Goal: Task Accomplishment & Management: Use online tool/utility

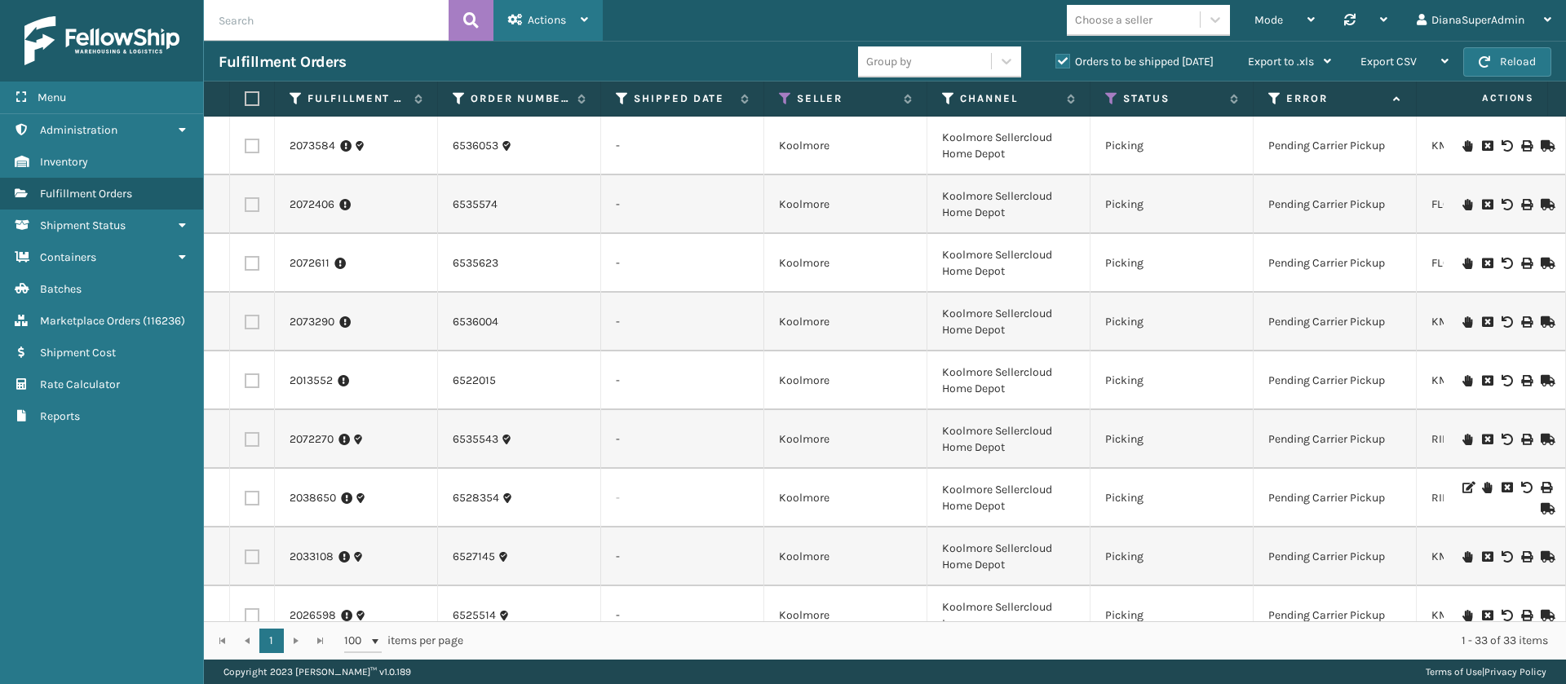
click at [570, 24] on div "Actions" at bounding box center [548, 20] width 80 height 41
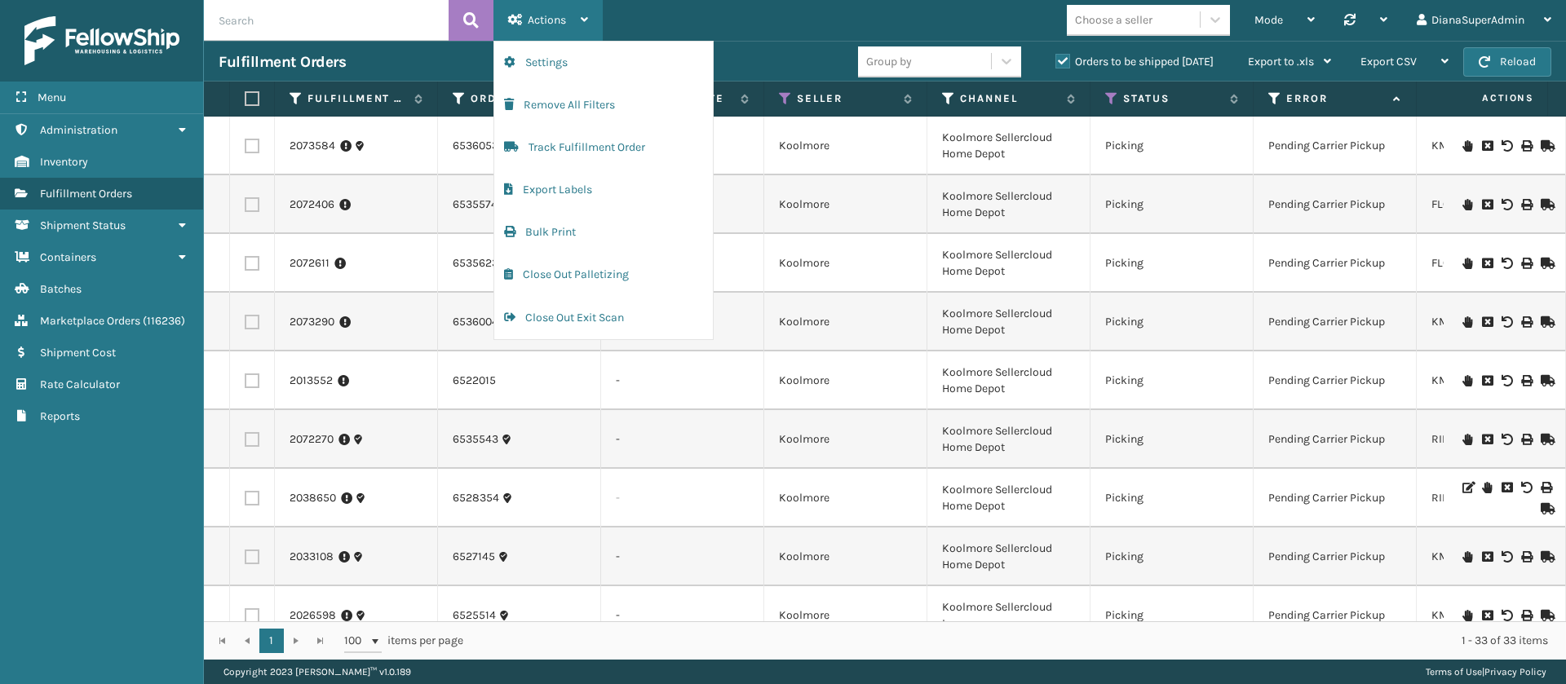
click at [570, 24] on div "Actions" at bounding box center [548, 20] width 80 height 41
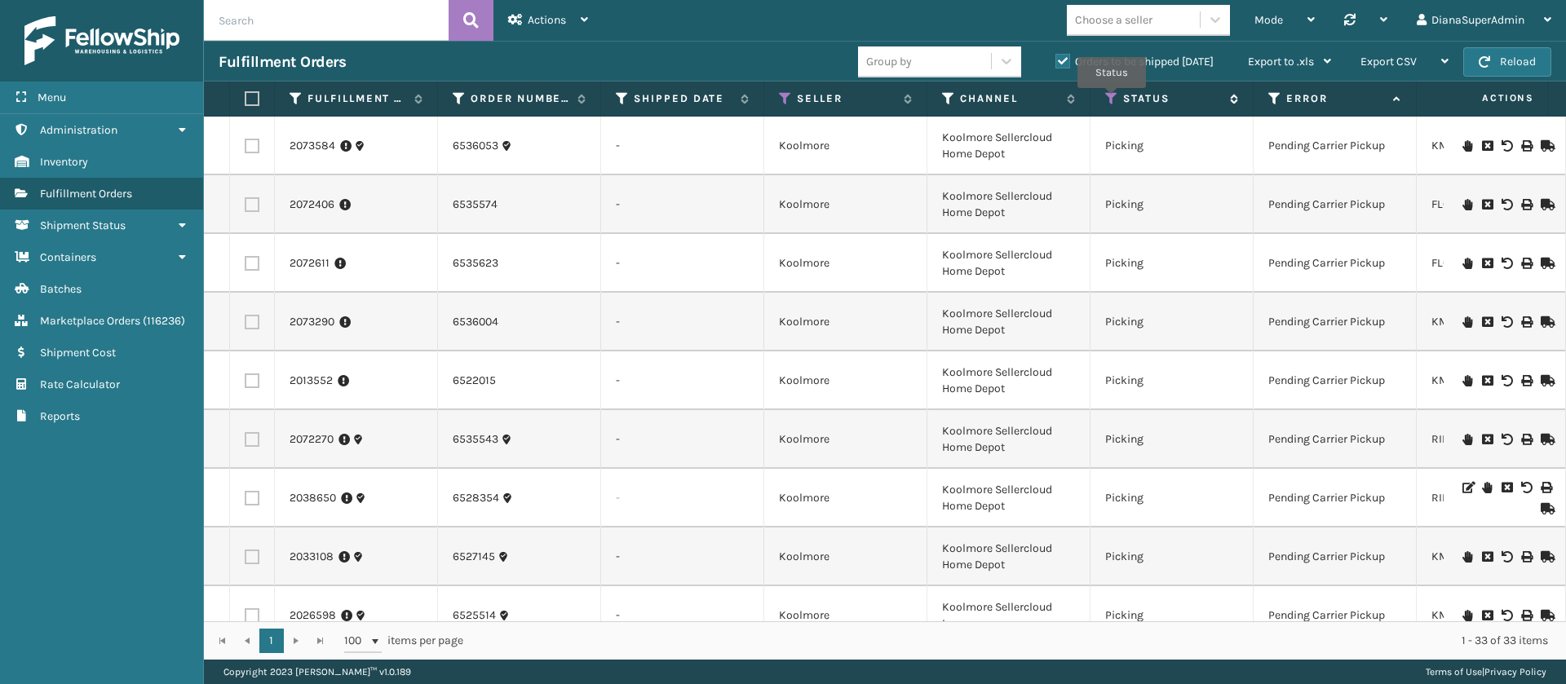
click at [1111, 99] on icon at bounding box center [1111, 98] width 13 height 15
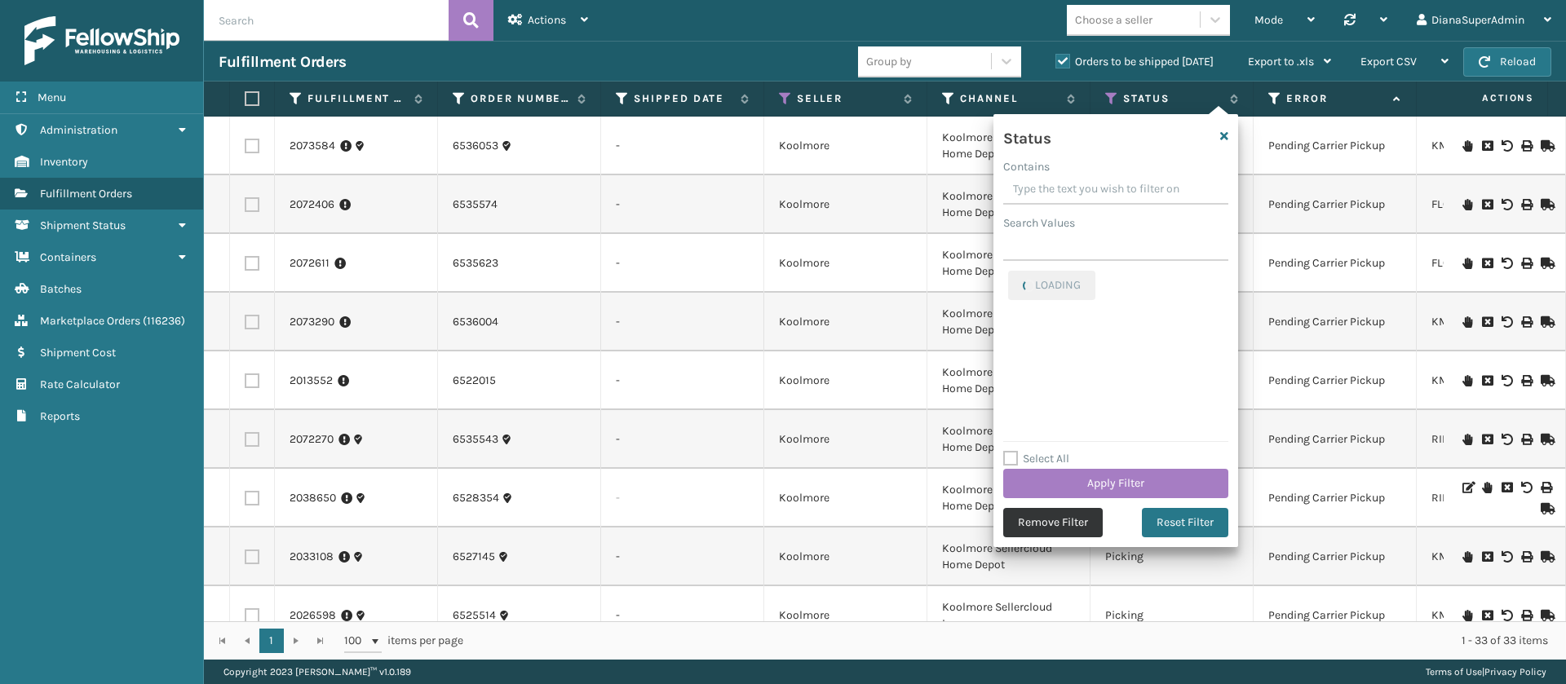
click at [1016, 524] on button "Remove Filter" at bounding box center [1052, 522] width 99 height 29
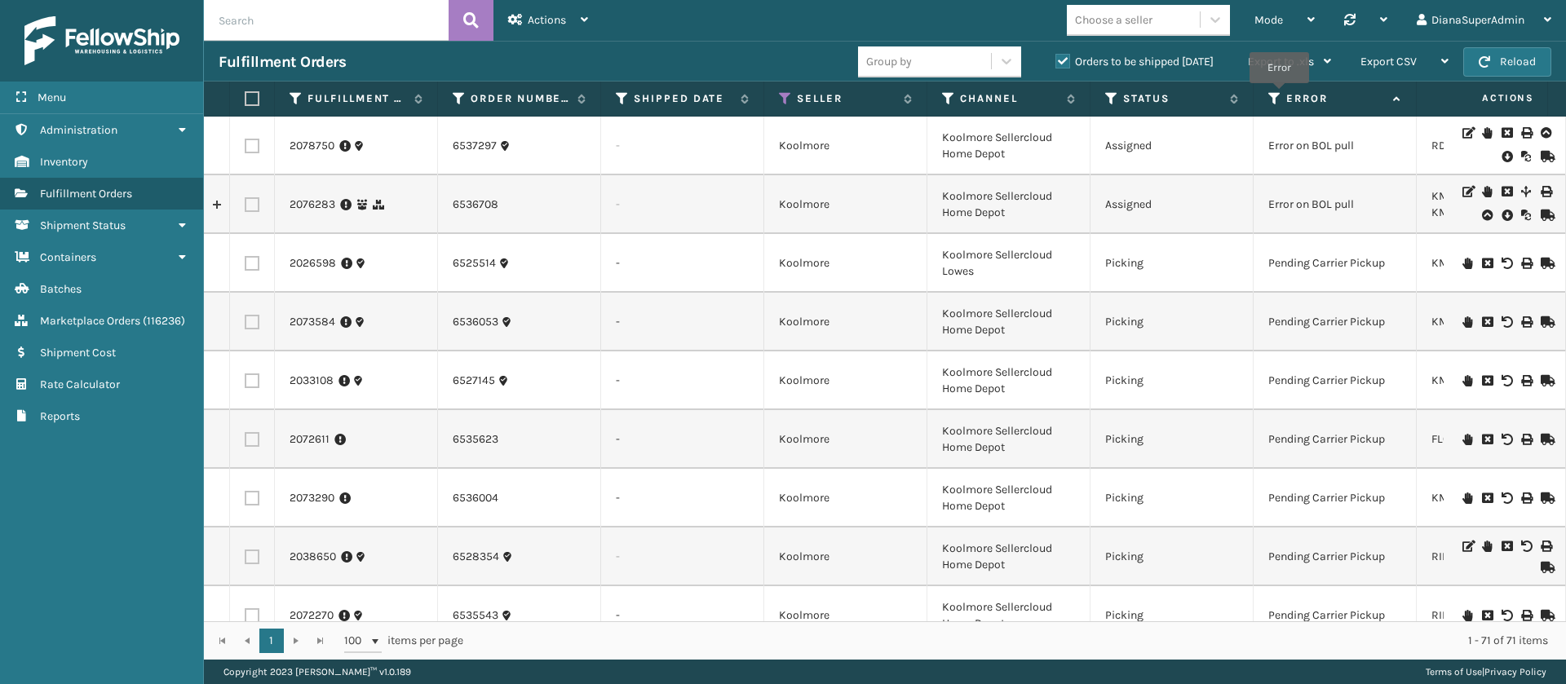
click at [1279, 95] on icon at bounding box center [1274, 98] width 13 height 15
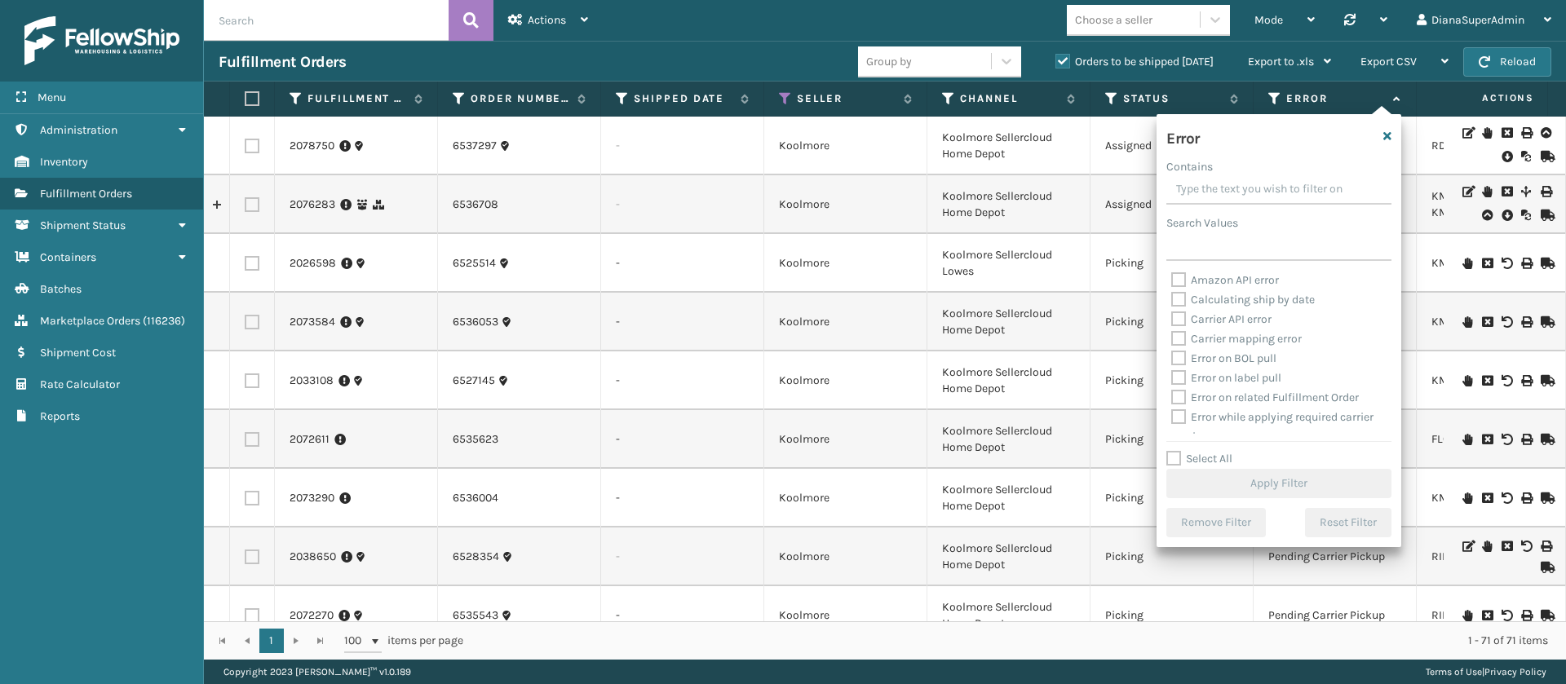
click at [1175, 452] on label "Select All" at bounding box center [1199, 459] width 66 height 14
click at [1175, 450] on input "Select All" at bounding box center [1288, 450] width 245 height 2
checkbox input "true"
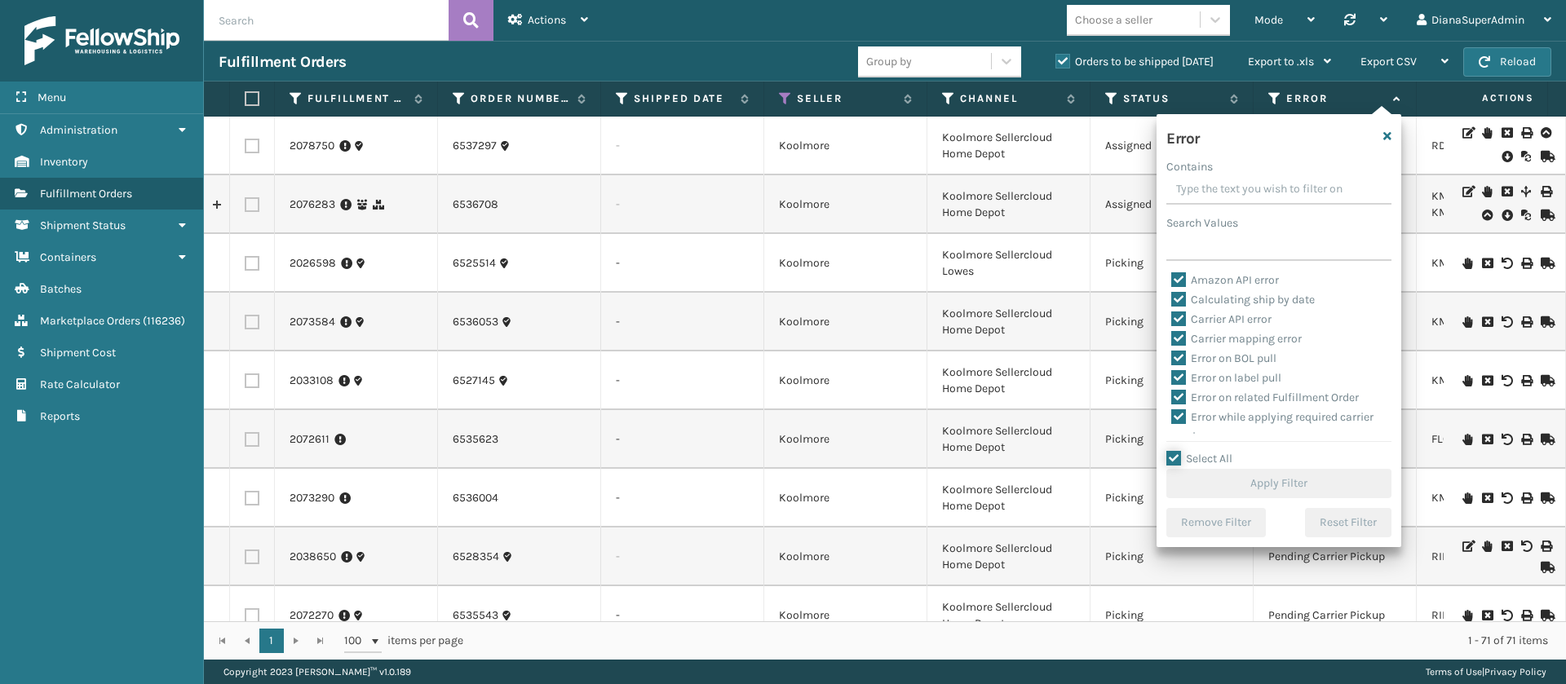
checkbox input "true"
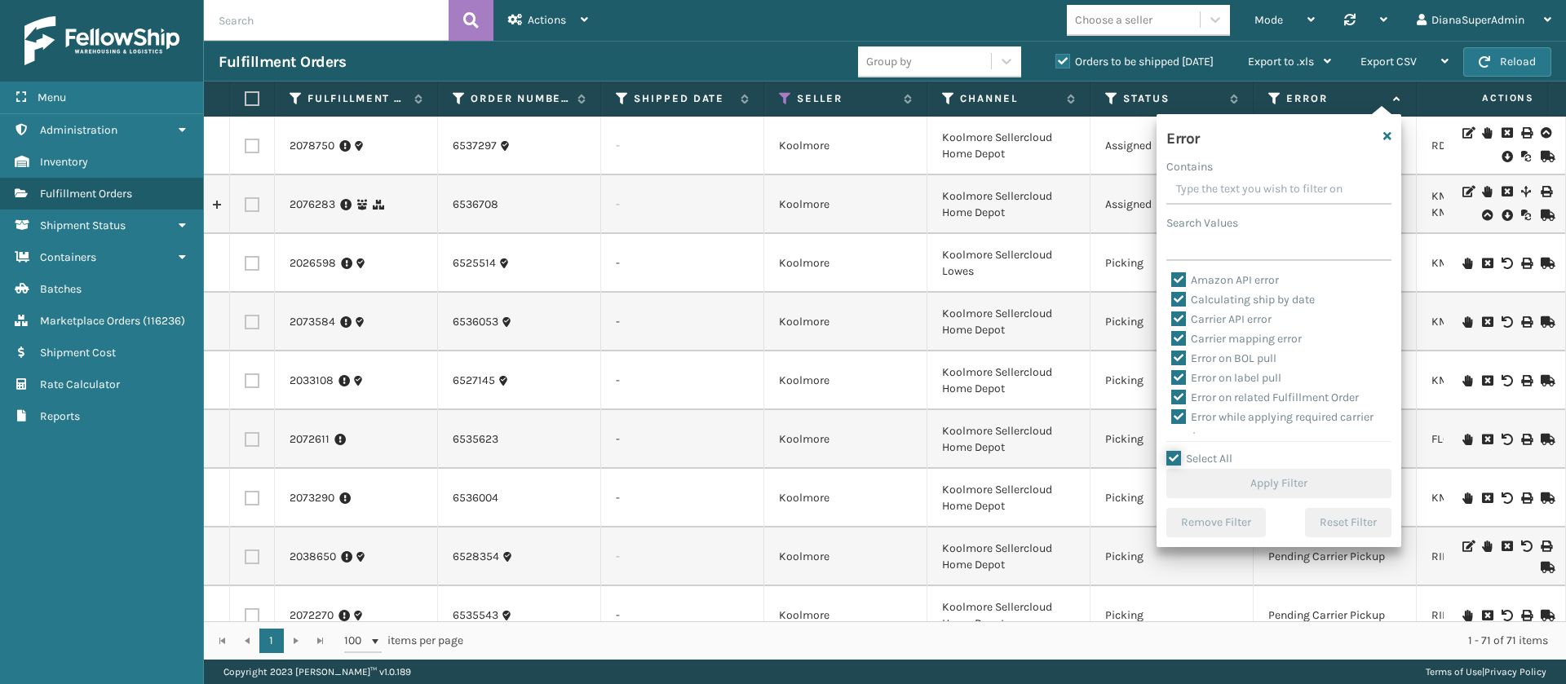
checkbox input "true"
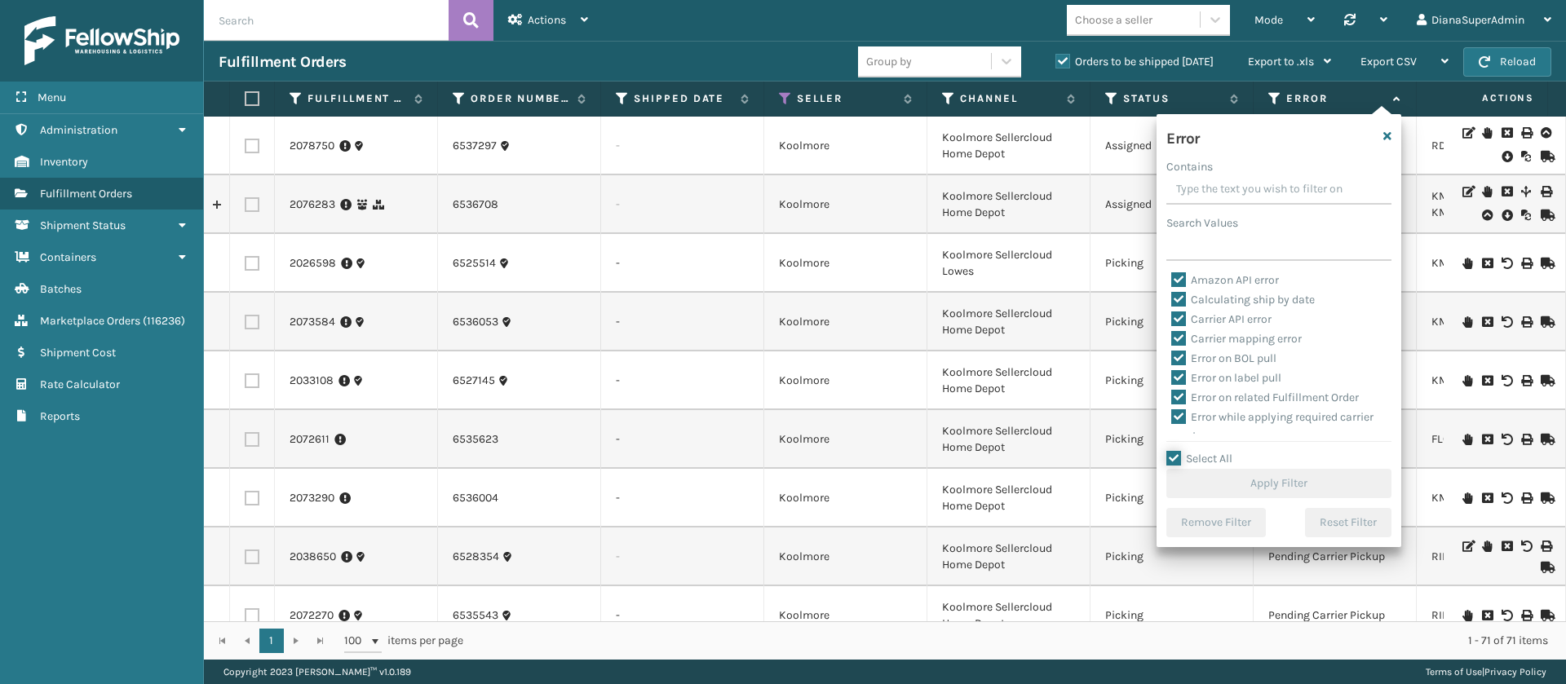
checkbox input "true"
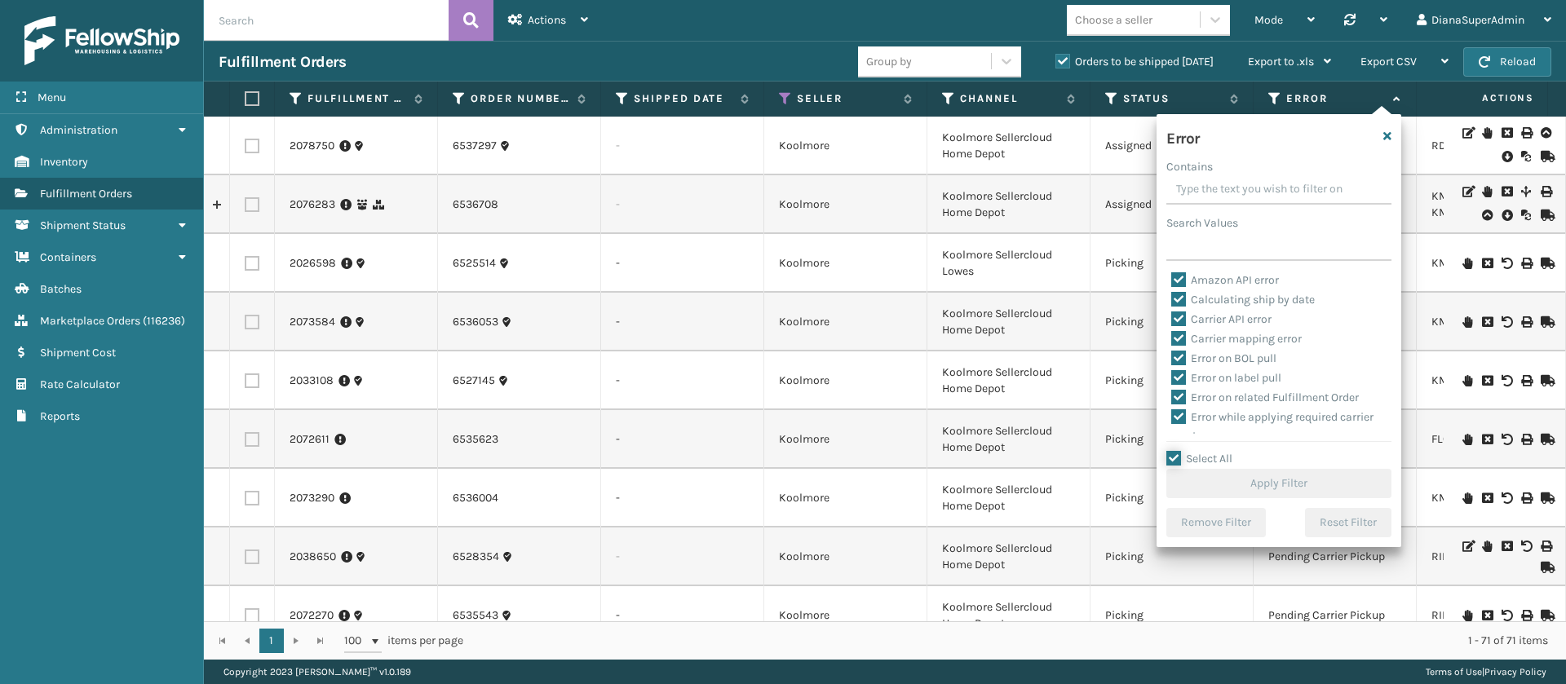
checkbox input "true"
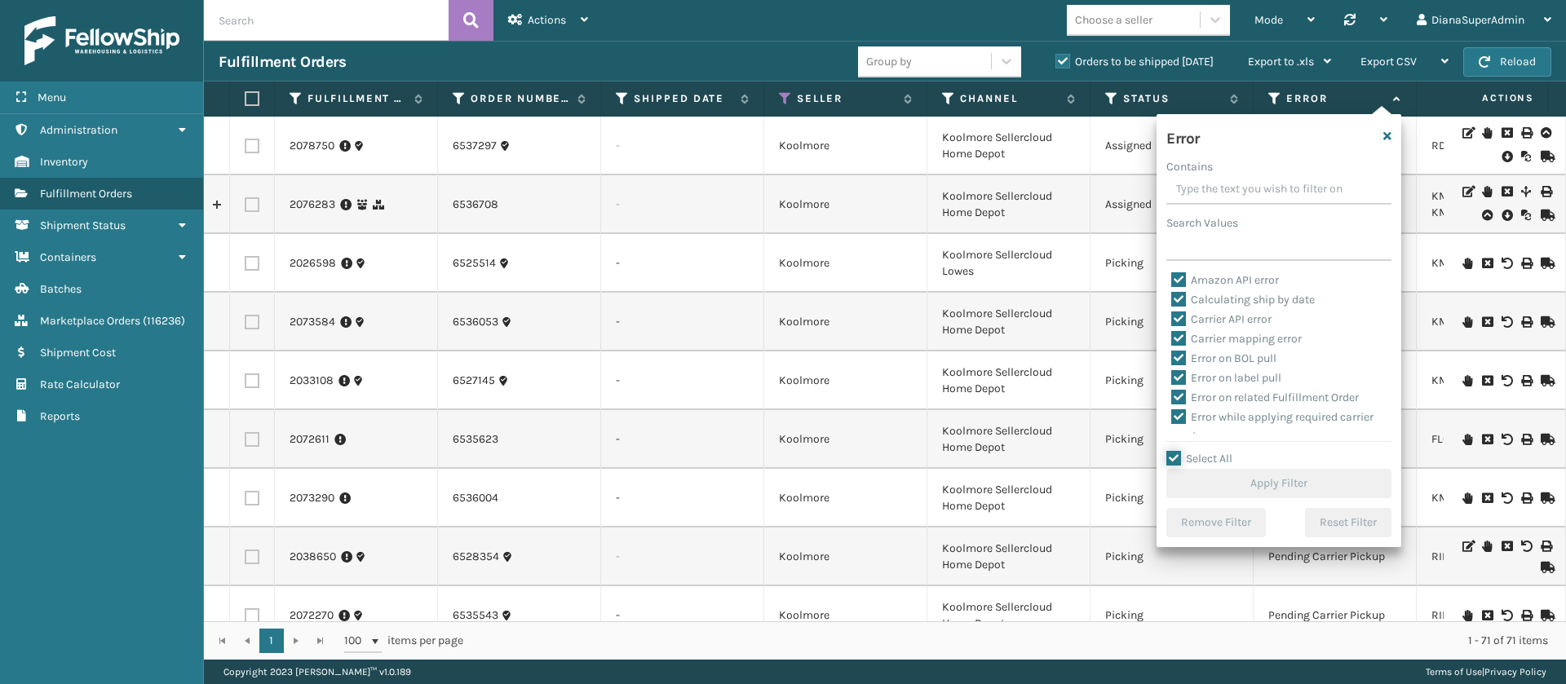
checkbox input "true"
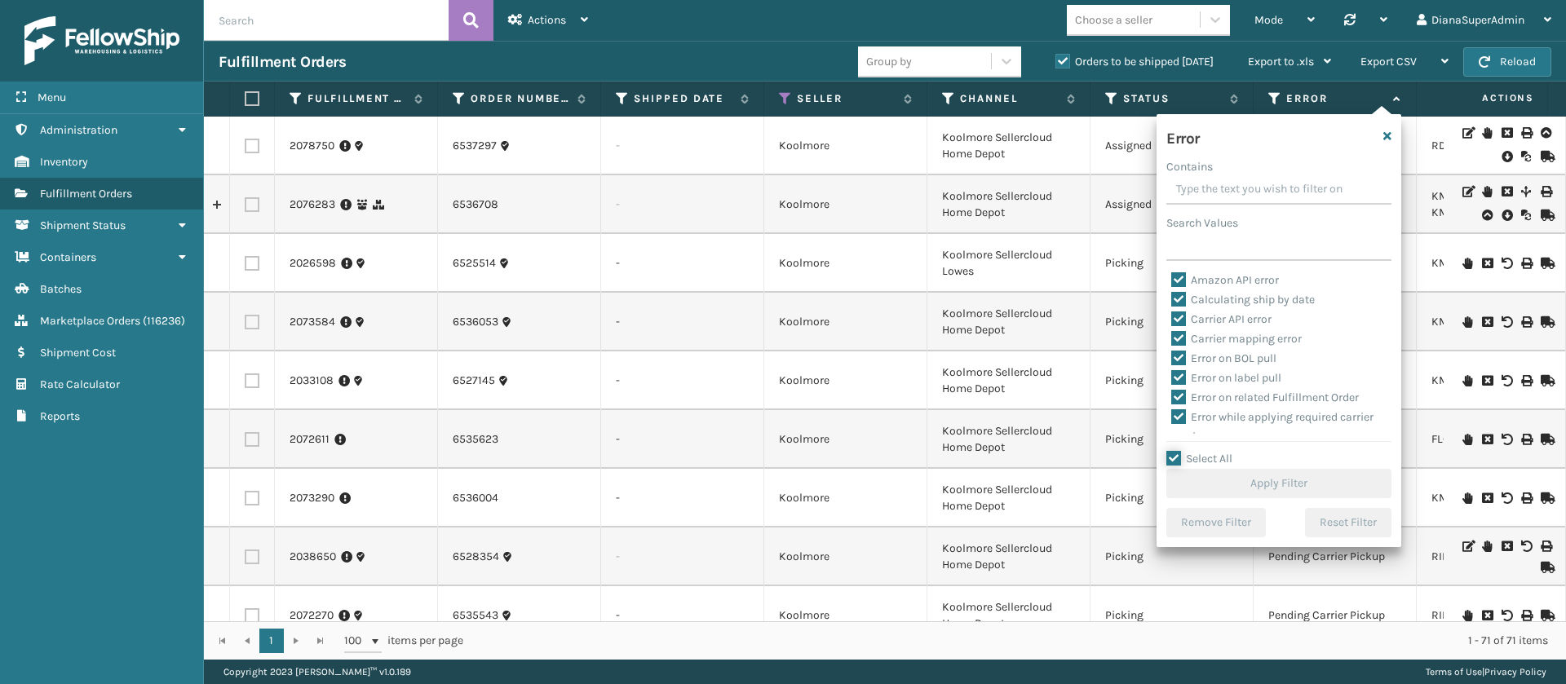
checkbox input "true"
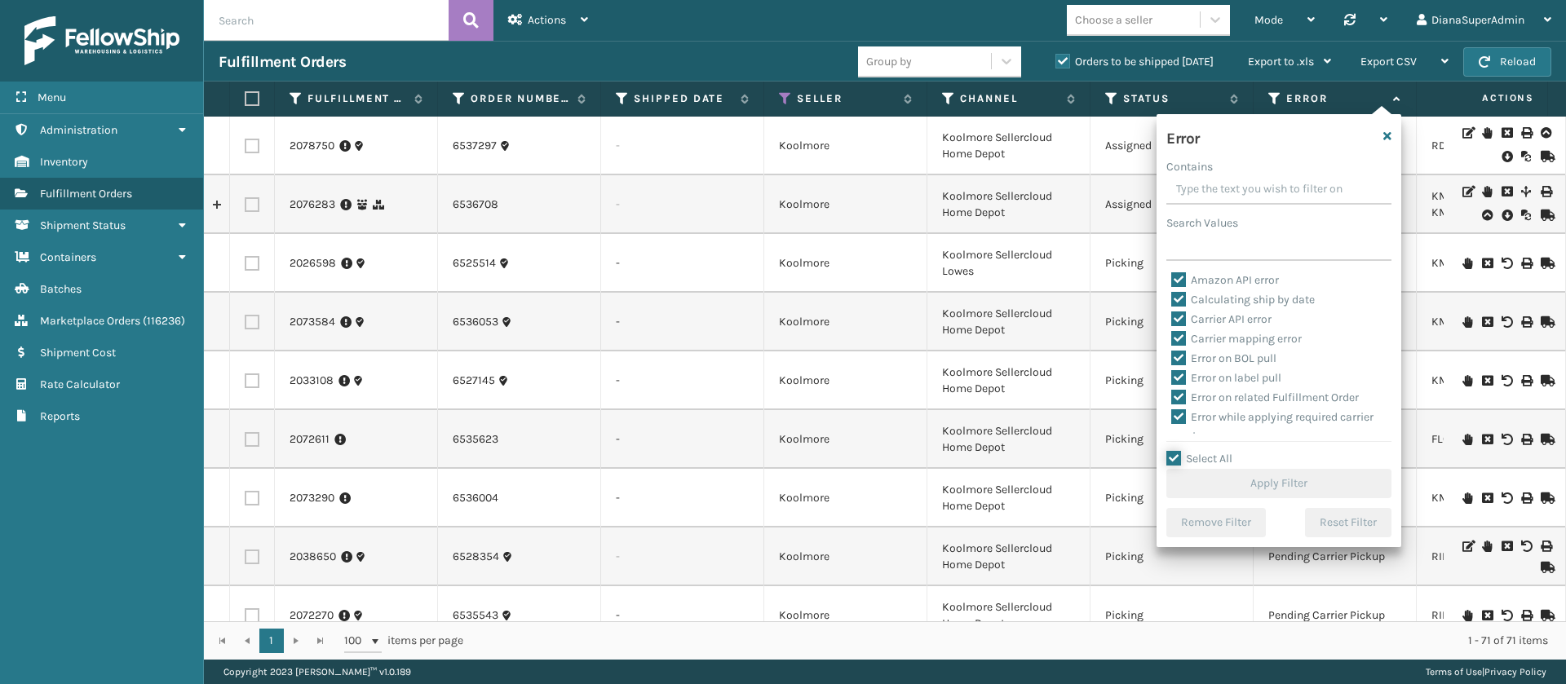
checkbox input "true"
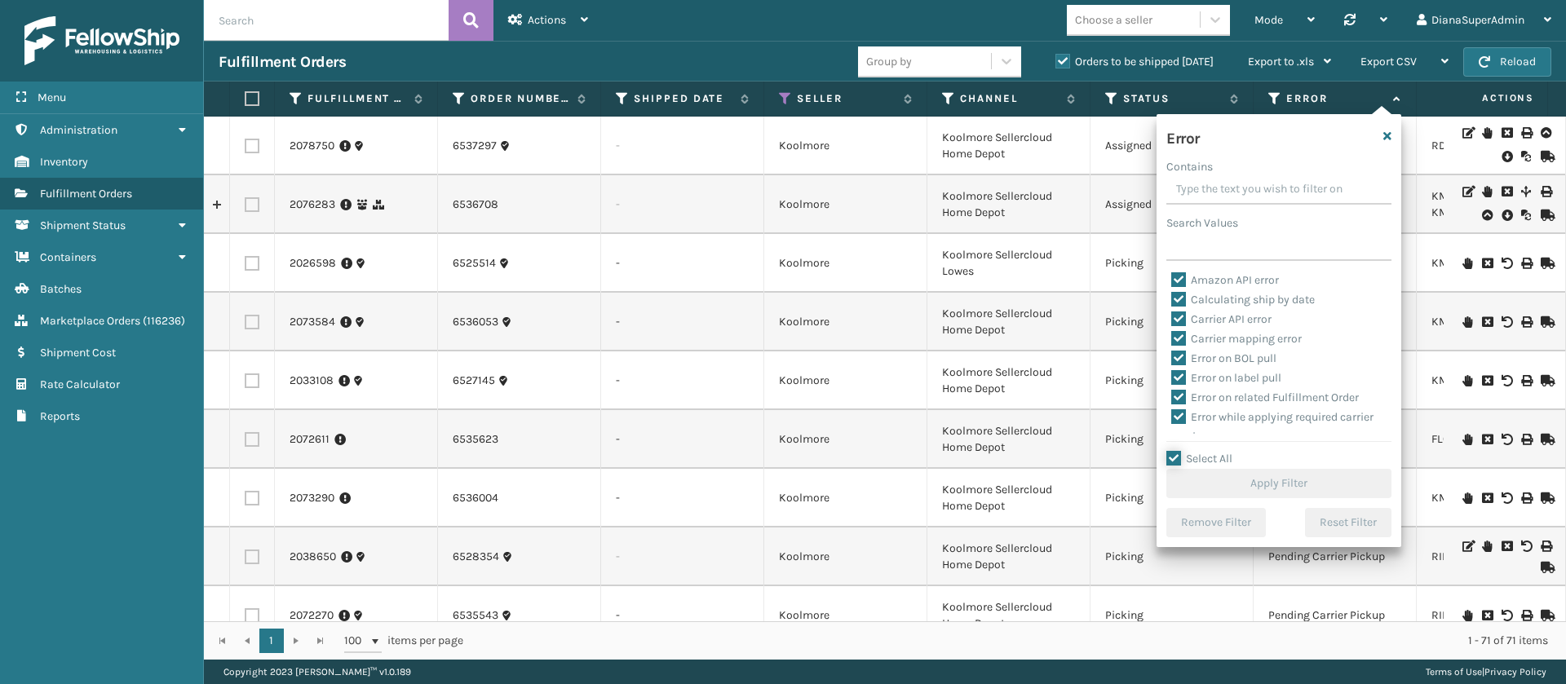
checkbox input "true"
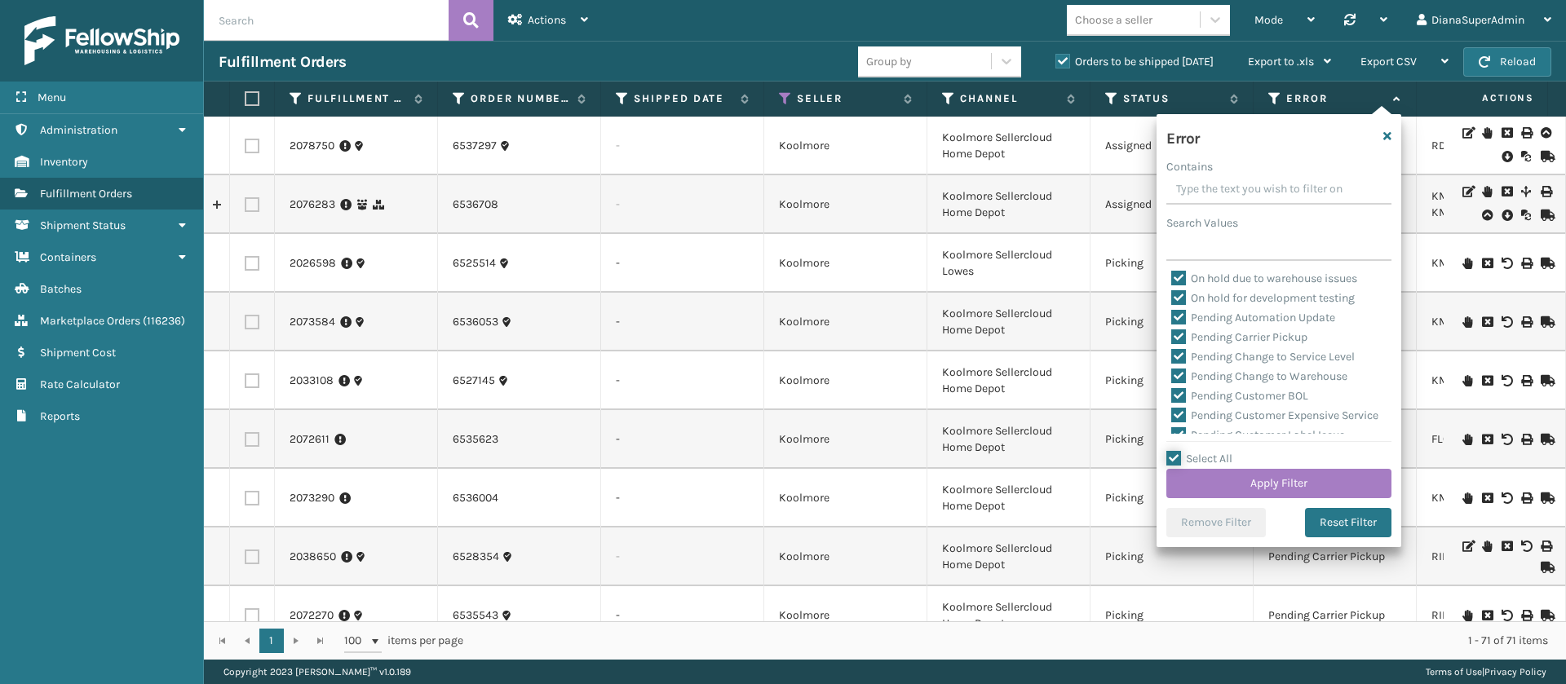
scroll to position [394, 0]
click at [1177, 310] on label "Pending Automation Update" at bounding box center [1253, 317] width 164 height 14
click at [1172, 308] on input "Pending Automation Update" at bounding box center [1171, 312] width 1 height 11
checkbox input "false"
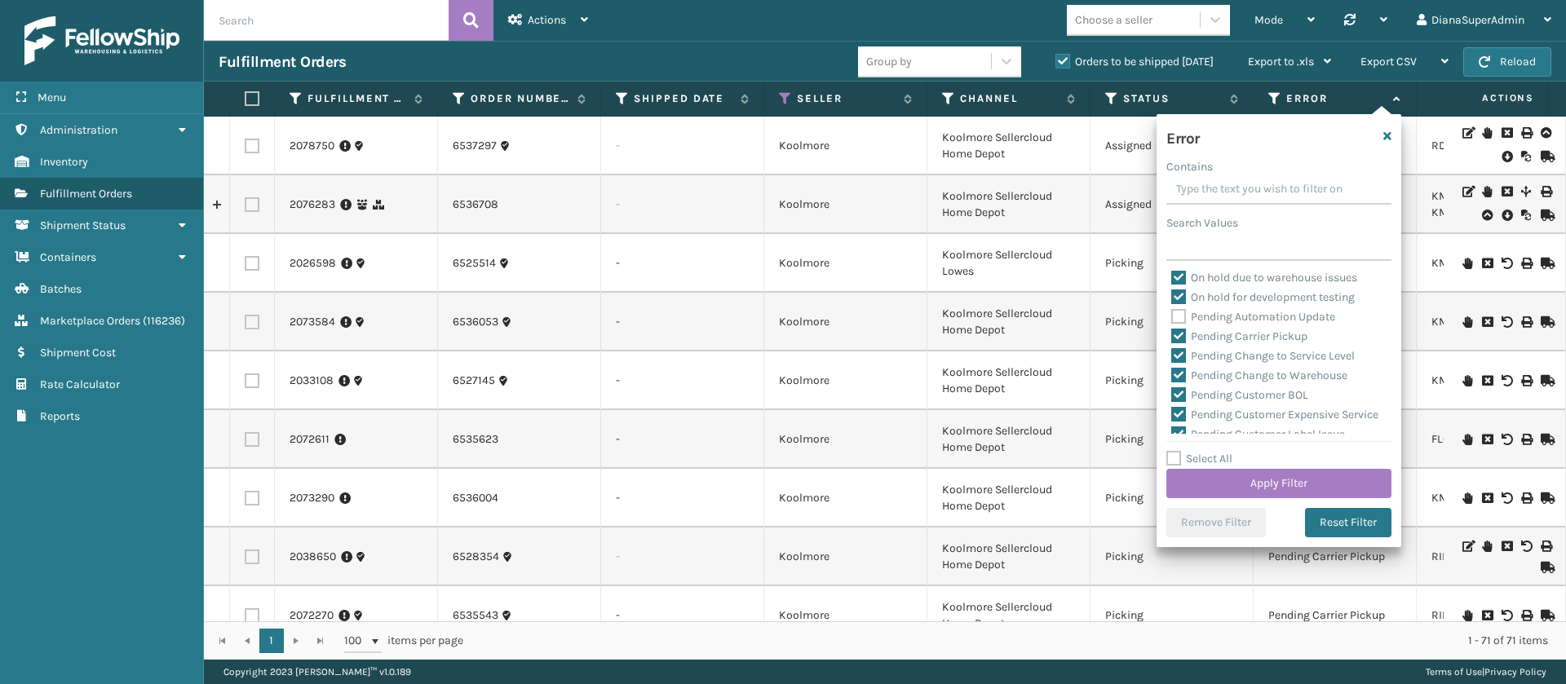
click at [1181, 332] on label "Pending Carrier Pickup" at bounding box center [1239, 336] width 136 height 14
click at [1172, 332] on input "Pending Carrier Pickup" at bounding box center [1171, 332] width 1 height 11
checkbox input "false"
click at [1181, 350] on label "Pending Change to Service Level" at bounding box center [1262, 356] width 183 height 14
click at [1172, 350] on input "Pending Change to Service Level" at bounding box center [1171, 352] width 1 height 11
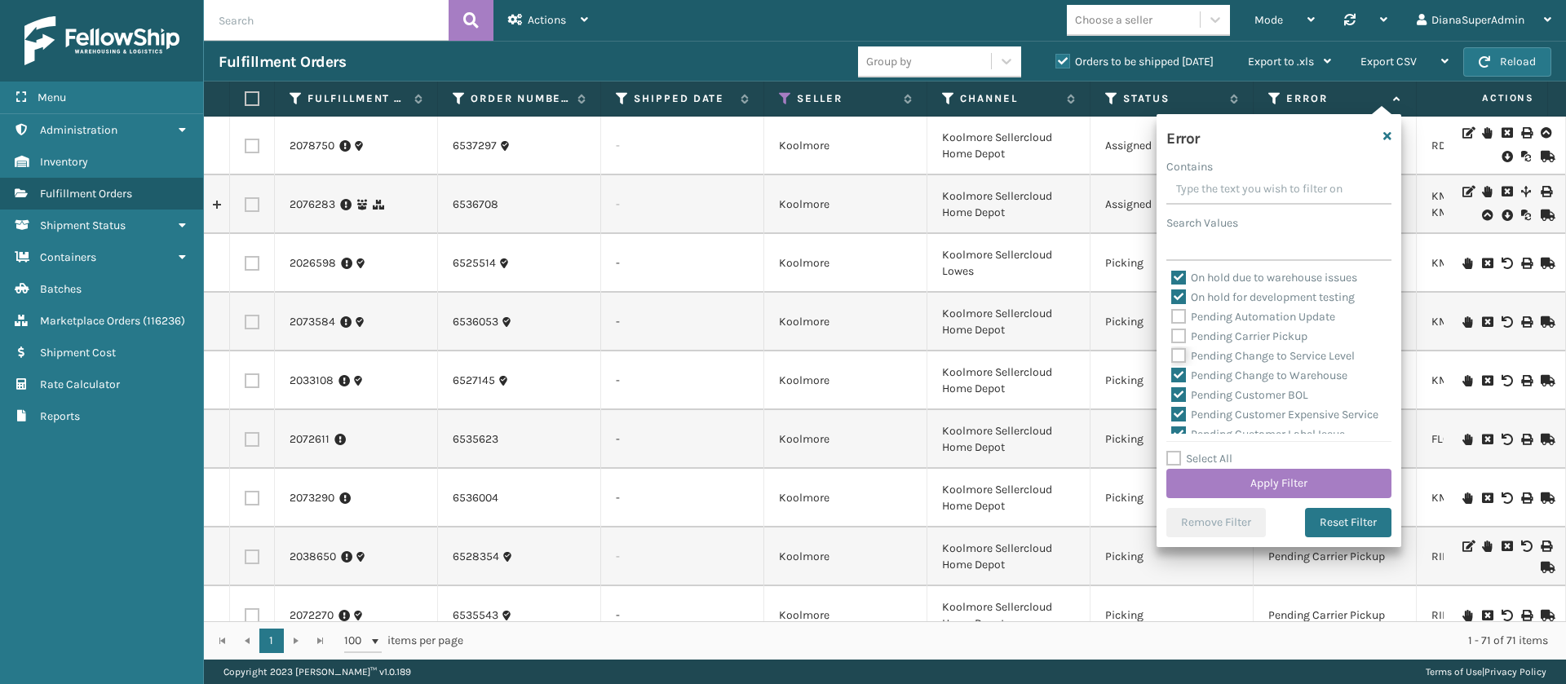
checkbox input "false"
click at [1181, 372] on label "Pending Change to Warehouse" at bounding box center [1259, 376] width 176 height 14
click at [1172, 372] on input "Pending Change to Warehouse" at bounding box center [1171, 371] width 1 height 11
checkbox input "false"
click at [1181, 396] on label "Pending Customer BOL" at bounding box center [1239, 395] width 137 height 14
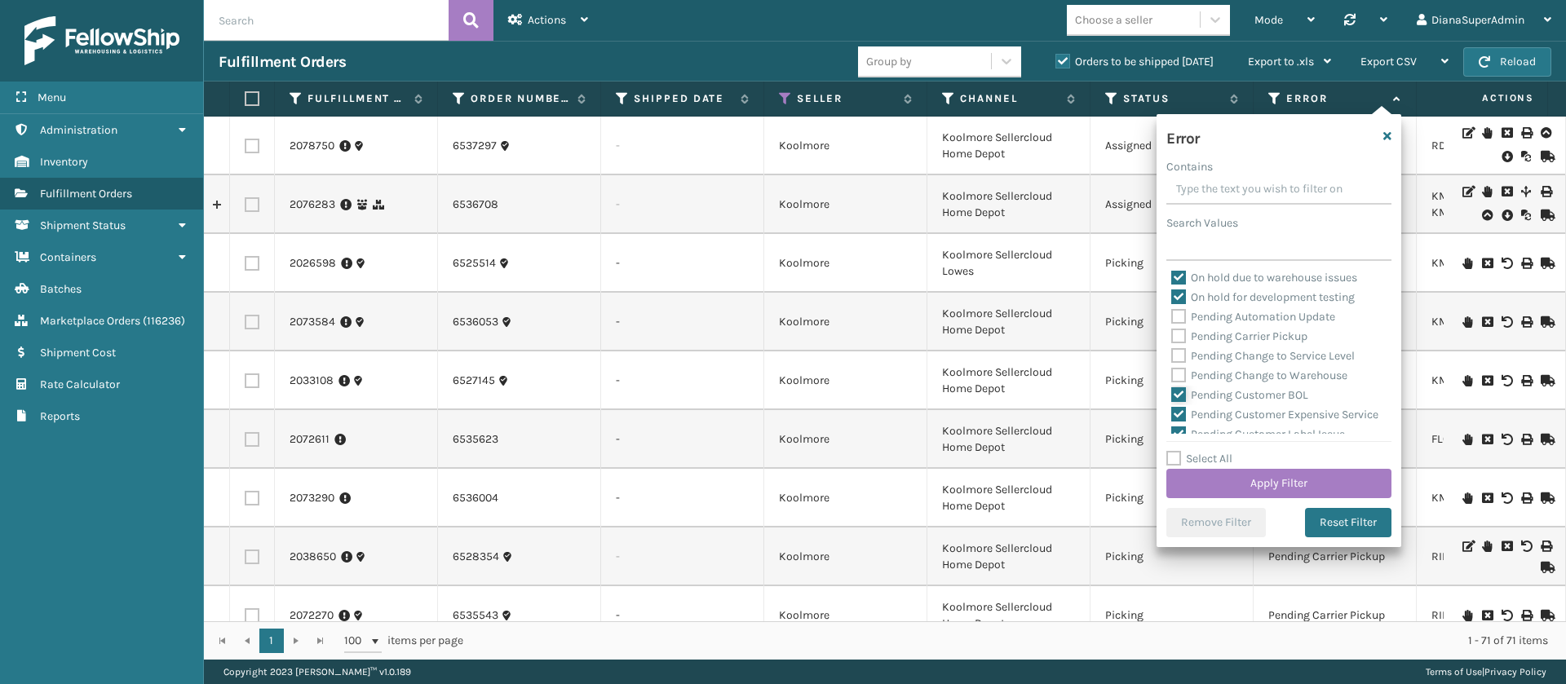
click at [1172, 396] on input "Pending Customer BOL" at bounding box center [1171, 391] width 1 height 11
checkbox input "false"
click at [1180, 408] on label "Pending Customer Expensive Service" at bounding box center [1274, 415] width 207 height 14
click at [1172, 406] on input "Pending Customer Expensive Service" at bounding box center [1171, 410] width 1 height 11
checkbox input "false"
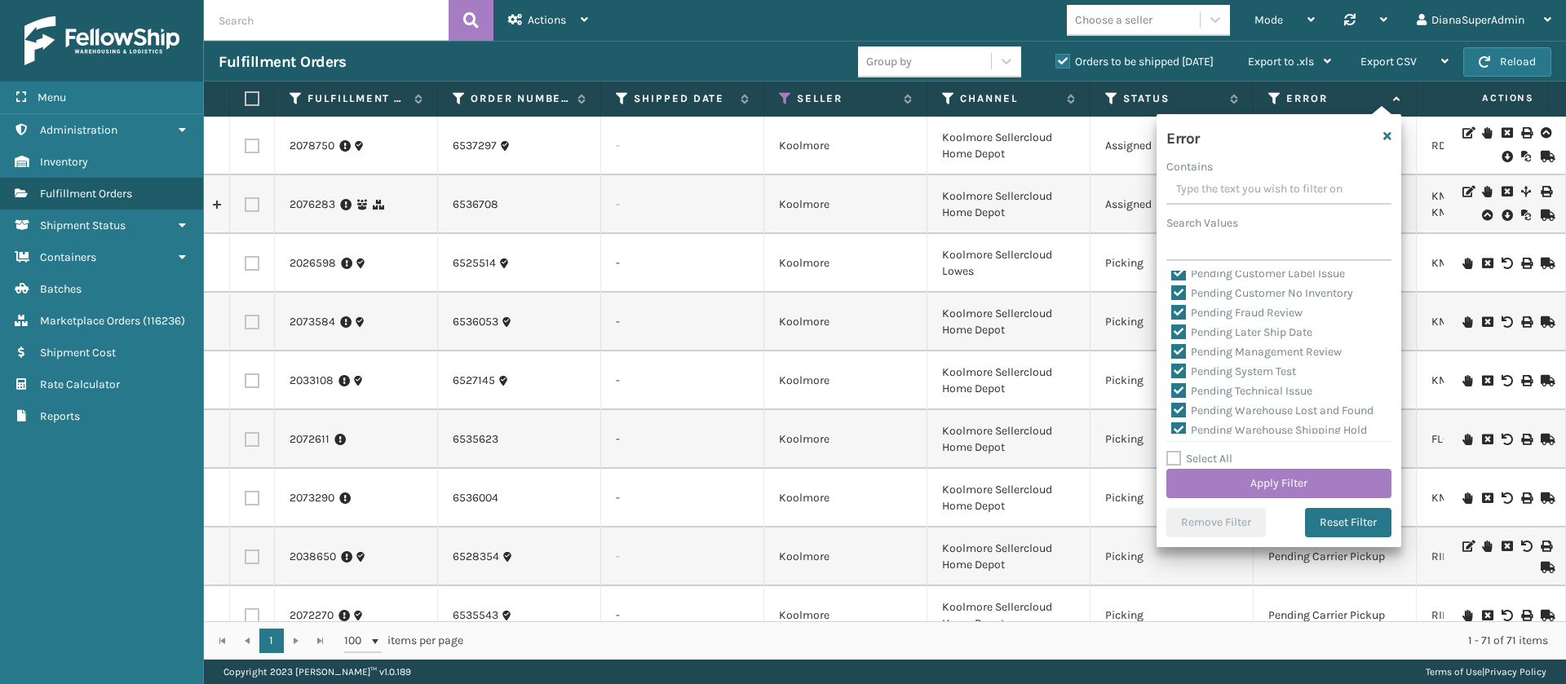
scroll to position [555, 0]
click at [1184, 280] on label "Pending Customer Label Issue" at bounding box center [1258, 273] width 174 height 14
click at [1172, 274] on input "Pending Customer Label Issue" at bounding box center [1171, 268] width 1 height 11
checkbox input "false"
click at [1178, 299] on label "Pending Customer No Inventory" at bounding box center [1262, 292] width 182 height 14
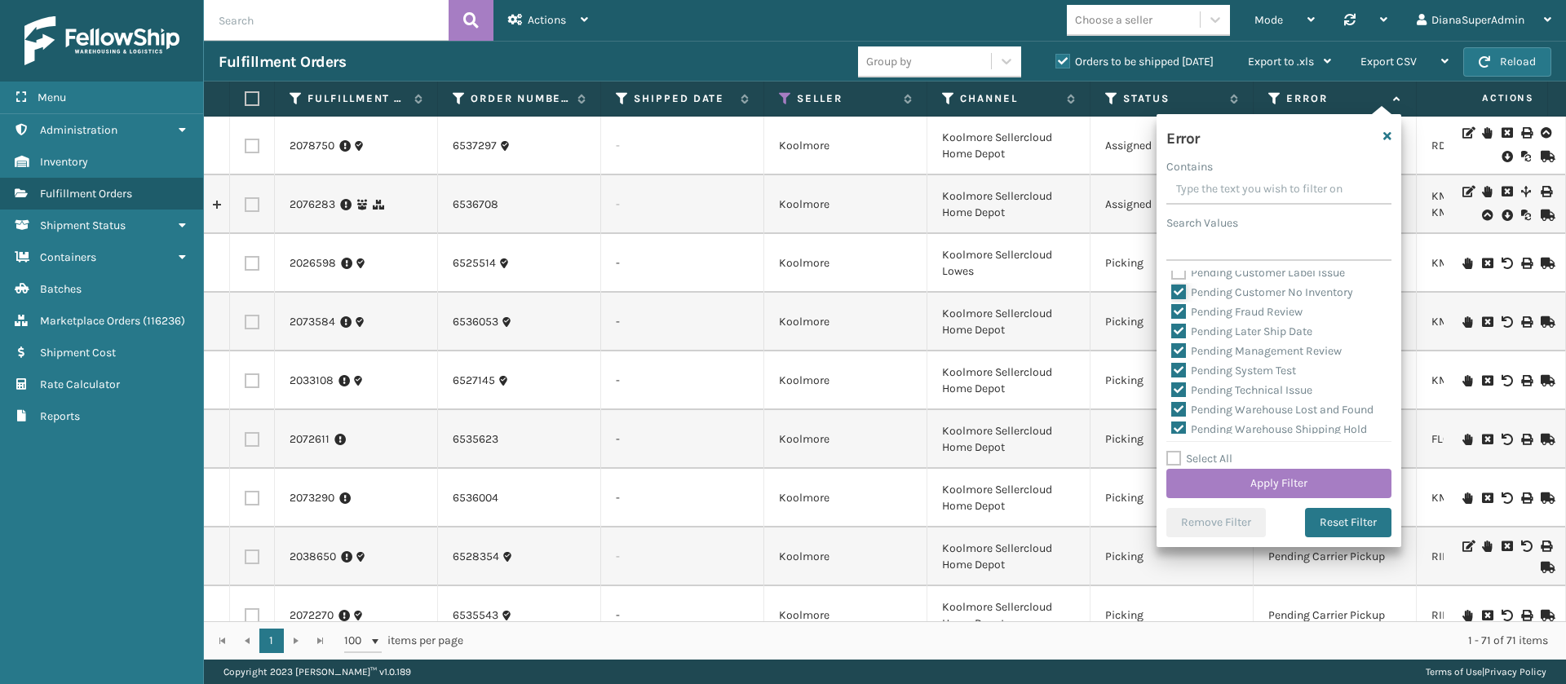
click at [1172, 294] on input "Pending Customer No Inventory" at bounding box center [1171, 288] width 1 height 11
checkbox input "false"
click at [1178, 319] on label "Pending Fraud Review" at bounding box center [1236, 312] width 131 height 14
click at [1172, 313] on input "Pending Fraud Review" at bounding box center [1171, 308] width 1 height 11
checkbox input "false"
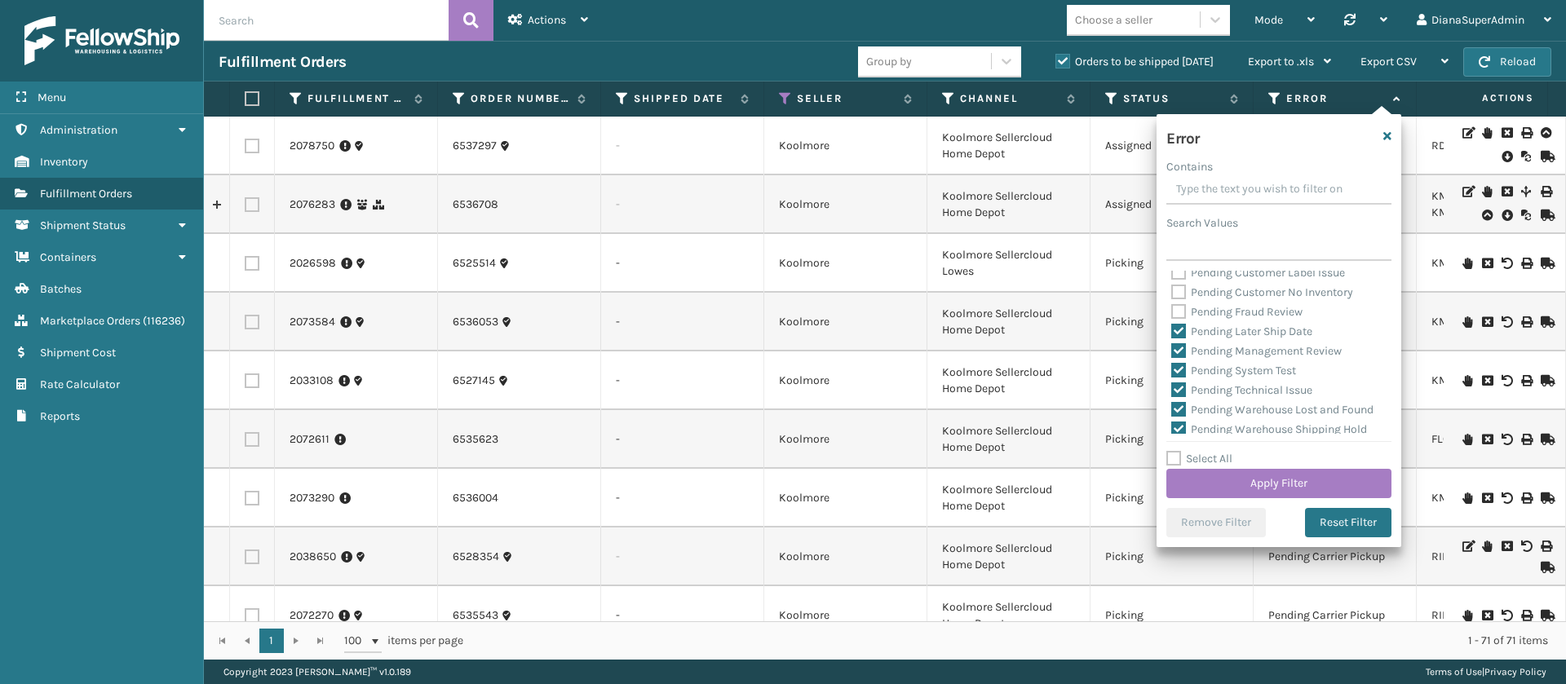
click at [1177, 338] on label "Pending Later Ship Date" at bounding box center [1241, 332] width 141 height 14
click at [1172, 333] on input "Pending Later Ship Date" at bounding box center [1171, 327] width 1 height 11
checkbox input "false"
click at [1178, 358] on label "Pending Management Review" at bounding box center [1256, 351] width 170 height 14
click at [1172, 352] on input "Pending Management Review" at bounding box center [1171, 347] width 1 height 11
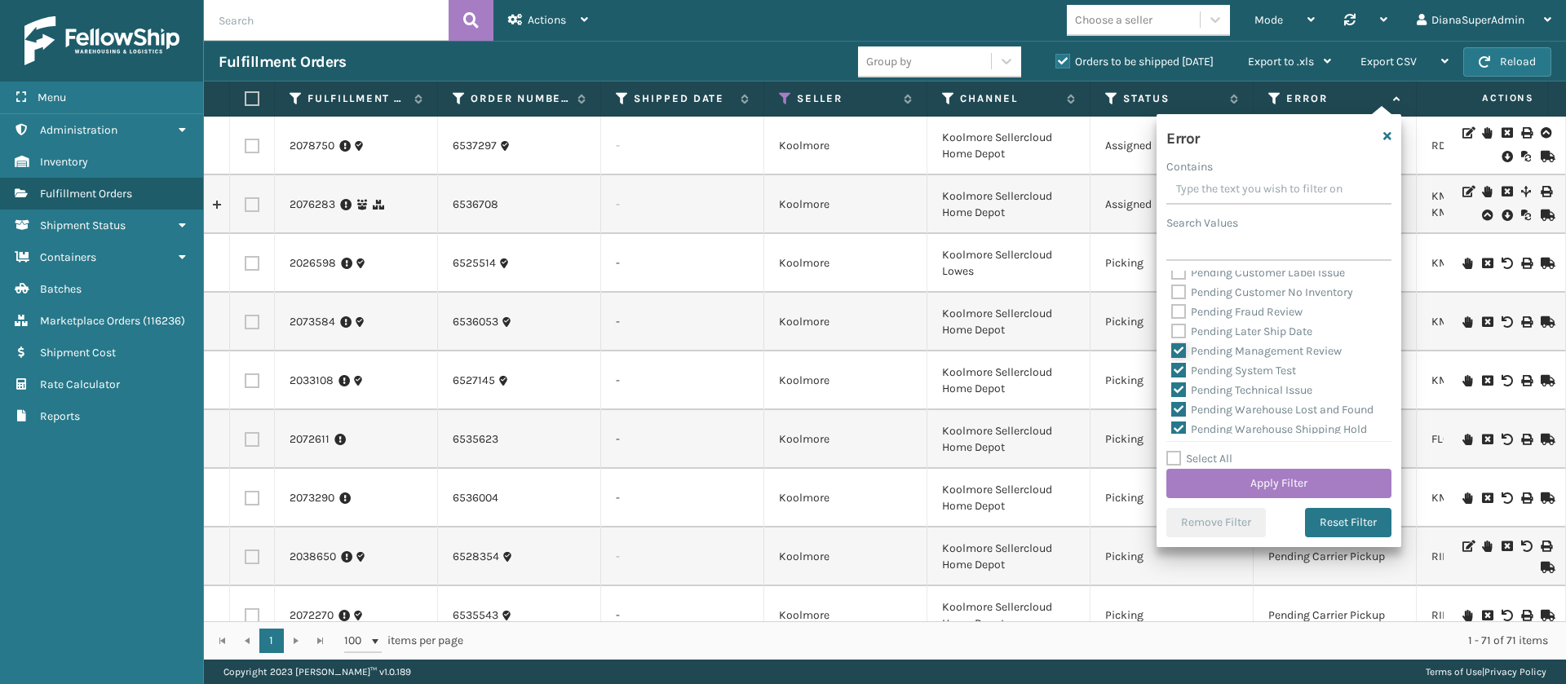
checkbox input "false"
click at [1178, 378] on label "Pending System Test" at bounding box center [1233, 371] width 125 height 14
click at [1172, 372] on input "Pending System Test" at bounding box center [1171, 366] width 1 height 11
checkbox input "false"
click at [1178, 397] on label "Pending Technical Issue" at bounding box center [1241, 390] width 141 height 14
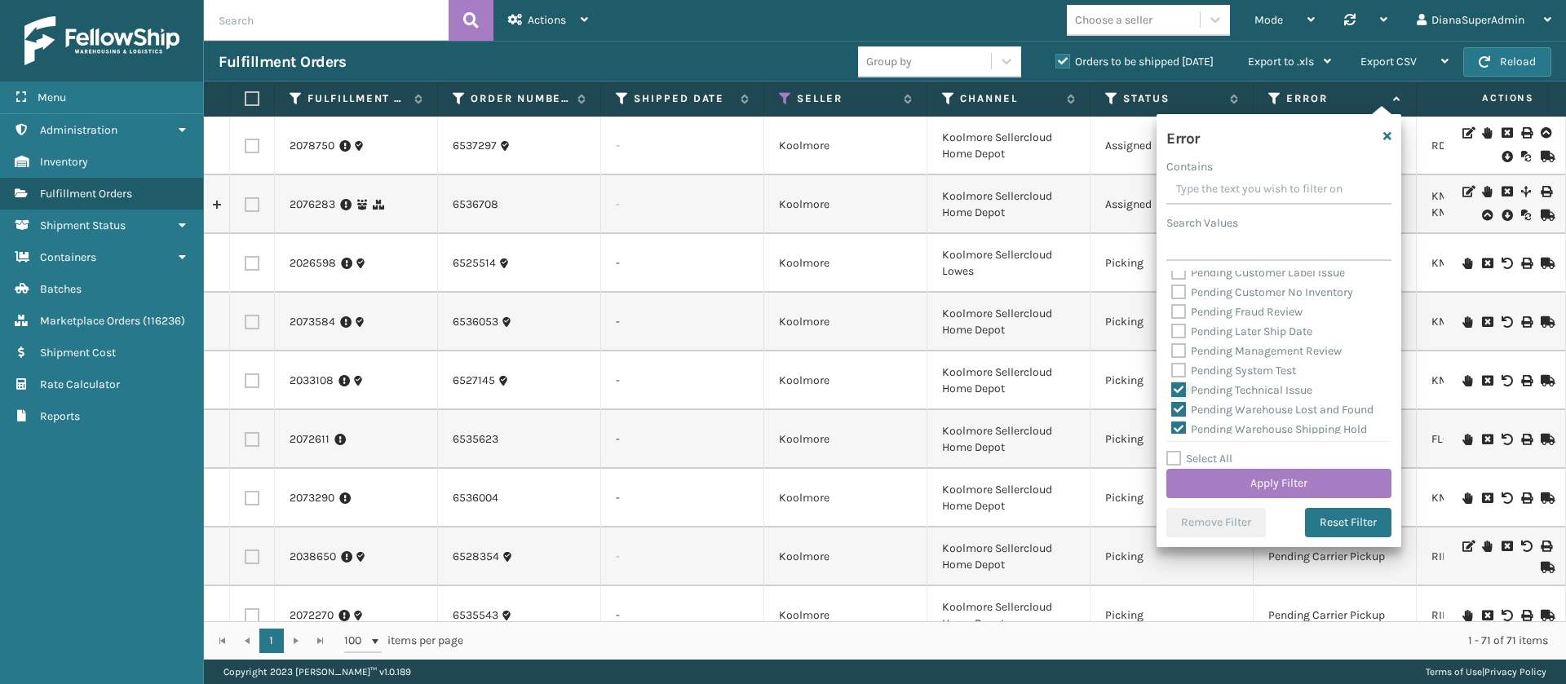
click at [1172, 391] on input "Pending Technical Issue" at bounding box center [1171, 386] width 1 height 11
checkbox input "false"
click at [1178, 417] on label "Pending Warehouse Lost and Found" at bounding box center [1272, 410] width 202 height 14
click at [1172, 411] on input "Pending Warehouse Lost and Found" at bounding box center [1171, 405] width 1 height 11
checkbox input "false"
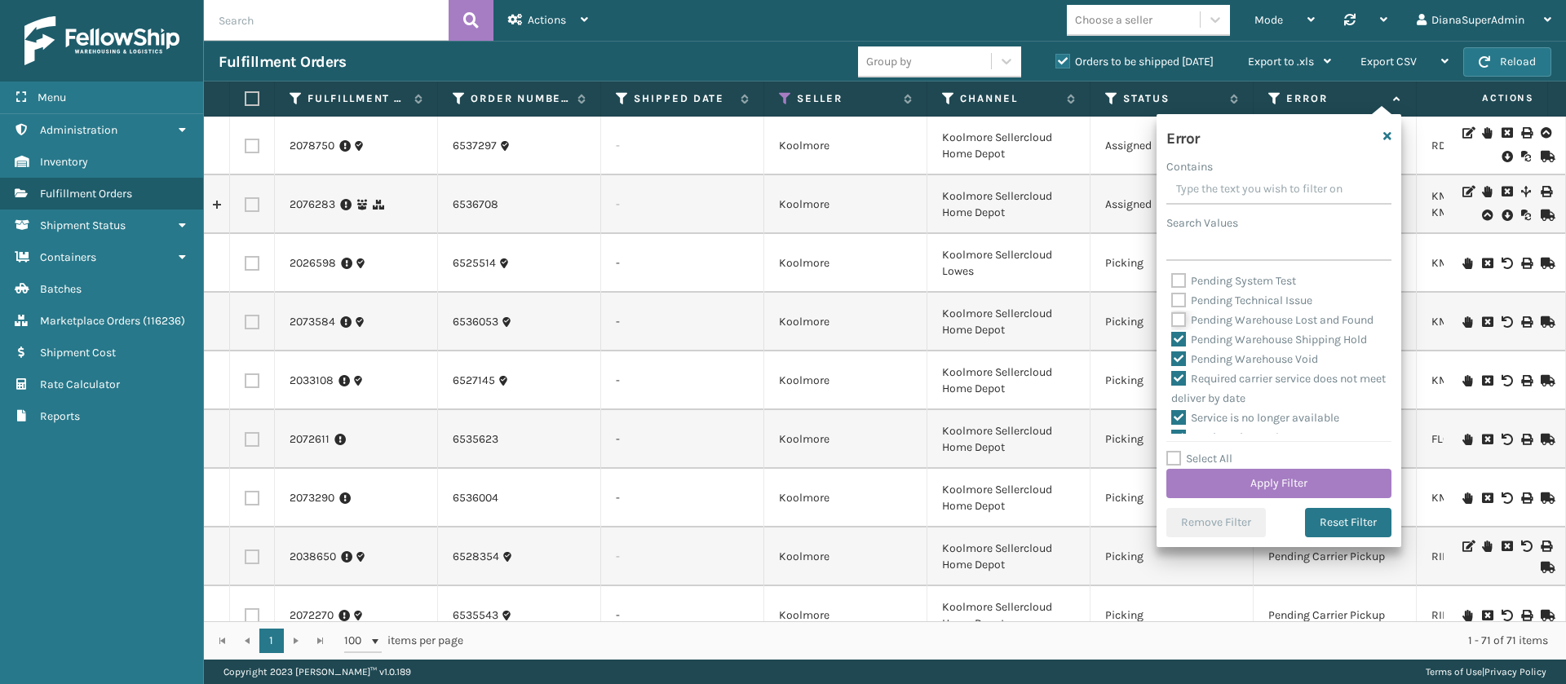
scroll to position [670, 0]
click at [1178, 321] on label "Pending Warehouse Shipping Hold" at bounding box center [1269, 314] width 196 height 14
click at [1172, 316] on input "Pending Warehouse Shipping Hold" at bounding box center [1171, 310] width 1 height 11
click at [1180, 321] on label "Pending Warehouse Shipping Hold" at bounding box center [1269, 314] width 196 height 14
click at [1172, 316] on input "Pending Warehouse Shipping Hold" at bounding box center [1171, 310] width 1 height 11
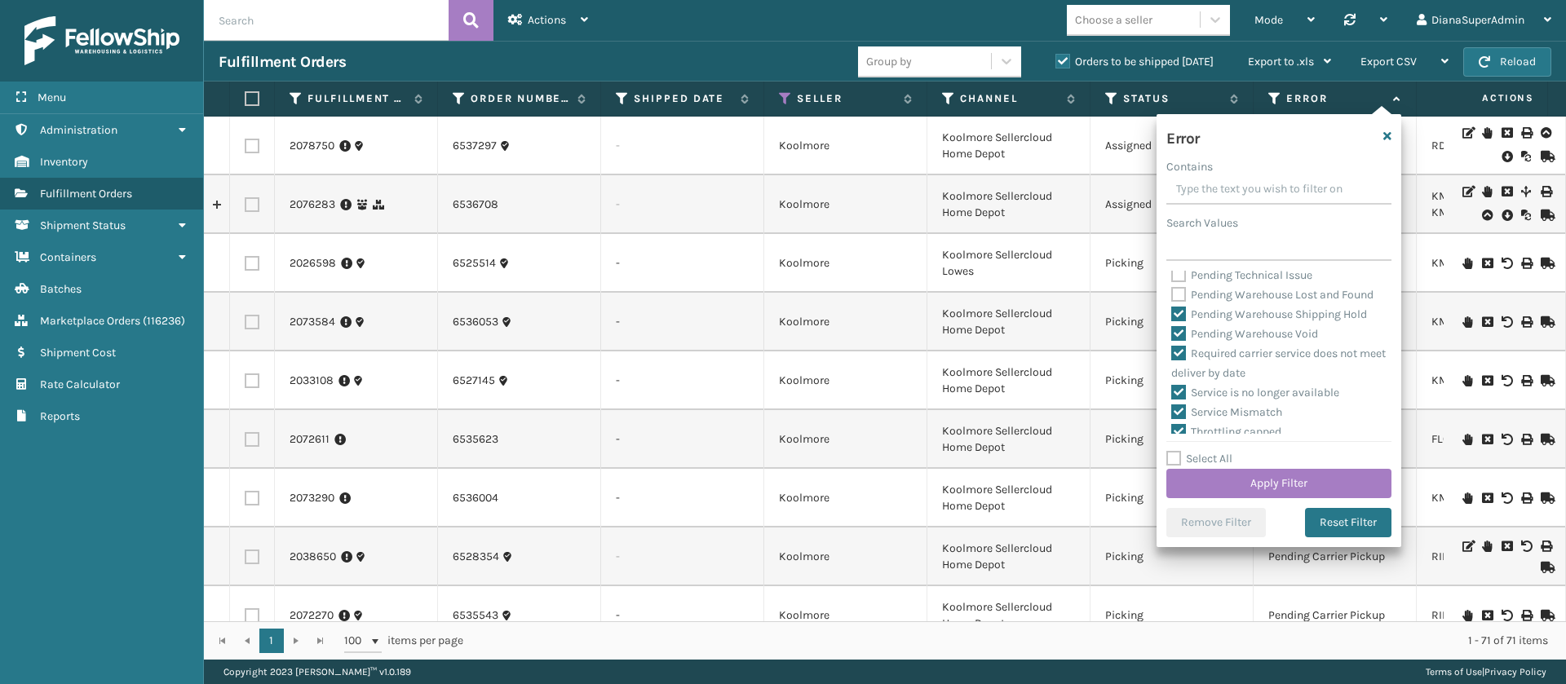
click at [1178, 321] on label "Pending Warehouse Shipping Hold" at bounding box center [1269, 314] width 196 height 14
click at [1172, 316] on input "Pending Warehouse Shipping Hold" at bounding box center [1171, 310] width 1 height 11
checkbox input "false"
click at [1182, 341] on label "Pending Warehouse Void" at bounding box center [1244, 334] width 147 height 14
click at [1172, 335] on input "Pending Warehouse Void" at bounding box center [1171, 330] width 1 height 11
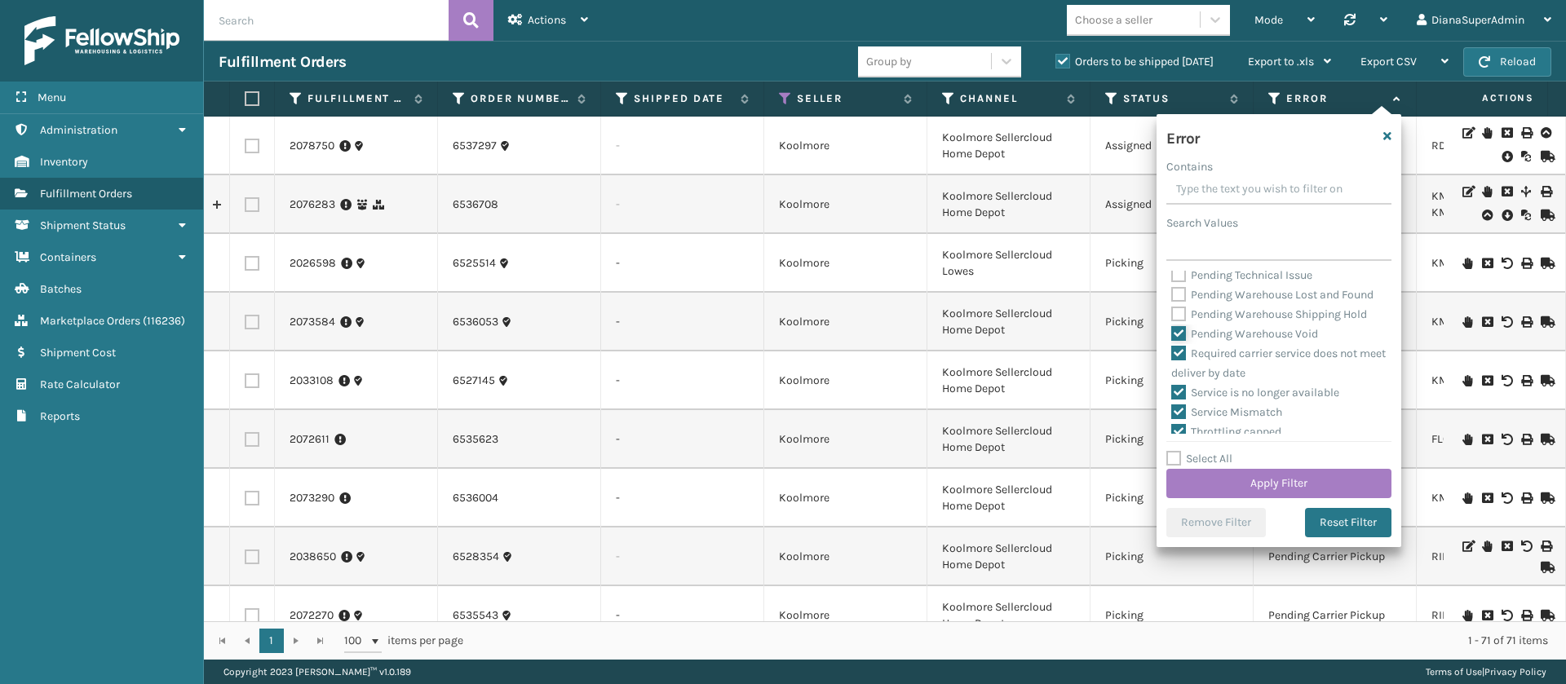
checkbox input "false"
click at [1299, 486] on button "Apply Filter" at bounding box center [1278, 483] width 225 height 29
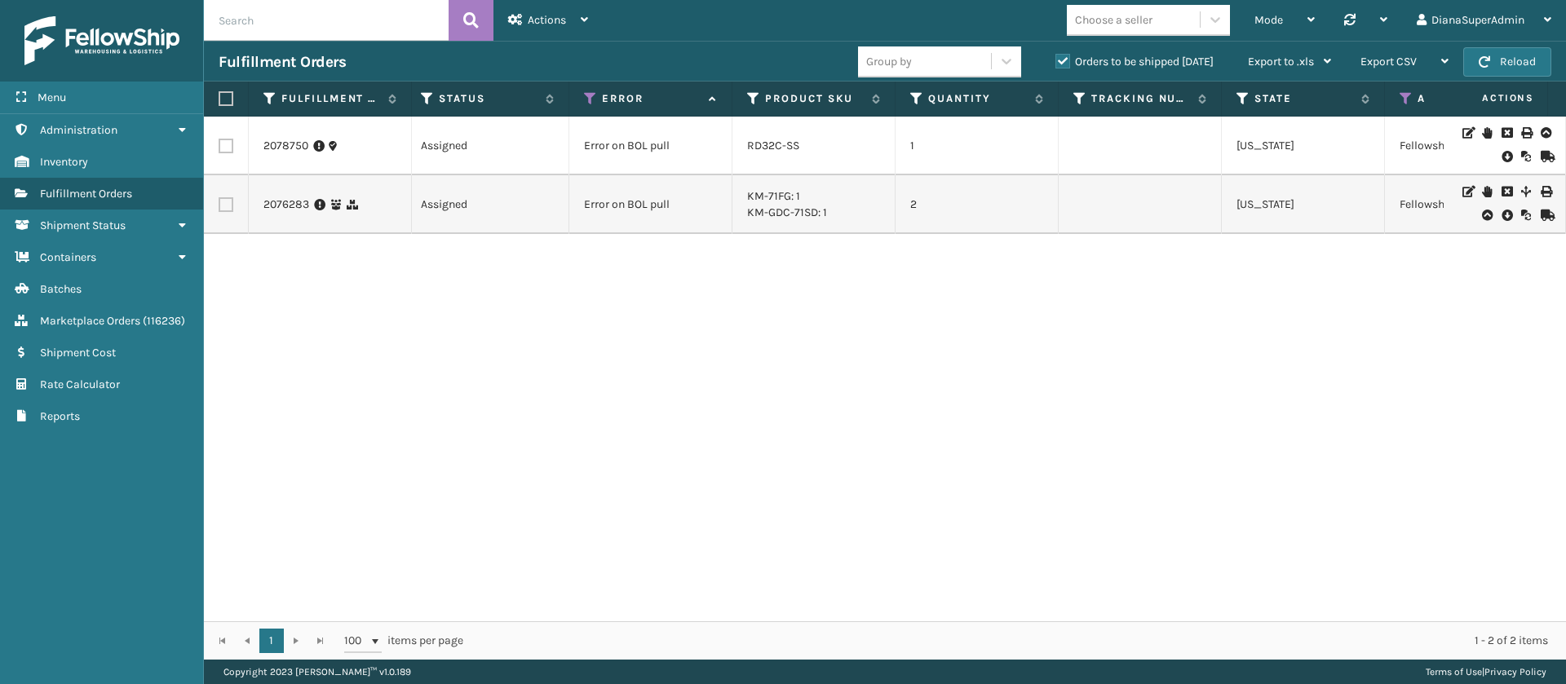
scroll to position [0, 0]
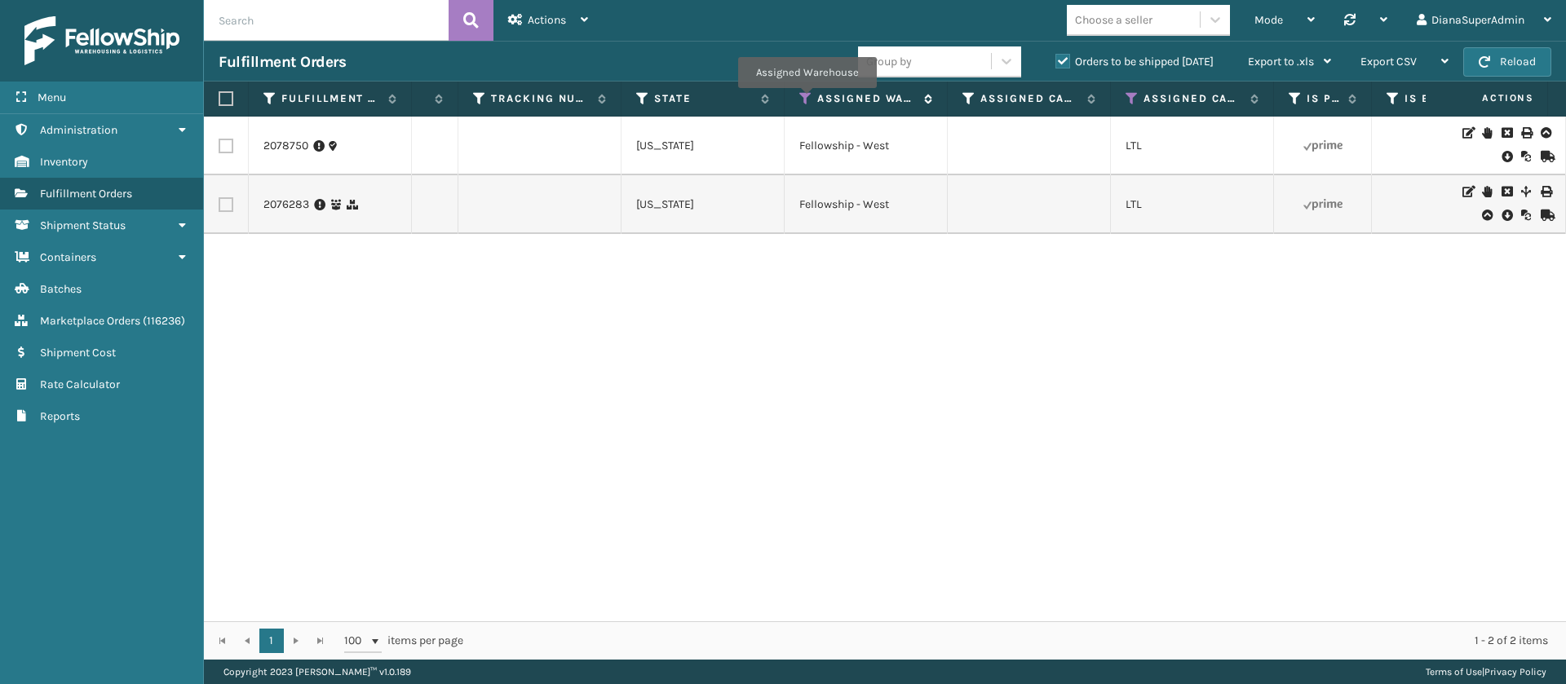
click at [806, 99] on icon at bounding box center [805, 98] width 13 height 15
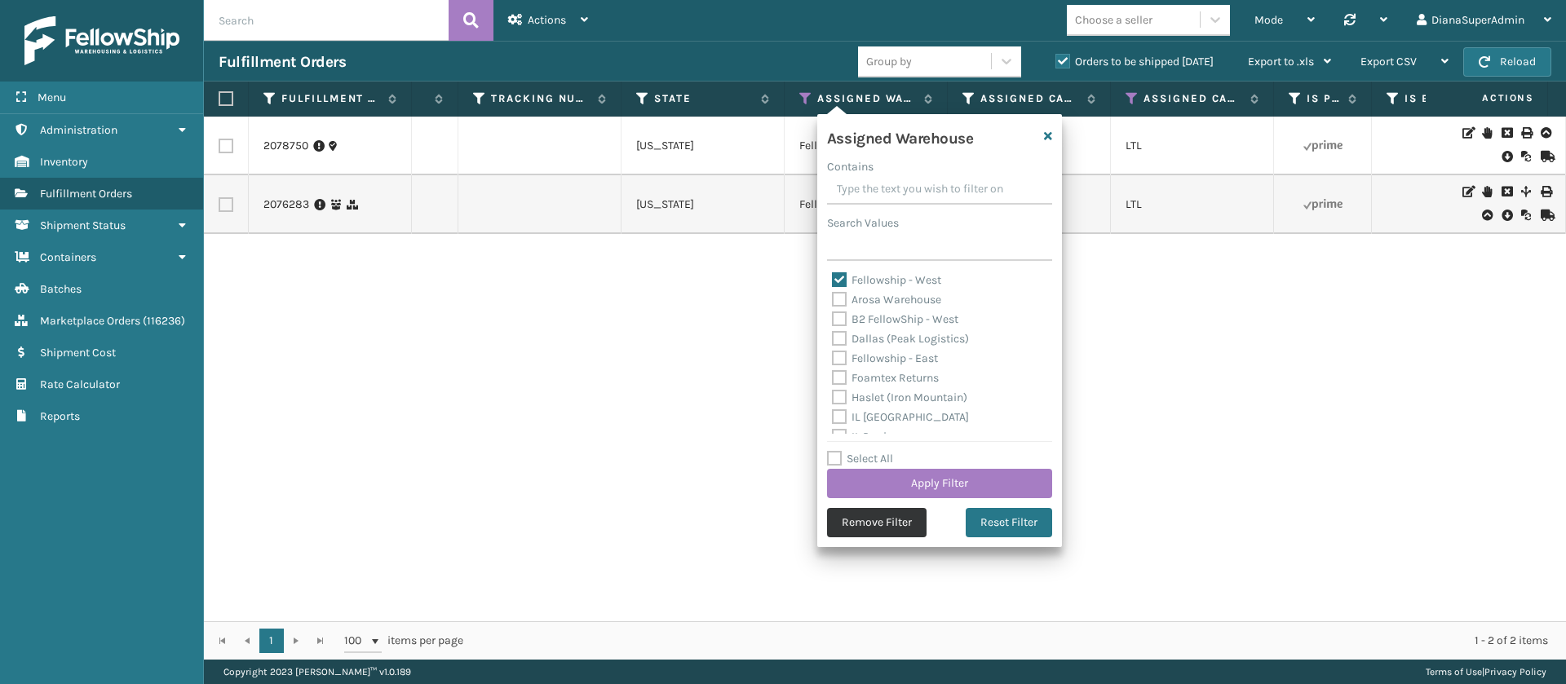
click at [863, 523] on button "Remove Filter" at bounding box center [876, 522] width 99 height 29
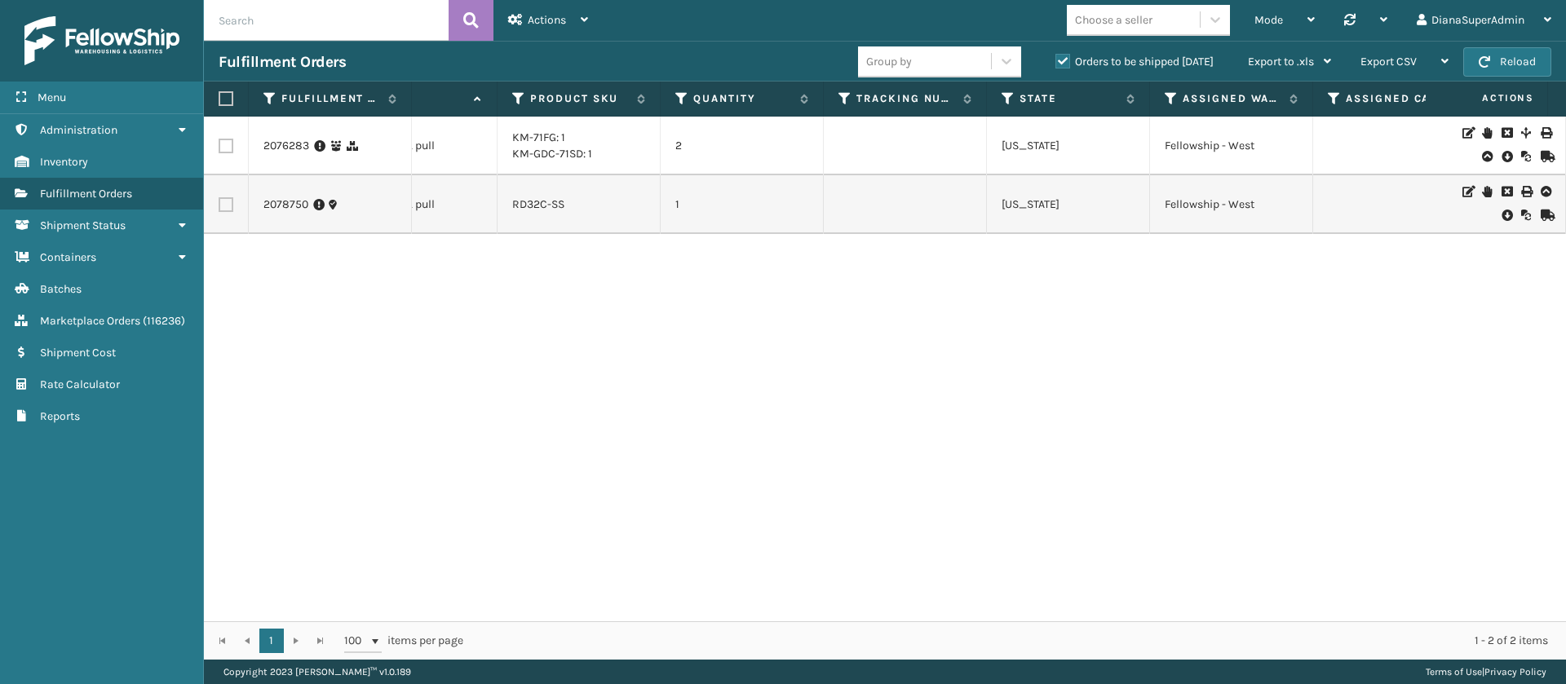
scroll to position [0, 1169]
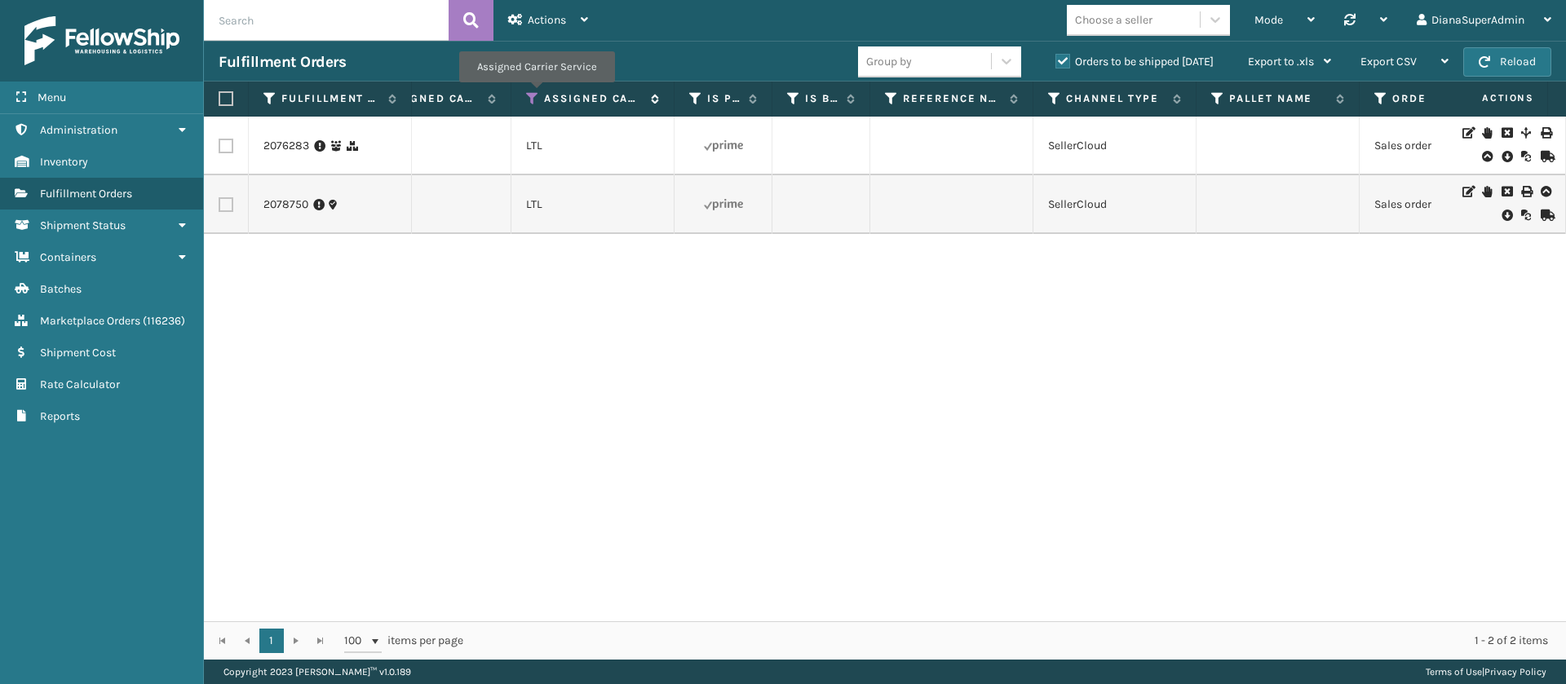
click at [536, 94] on icon at bounding box center [532, 98] width 13 height 15
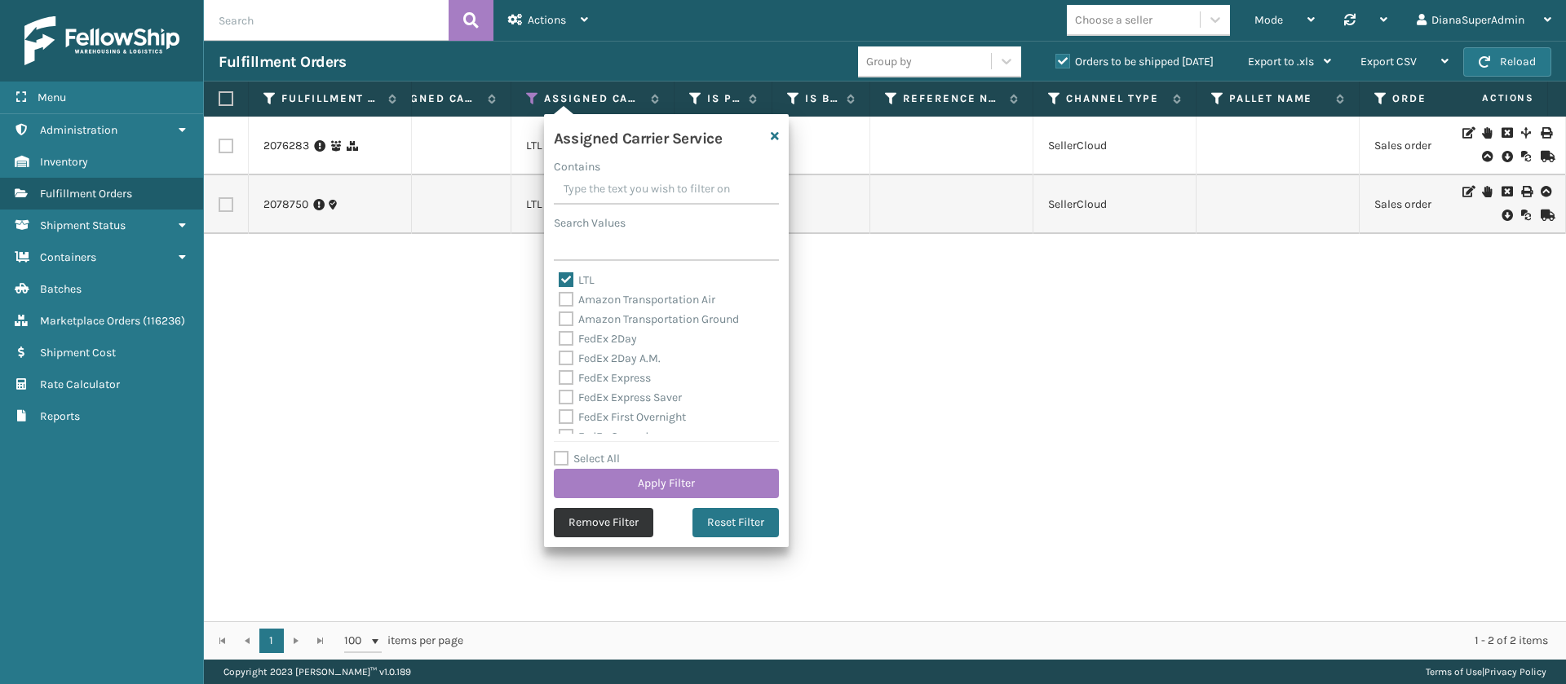
click at [643, 528] on button "Remove Filter" at bounding box center [603, 522] width 99 height 29
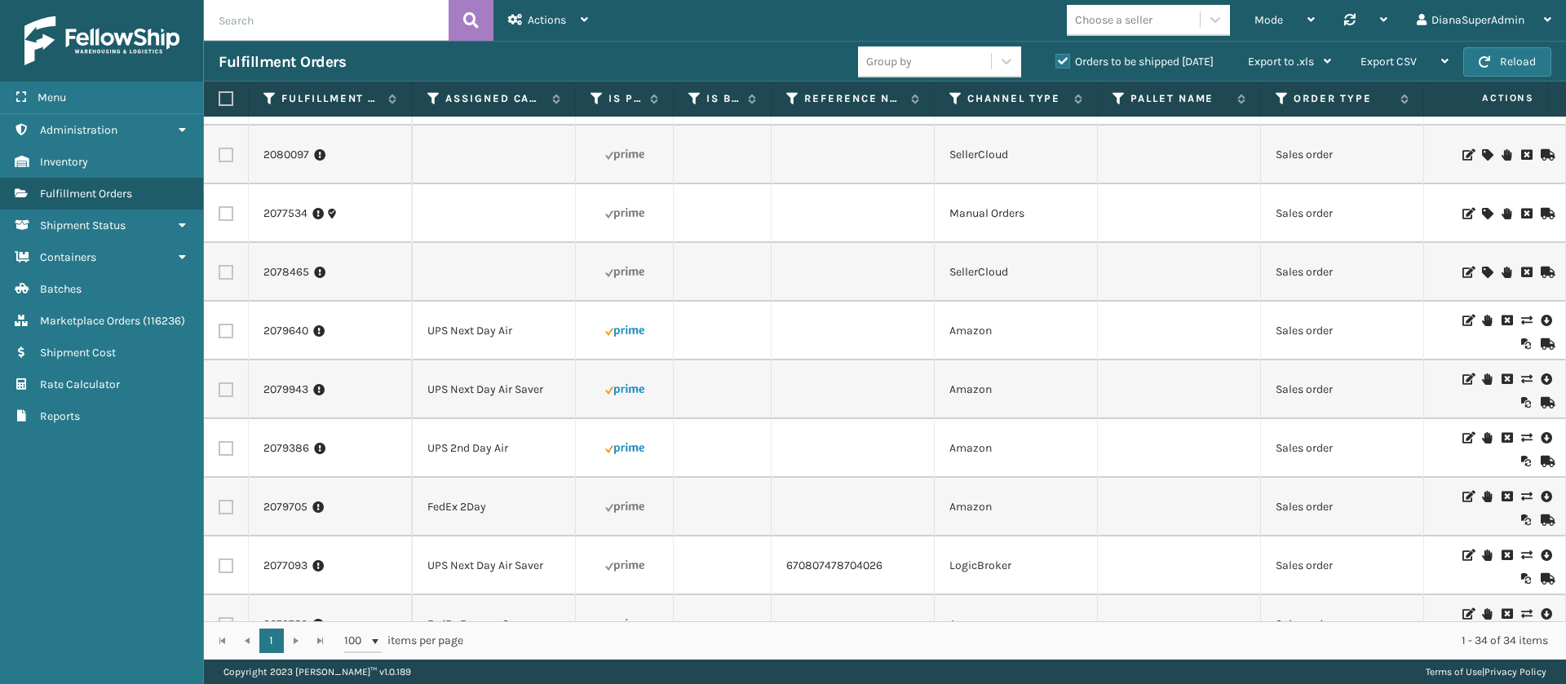
scroll to position [1113, 1982]
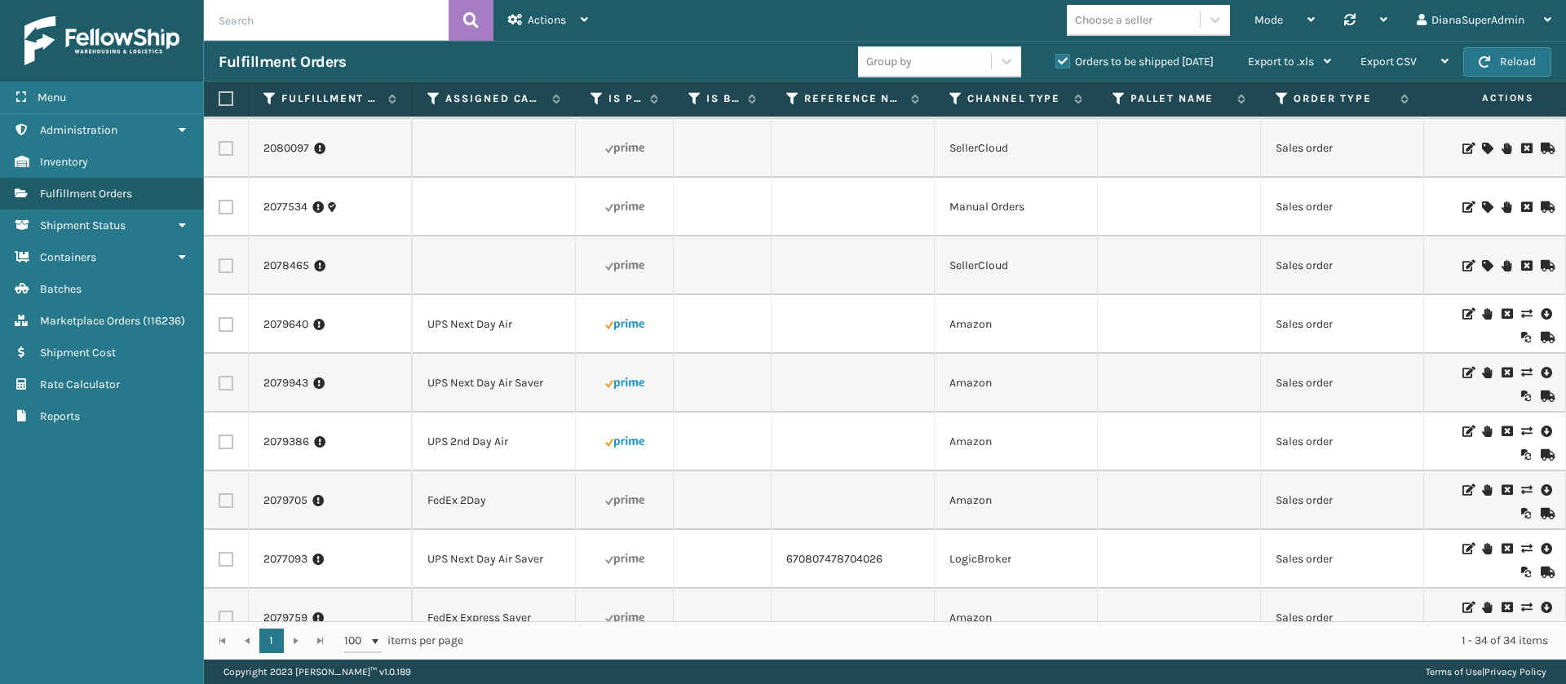
click at [225, 446] on label at bounding box center [226, 442] width 15 height 15
click at [219, 445] on input "checkbox" at bounding box center [219, 440] width 1 height 11
checkbox input "true"
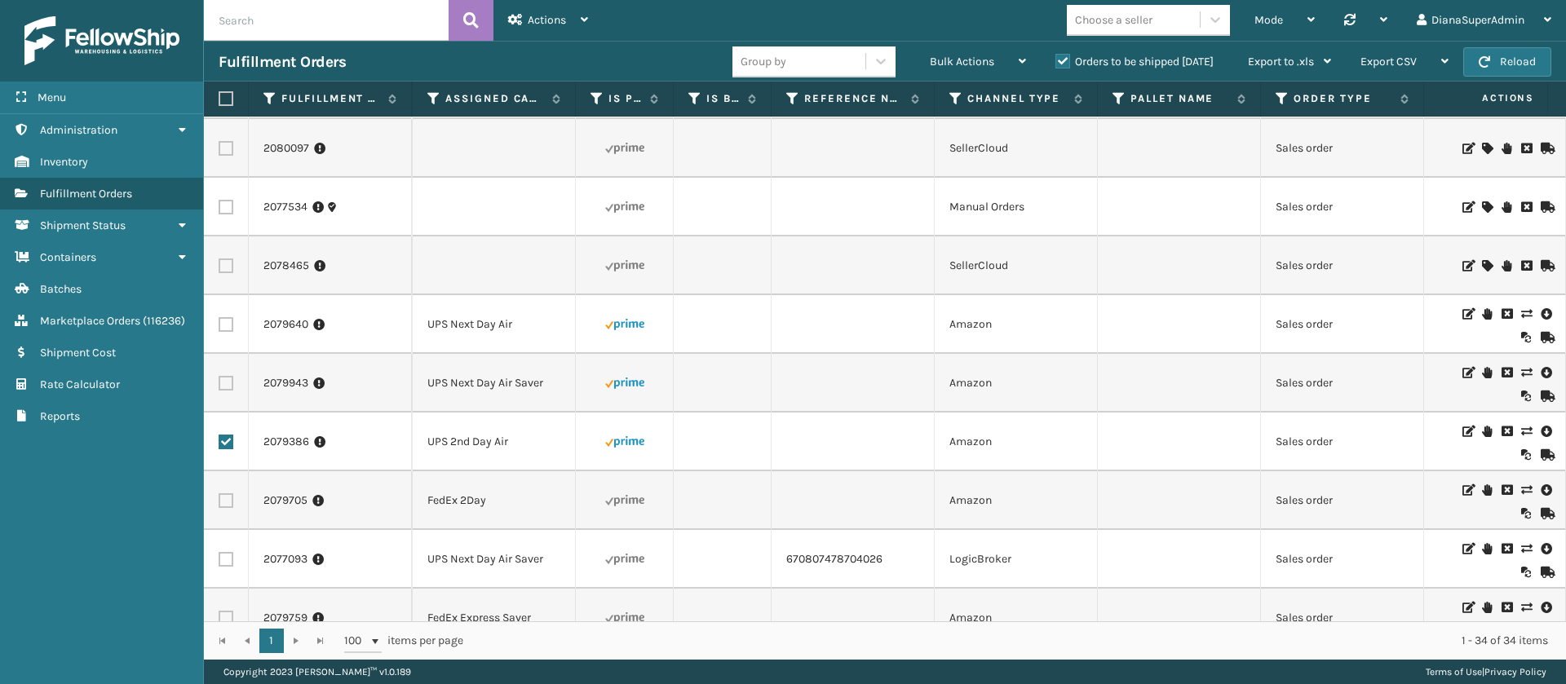
click at [223, 374] on td at bounding box center [226, 383] width 45 height 59
click at [226, 382] on label at bounding box center [226, 383] width 15 height 15
click at [219, 382] on input "checkbox" at bounding box center [219, 381] width 1 height 11
checkbox input "true"
click at [224, 318] on label at bounding box center [226, 324] width 15 height 15
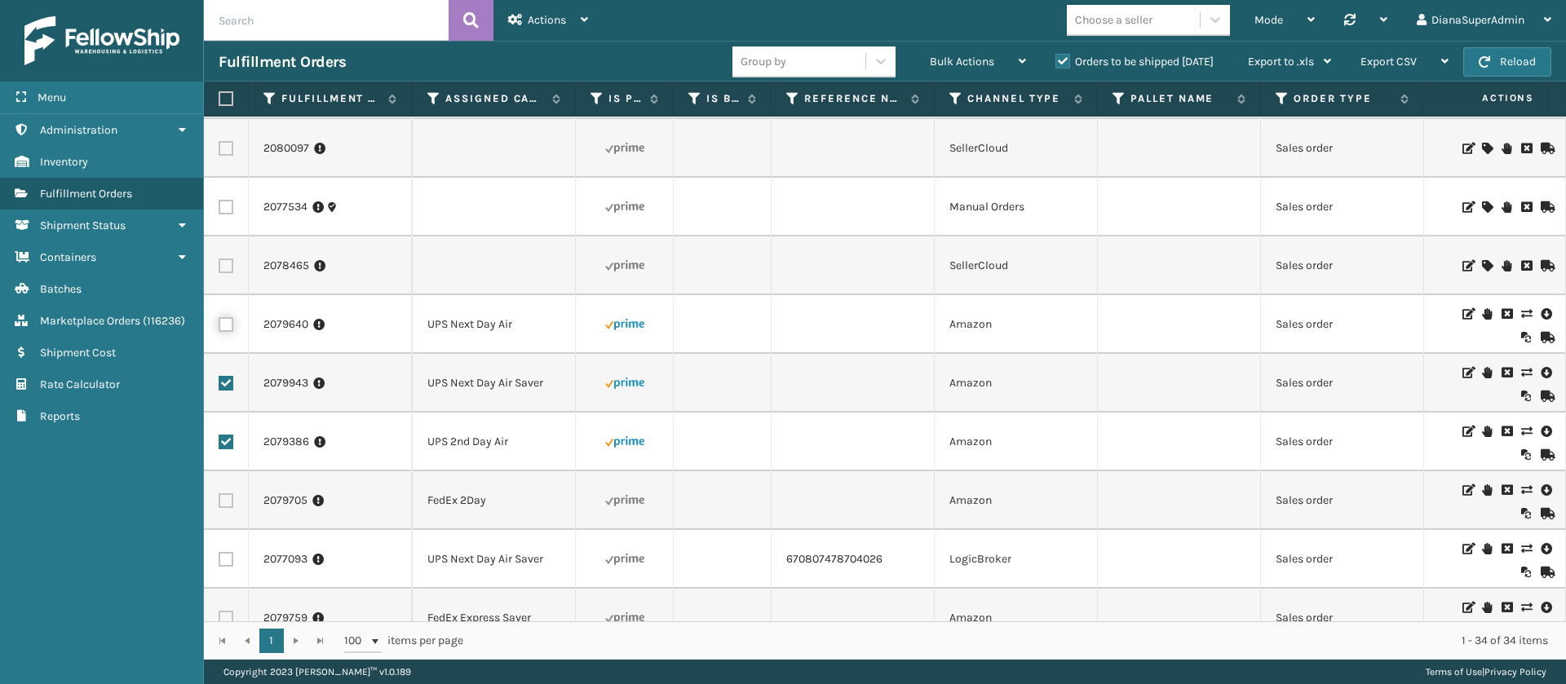
click at [219, 318] on input "checkbox" at bounding box center [219, 322] width 1 height 11
checkbox input "true"
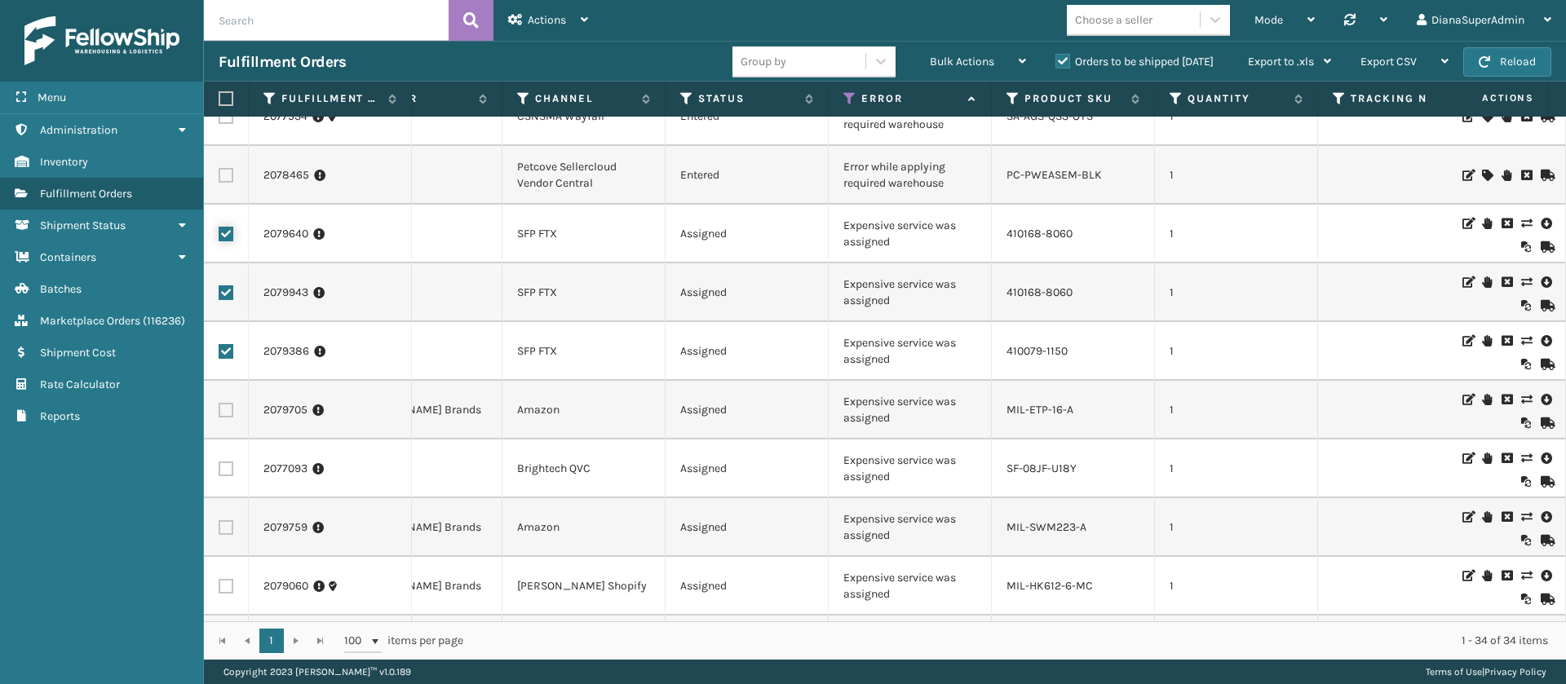
scroll to position [1204, 366]
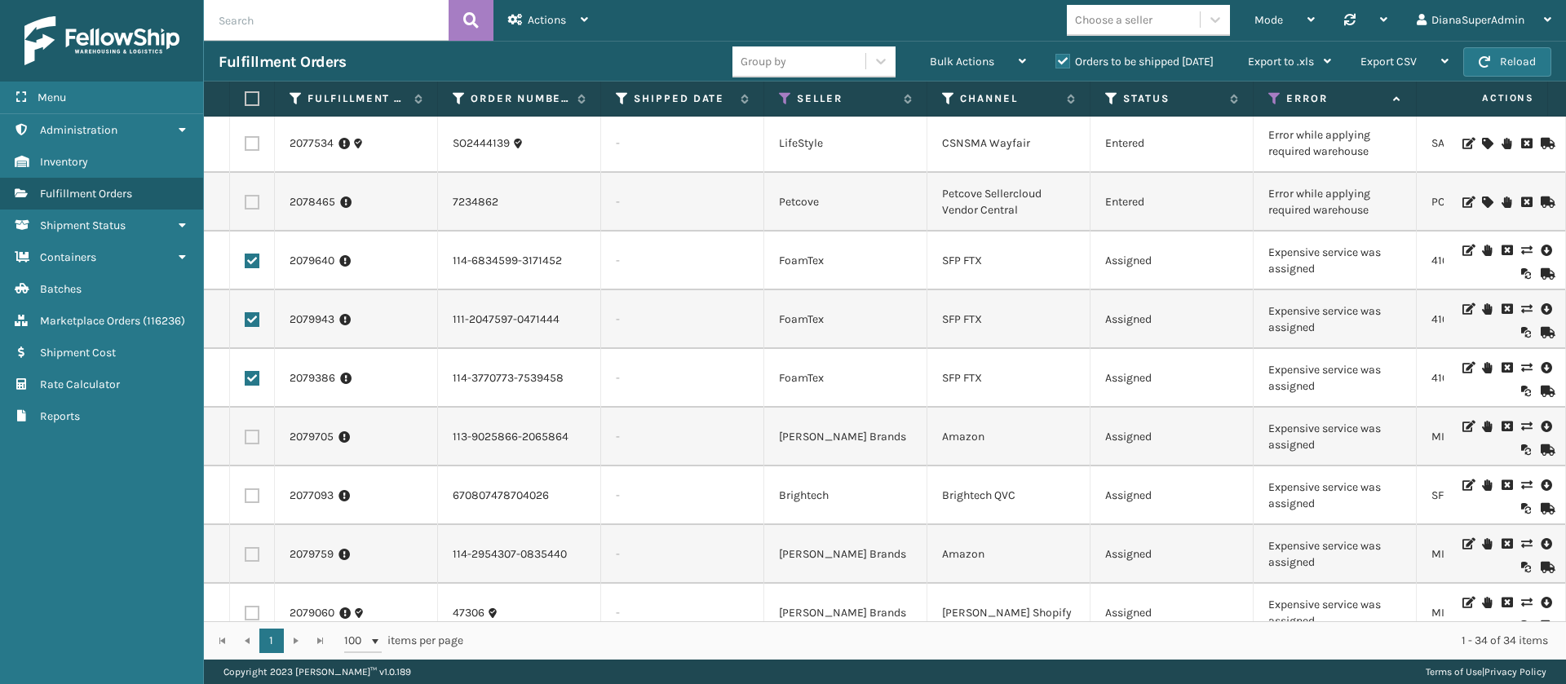
click at [1310, 262] on td "Expensive service was assigned" at bounding box center [1334, 261] width 163 height 59
copy td "Expensive service was assigned"
click at [1314, 247] on td "Expensive service was assigned" at bounding box center [1334, 261] width 163 height 59
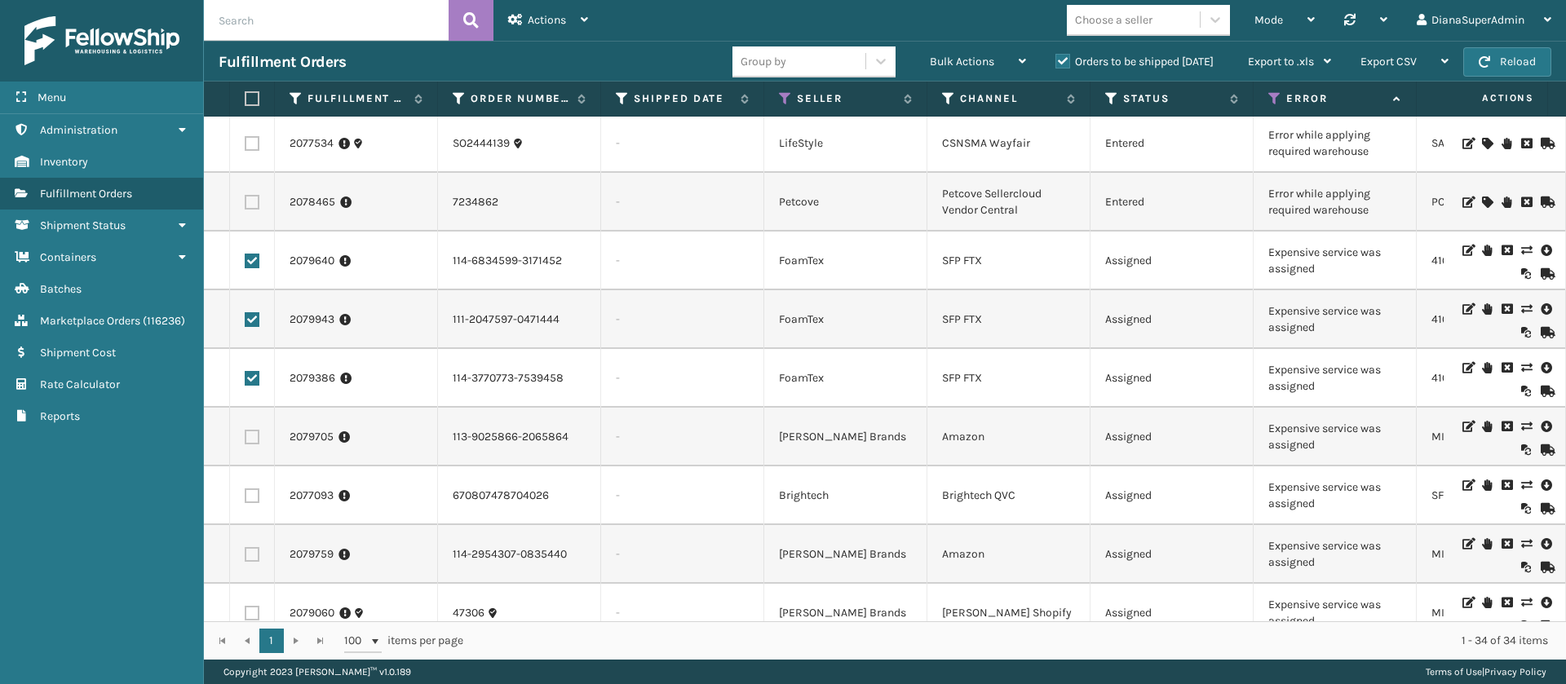
click at [1540, 245] on icon at bounding box center [1545, 250] width 10 height 16
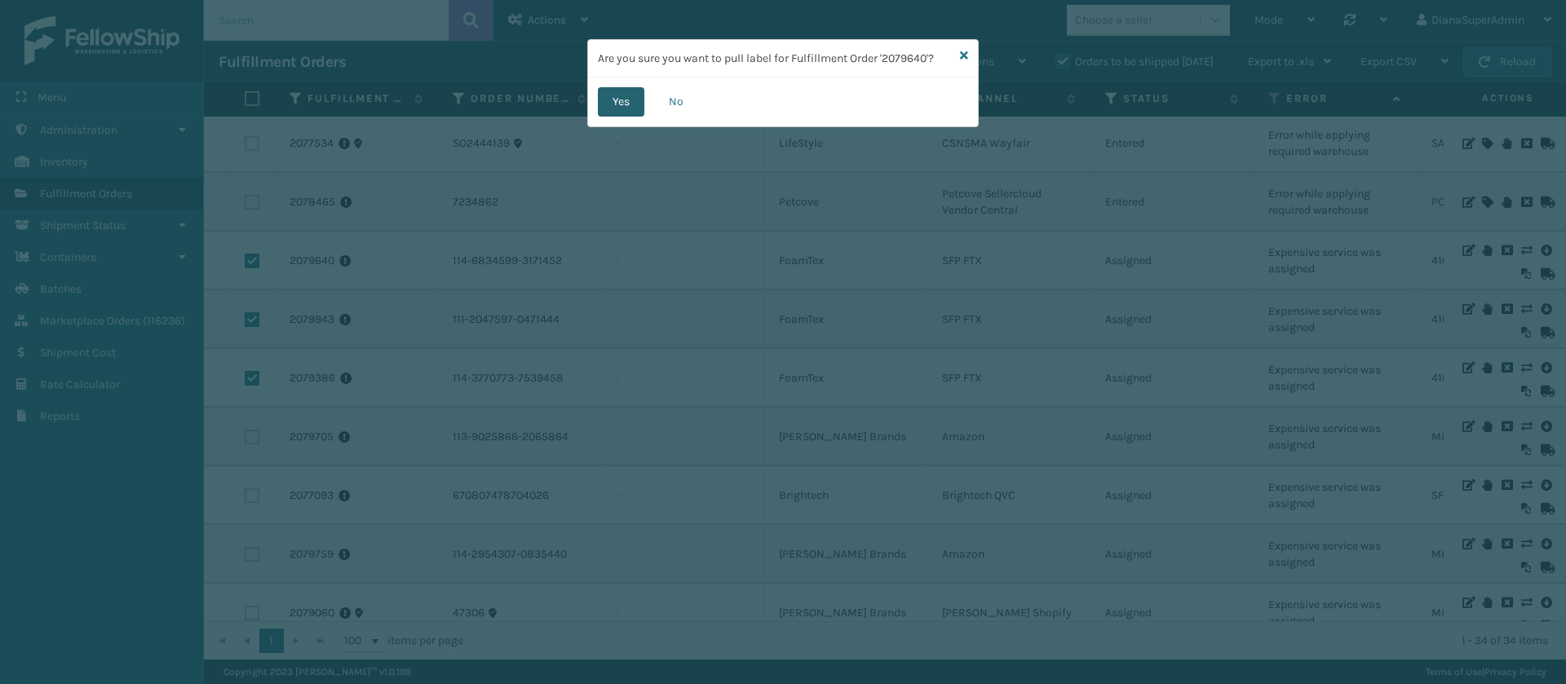
click at [638, 103] on button "Yes" at bounding box center [621, 101] width 46 height 29
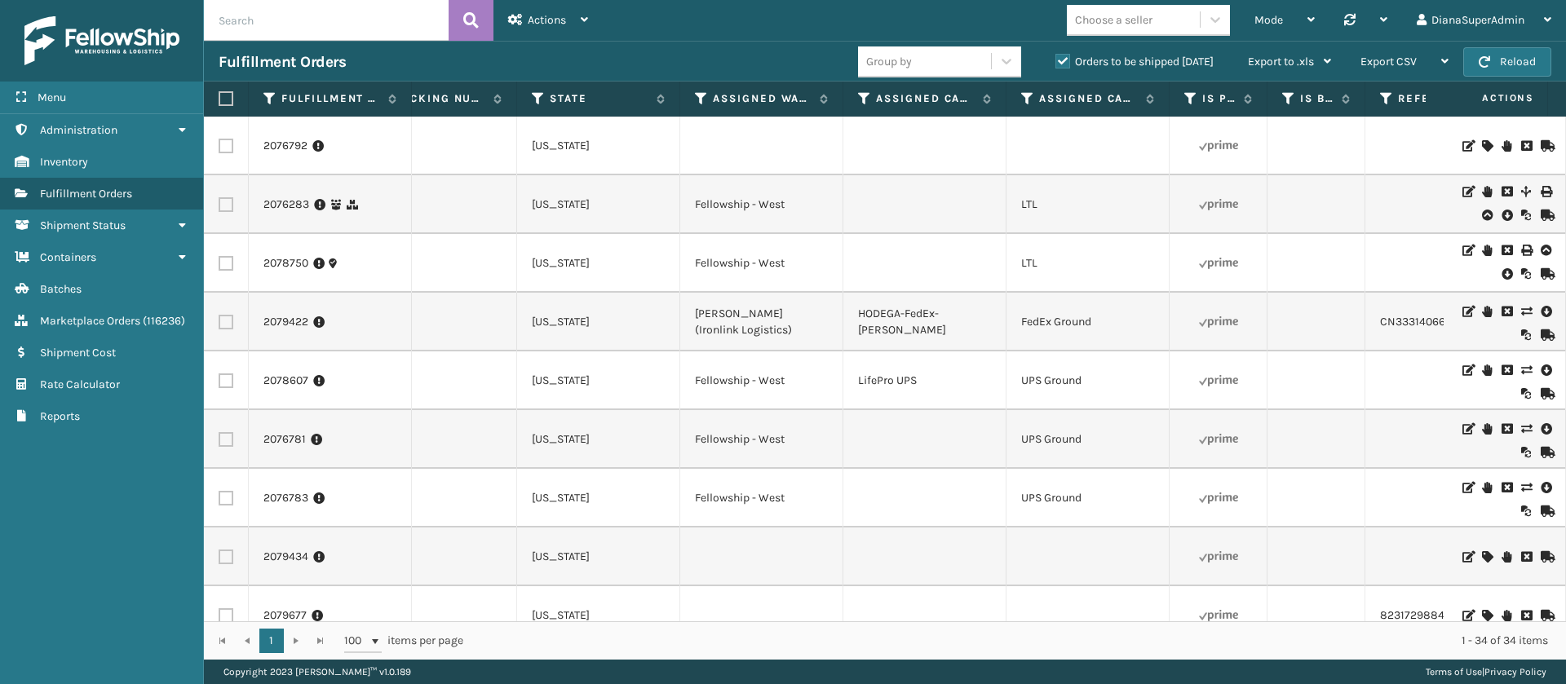
scroll to position [0, 1396]
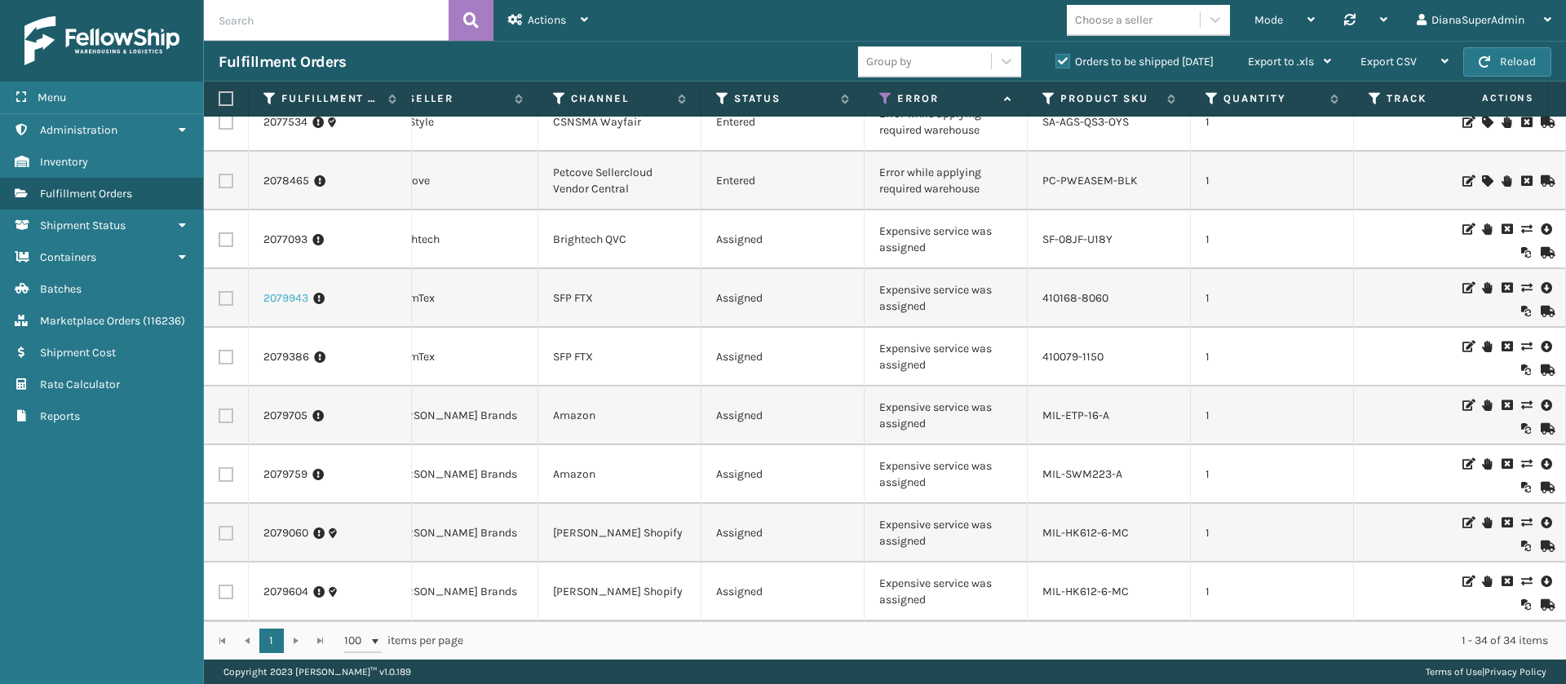
click at [281, 293] on link "2079943" at bounding box center [285, 298] width 45 height 16
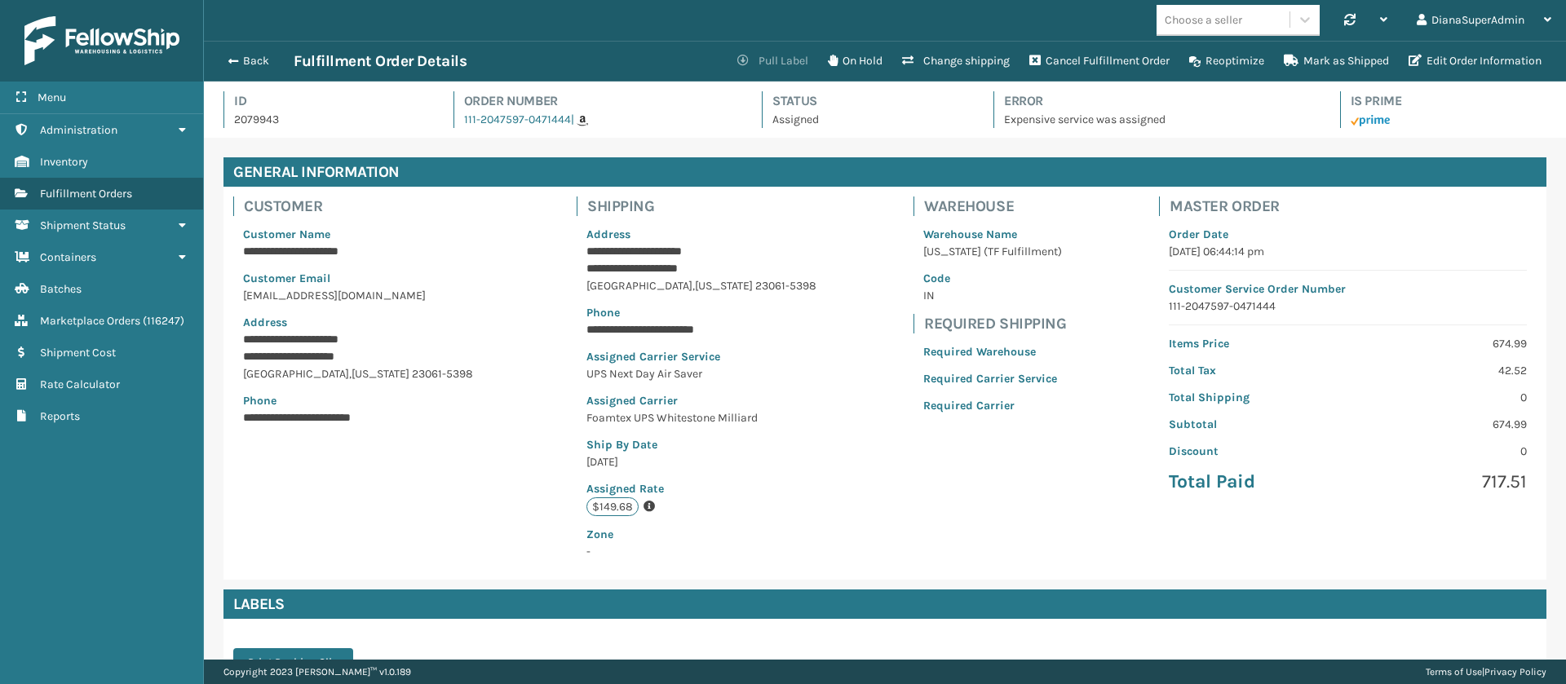
click at [761, 57] on button "Pull Label" at bounding box center [772, 61] width 91 height 33
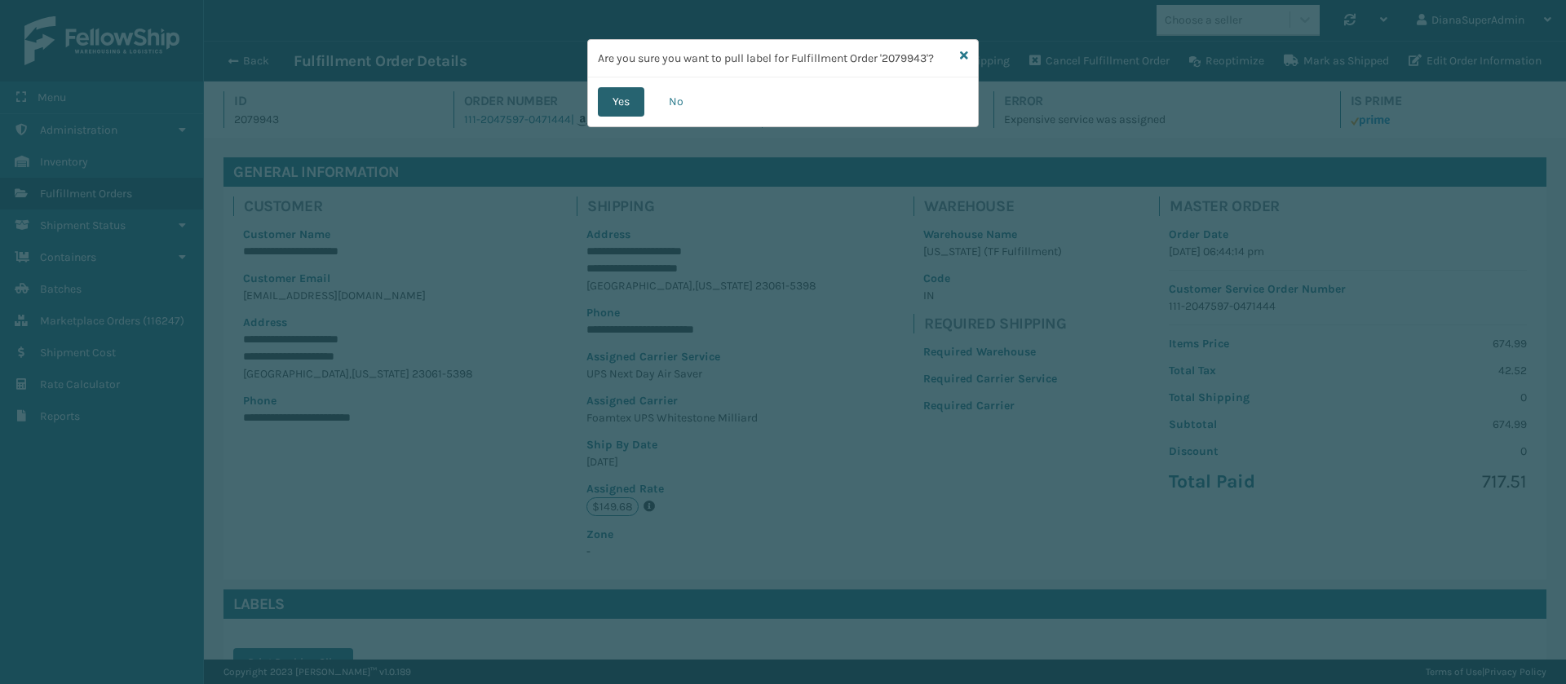
click at [608, 104] on button "Yes" at bounding box center [621, 101] width 46 height 29
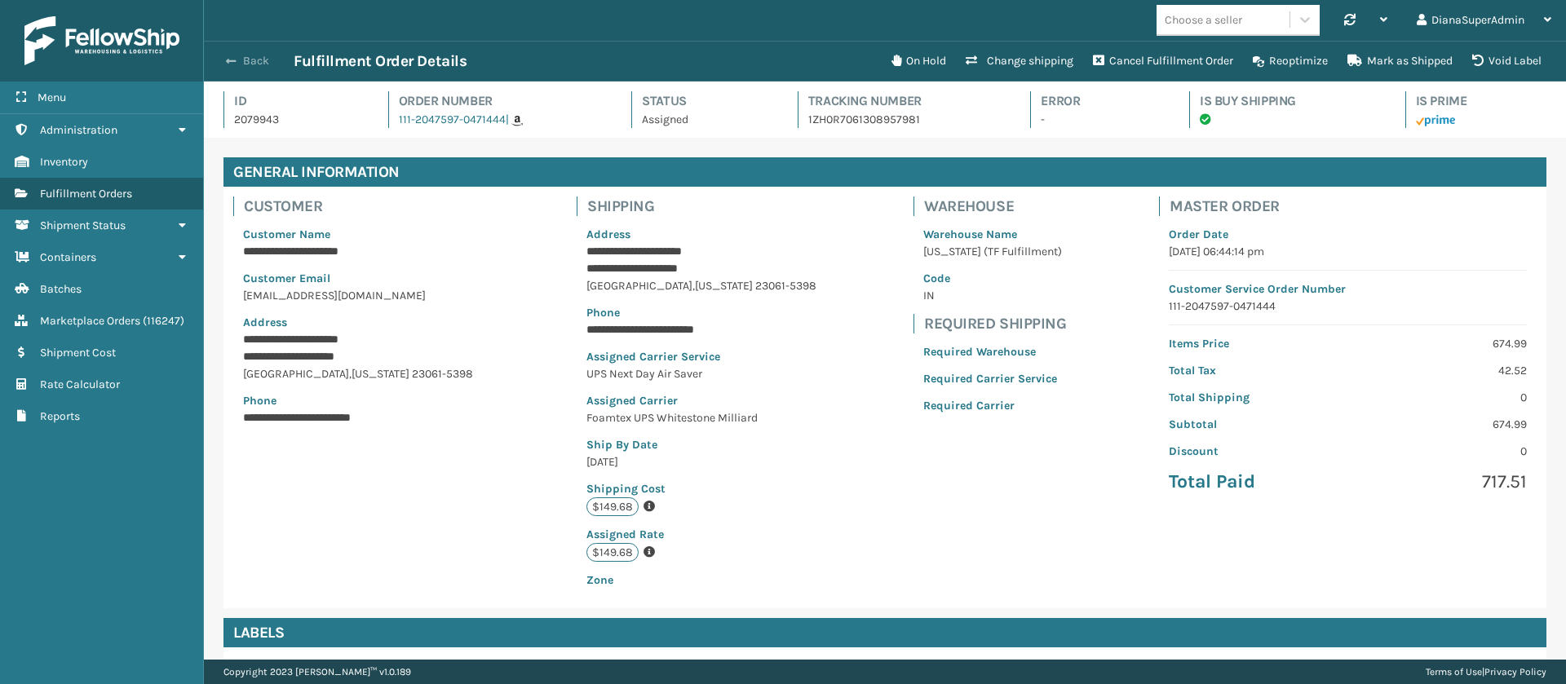
click at [253, 64] on button "Back" at bounding box center [256, 61] width 75 height 15
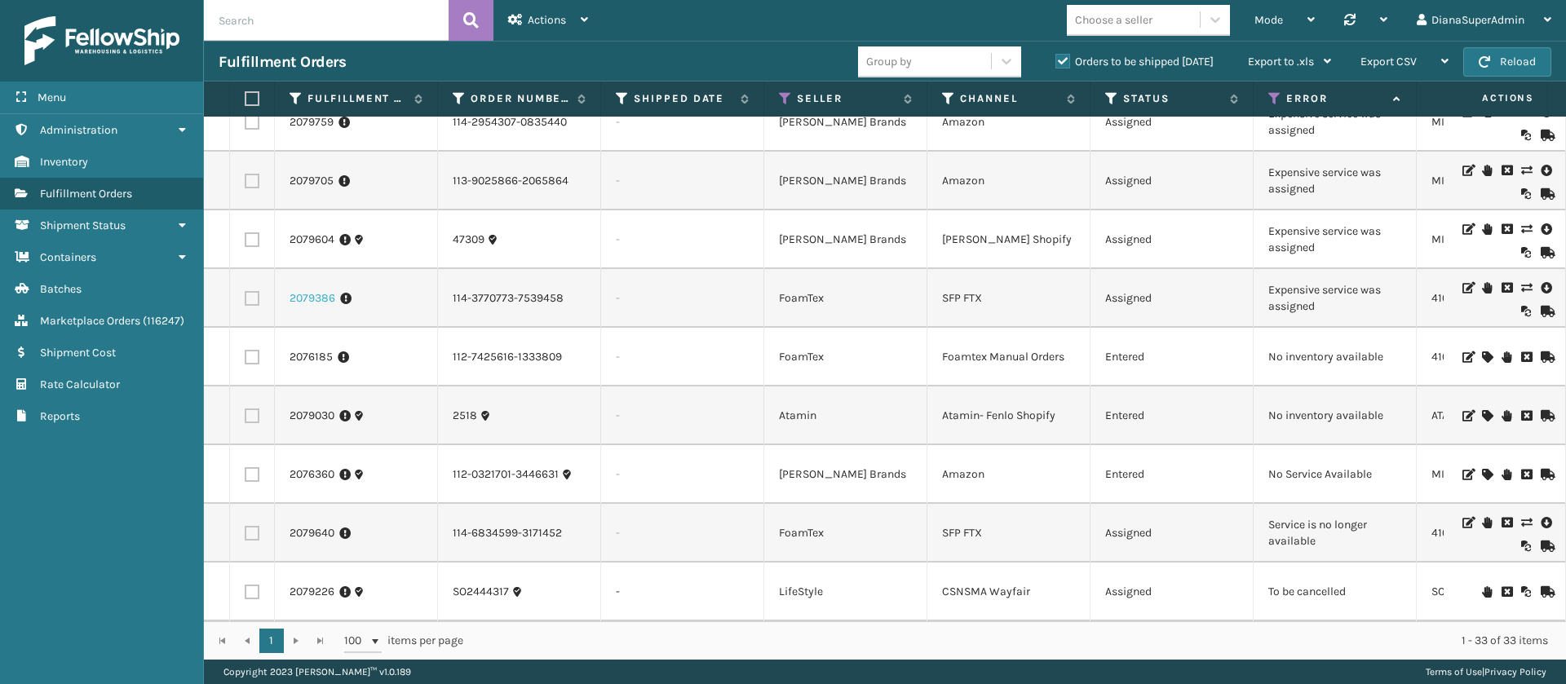
click at [297, 290] on link "2079386" at bounding box center [312, 298] width 46 height 16
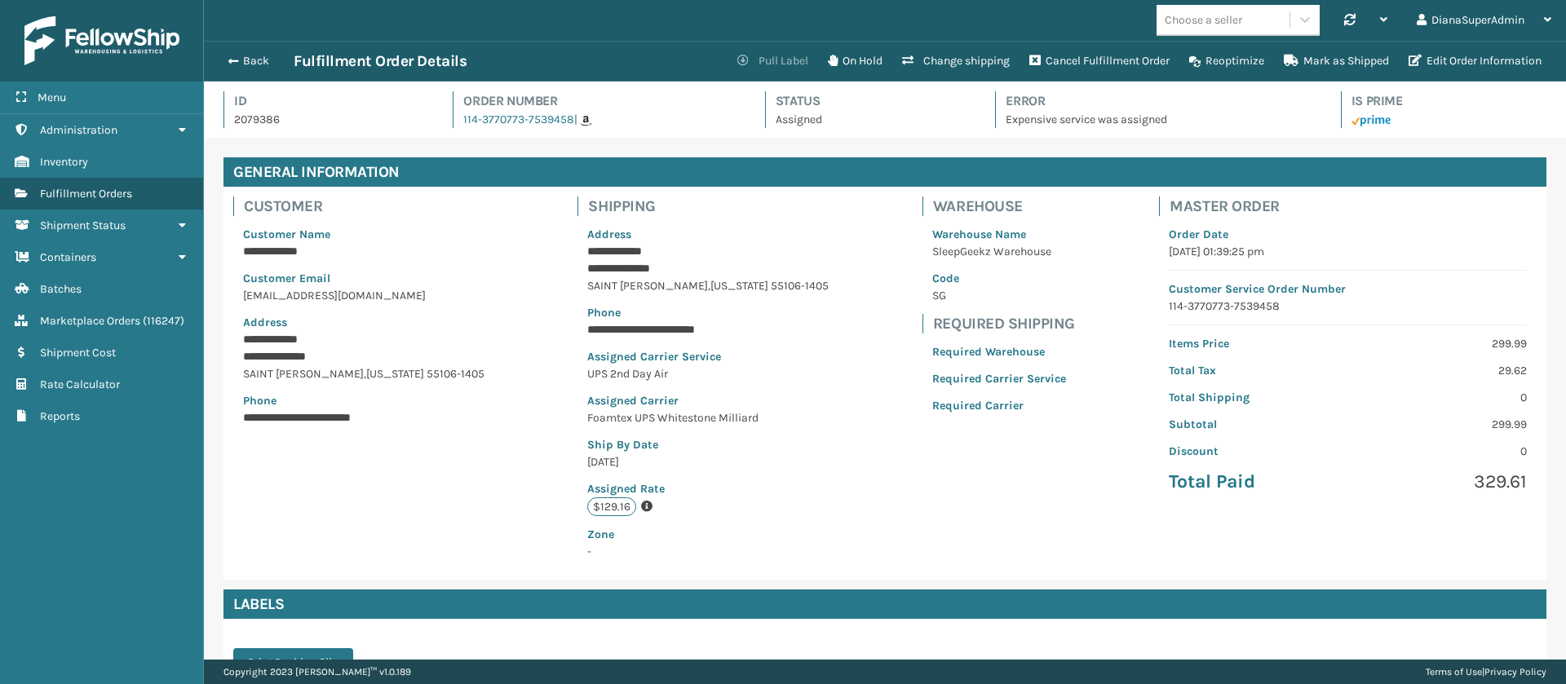
click at [780, 57] on button "Pull Label" at bounding box center [772, 61] width 91 height 33
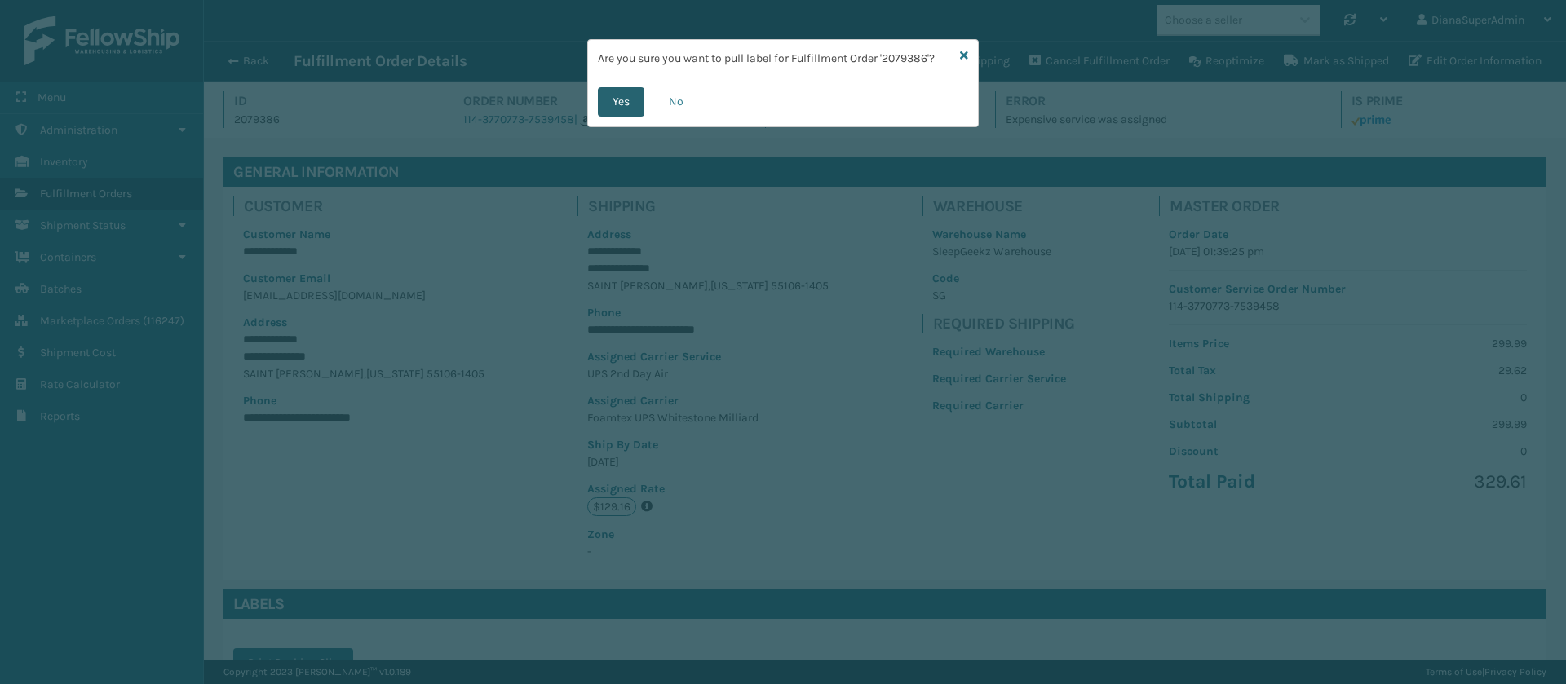
click at [612, 99] on button "Yes" at bounding box center [621, 101] width 46 height 29
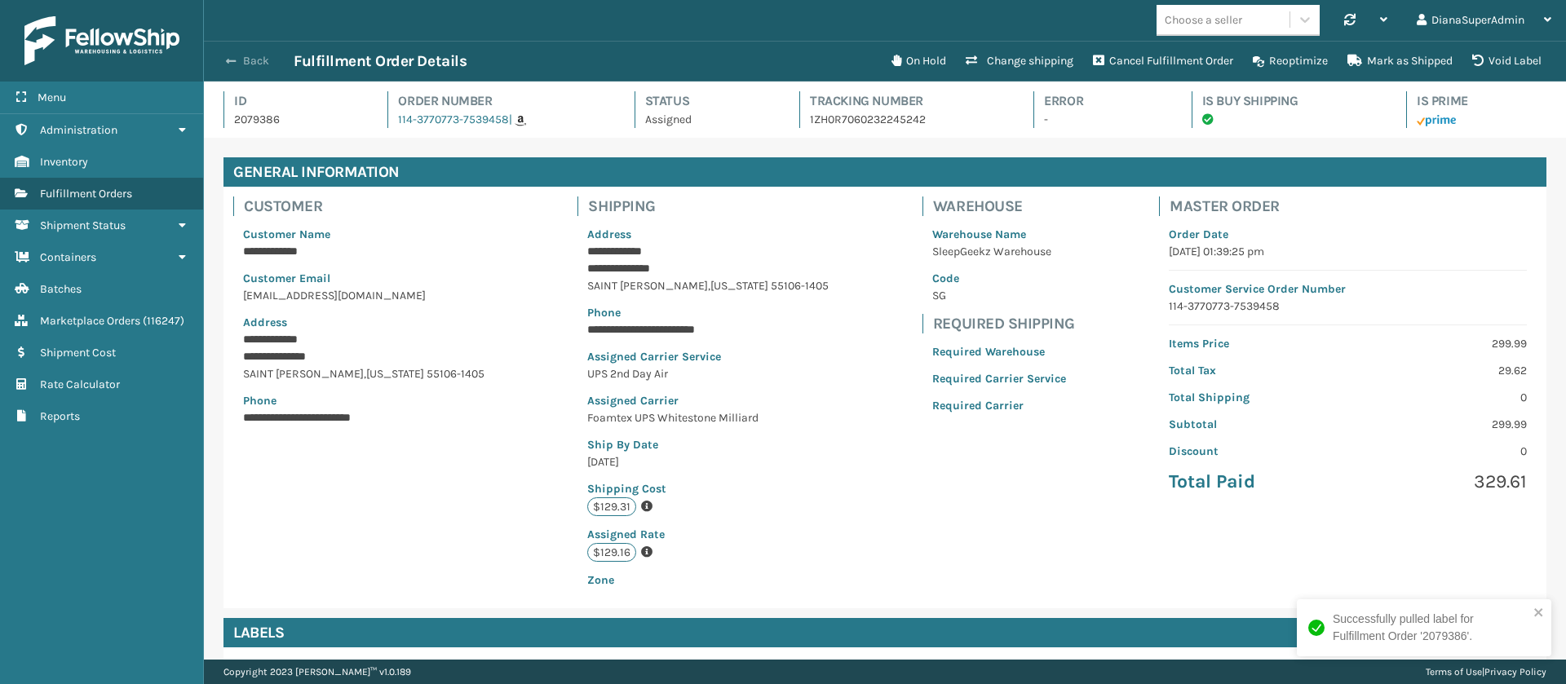
click at [260, 62] on button "Back" at bounding box center [256, 61] width 75 height 15
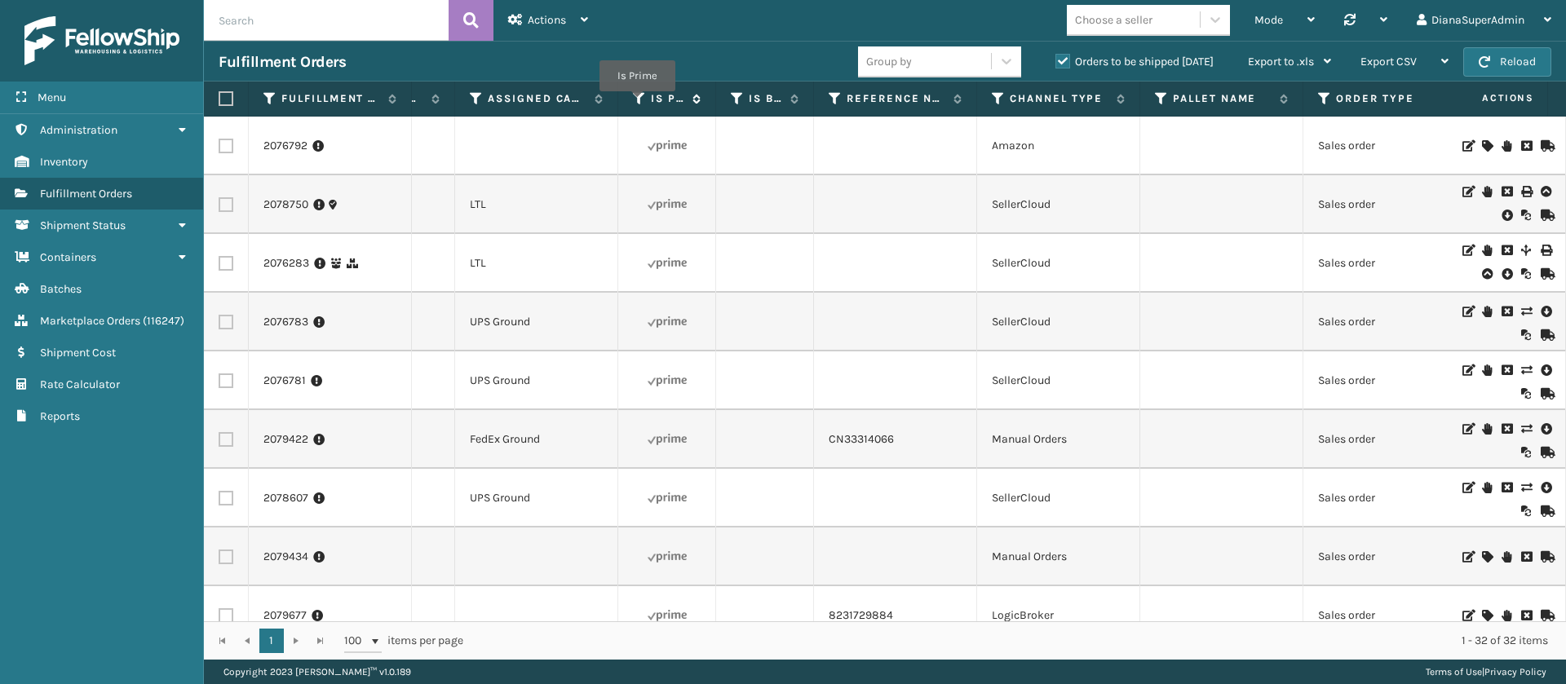
click at [637, 103] on icon at bounding box center [639, 98] width 13 height 15
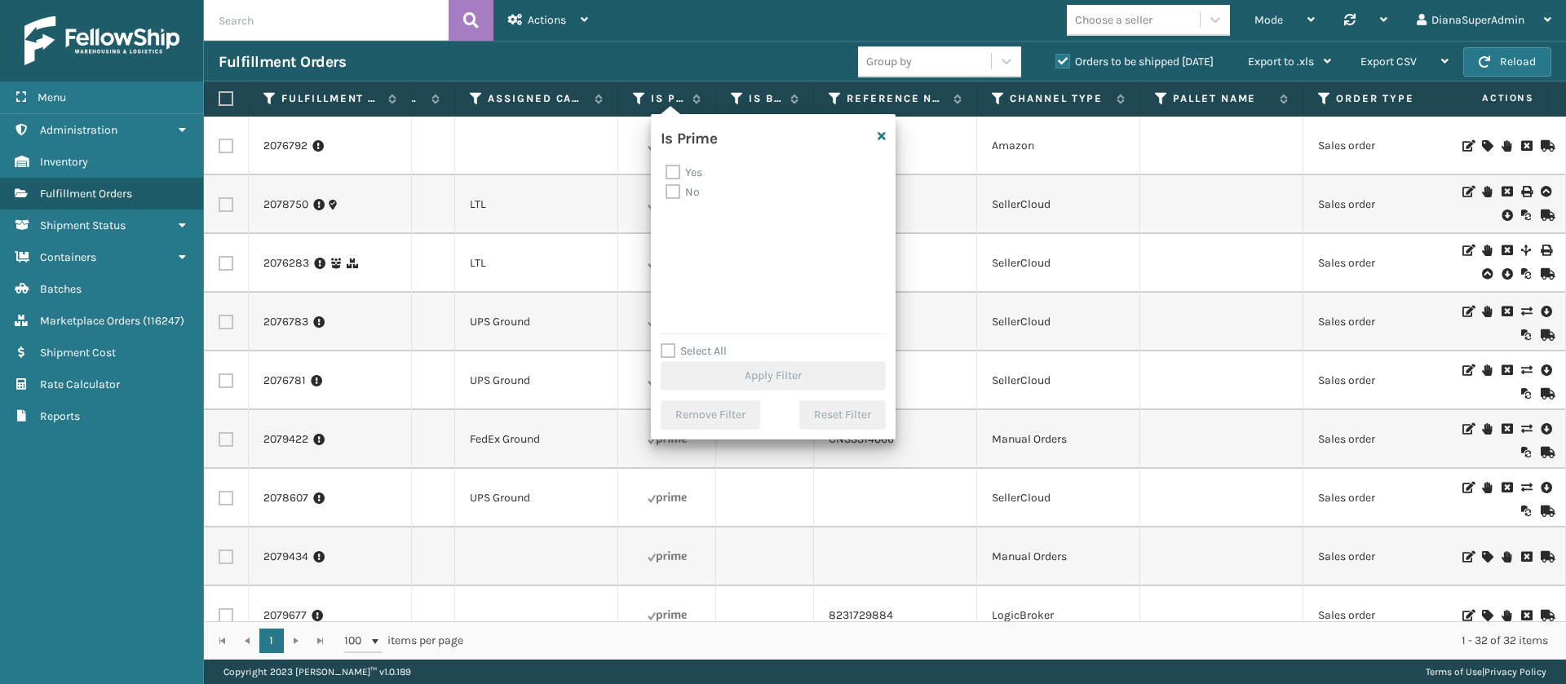
click at [671, 197] on label "No" at bounding box center [682, 192] width 34 height 14
click at [666, 193] on input "No" at bounding box center [665, 188] width 1 height 11
checkbox input "true"
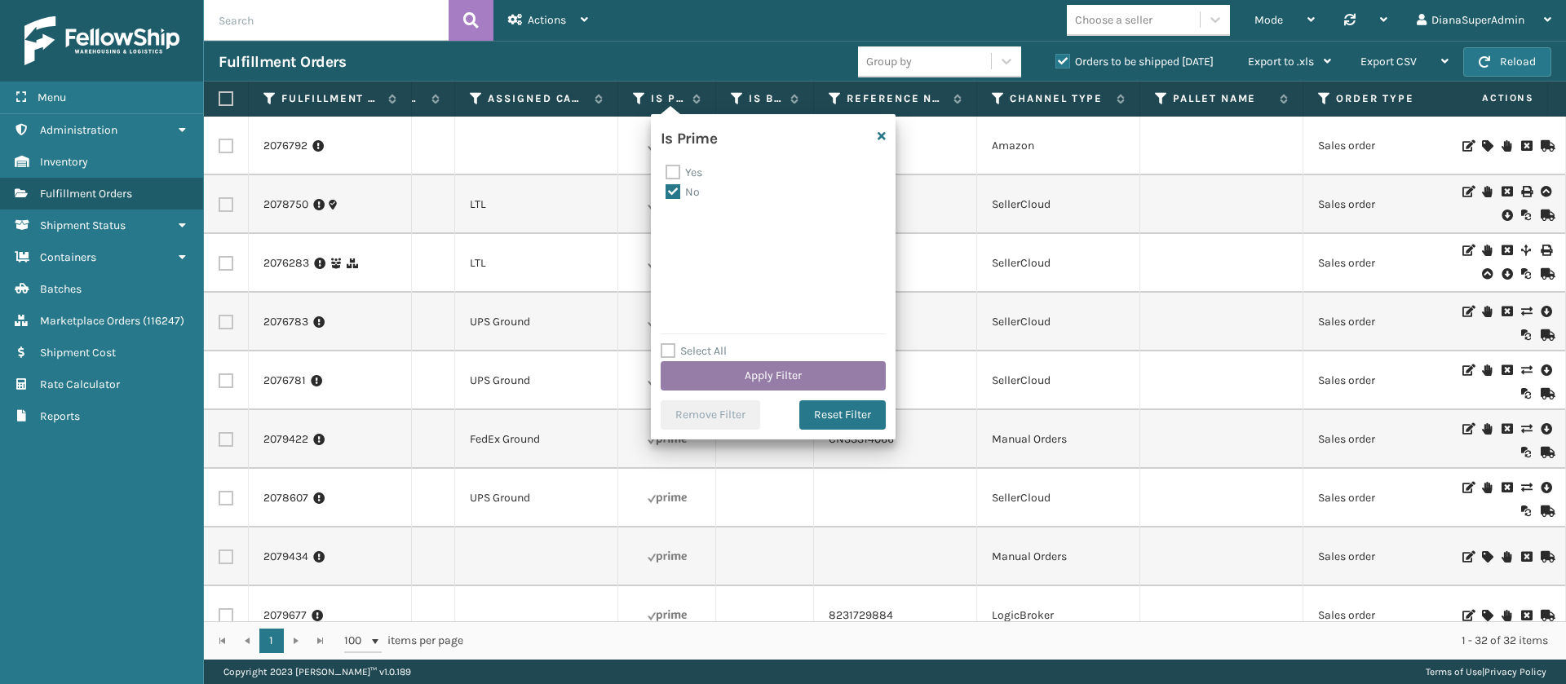
click at [791, 381] on button "Apply Filter" at bounding box center [773, 375] width 225 height 29
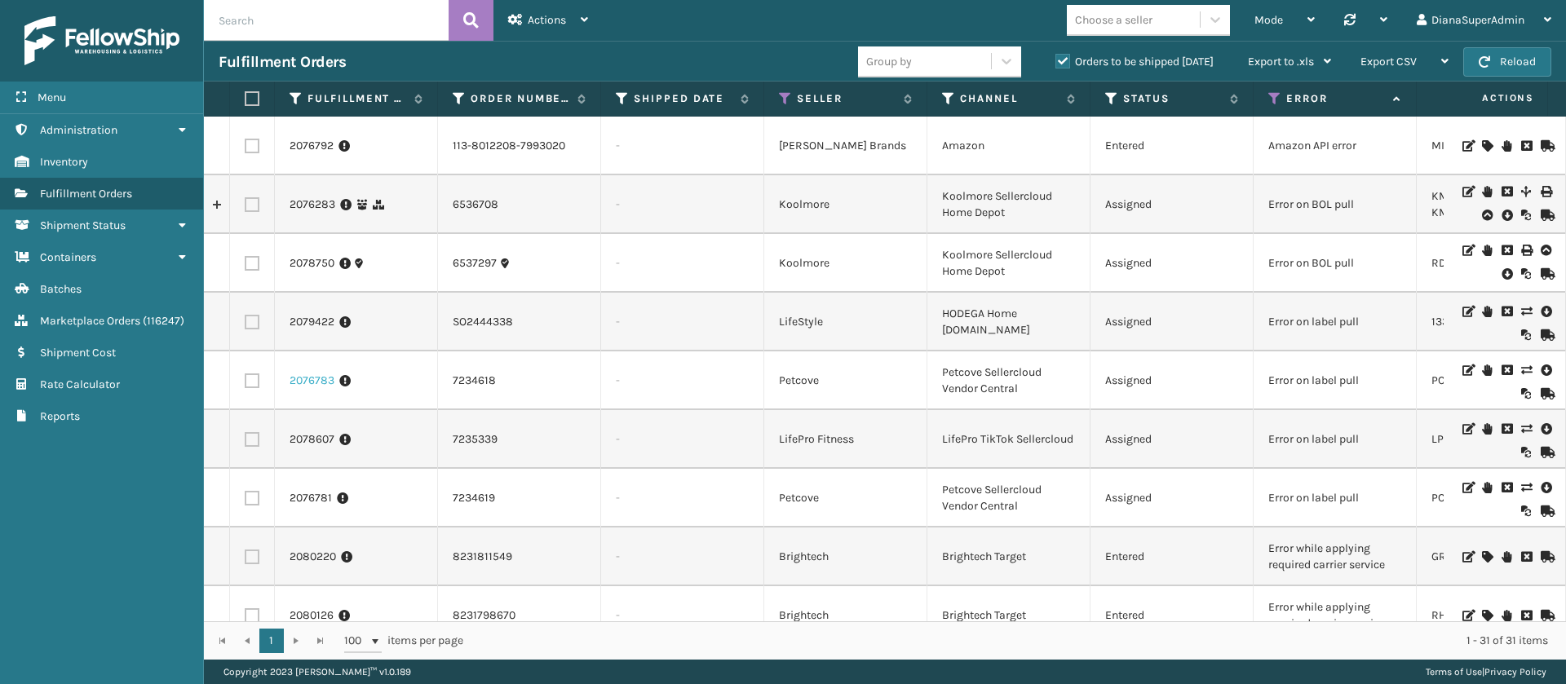
click at [303, 382] on link "2076783" at bounding box center [311, 381] width 45 height 16
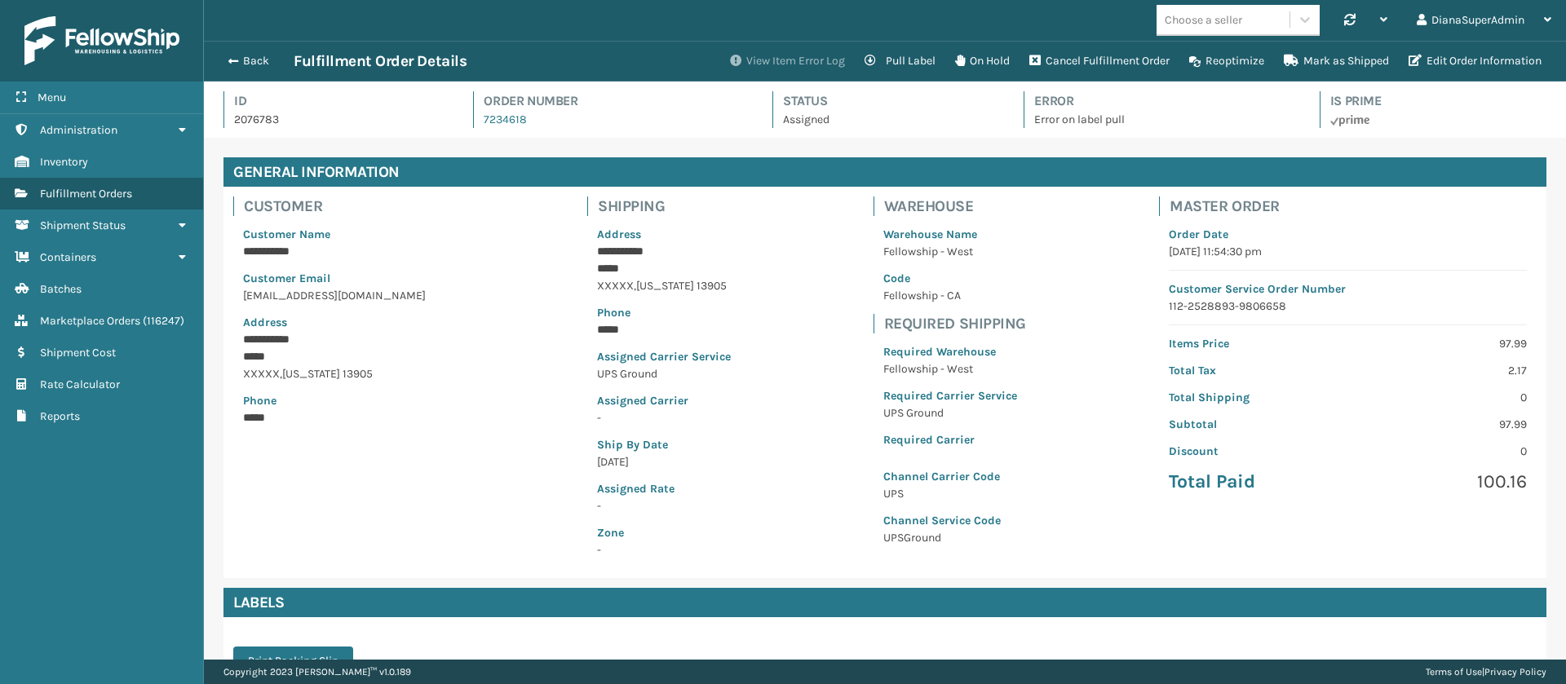
click at [781, 54] on button "View Item Error Log" at bounding box center [787, 61] width 135 height 33
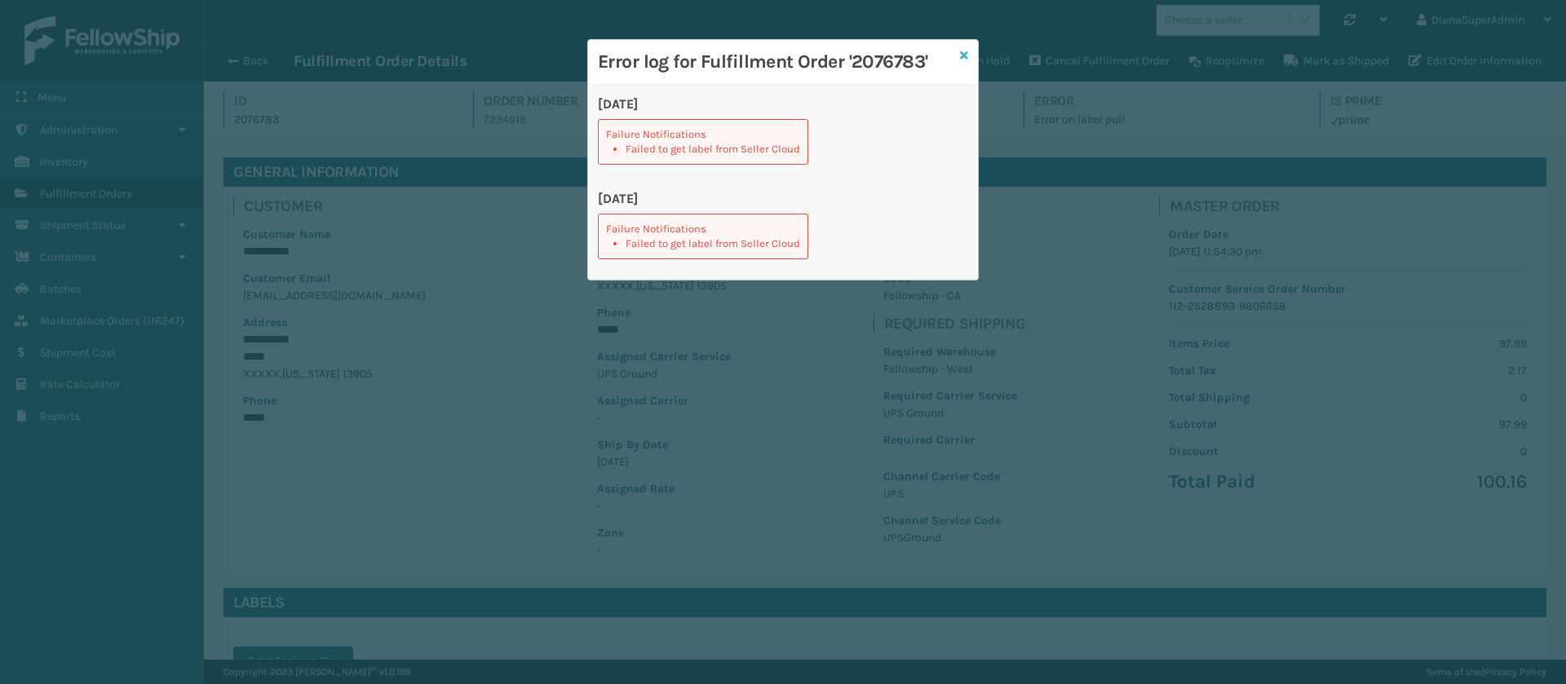
click at [961, 56] on icon at bounding box center [964, 55] width 8 height 11
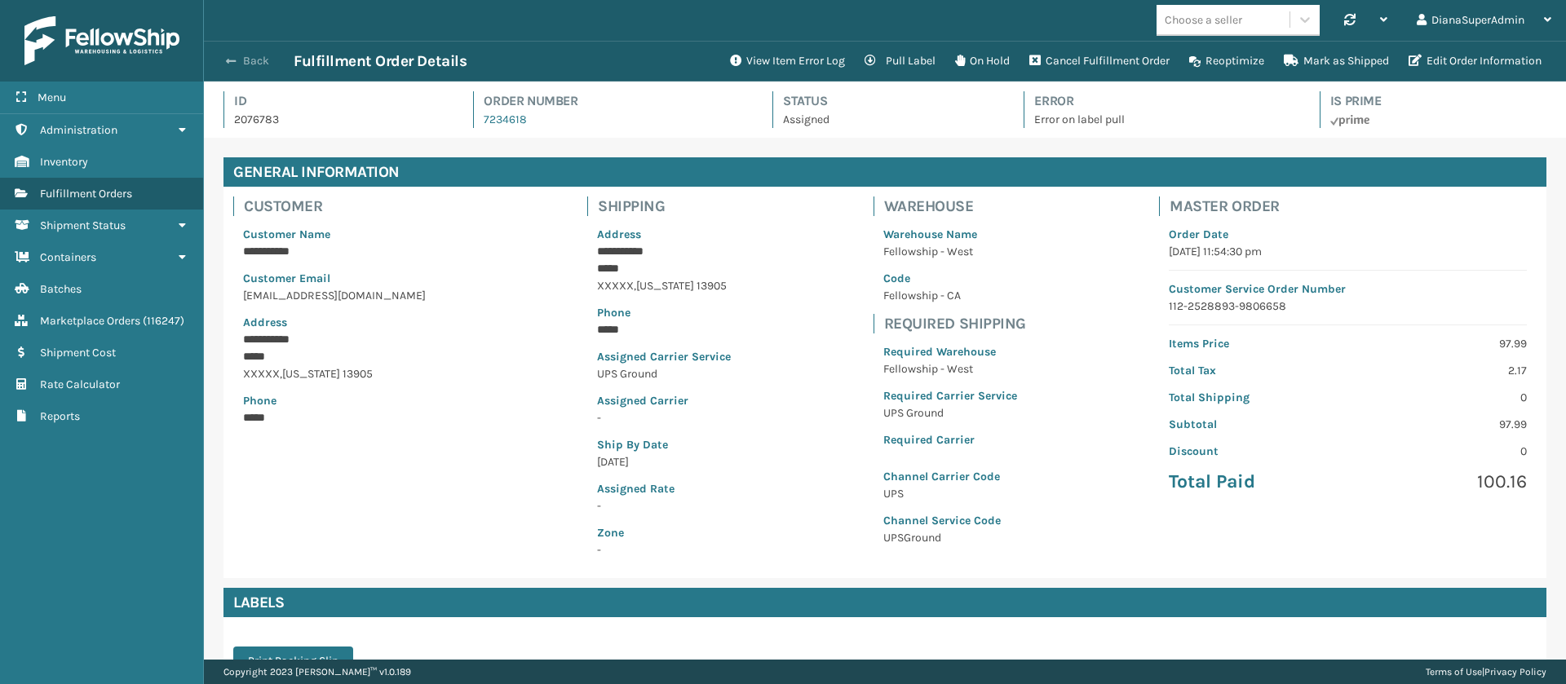
click at [228, 66] on span "button" at bounding box center [231, 60] width 10 height 11
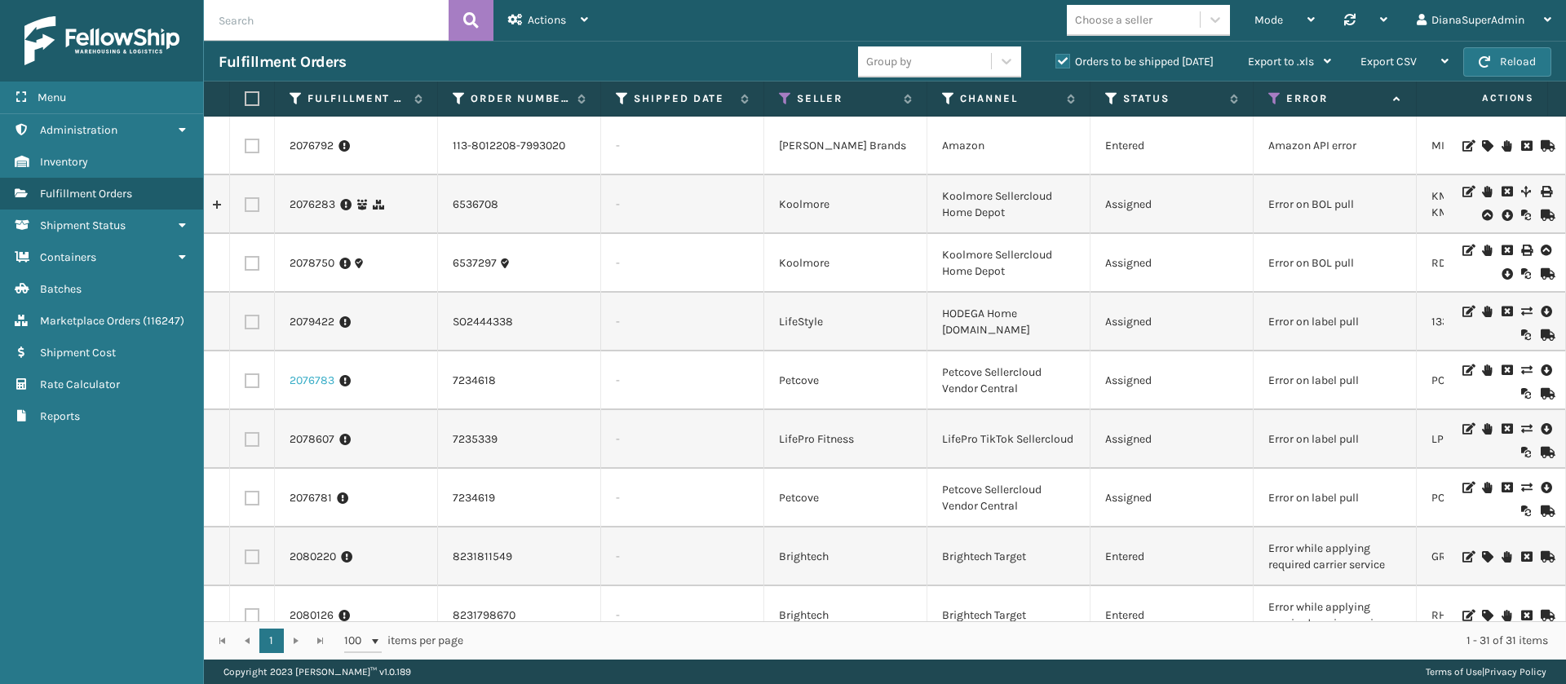
click at [303, 373] on link "2076783" at bounding box center [311, 381] width 45 height 16
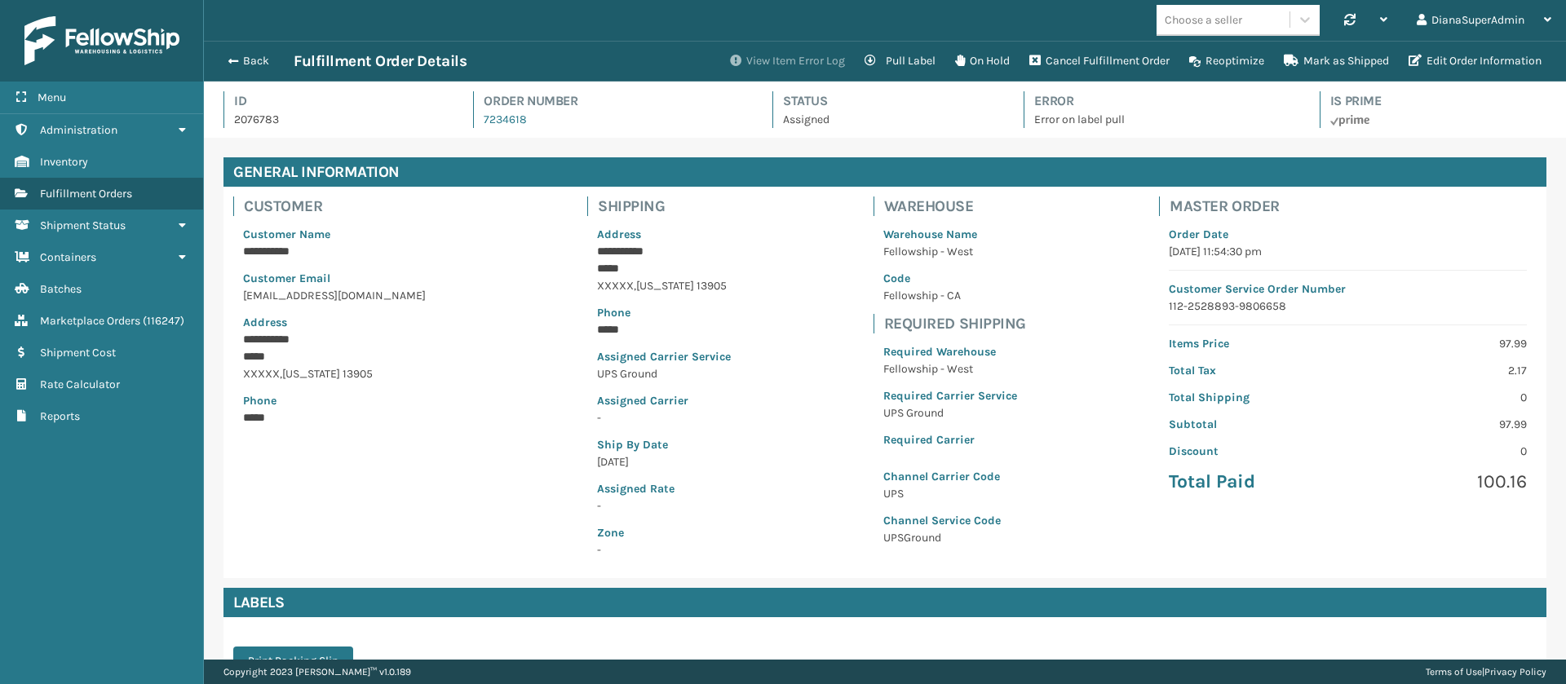
click at [801, 58] on button "View Item Error Log" at bounding box center [787, 61] width 135 height 33
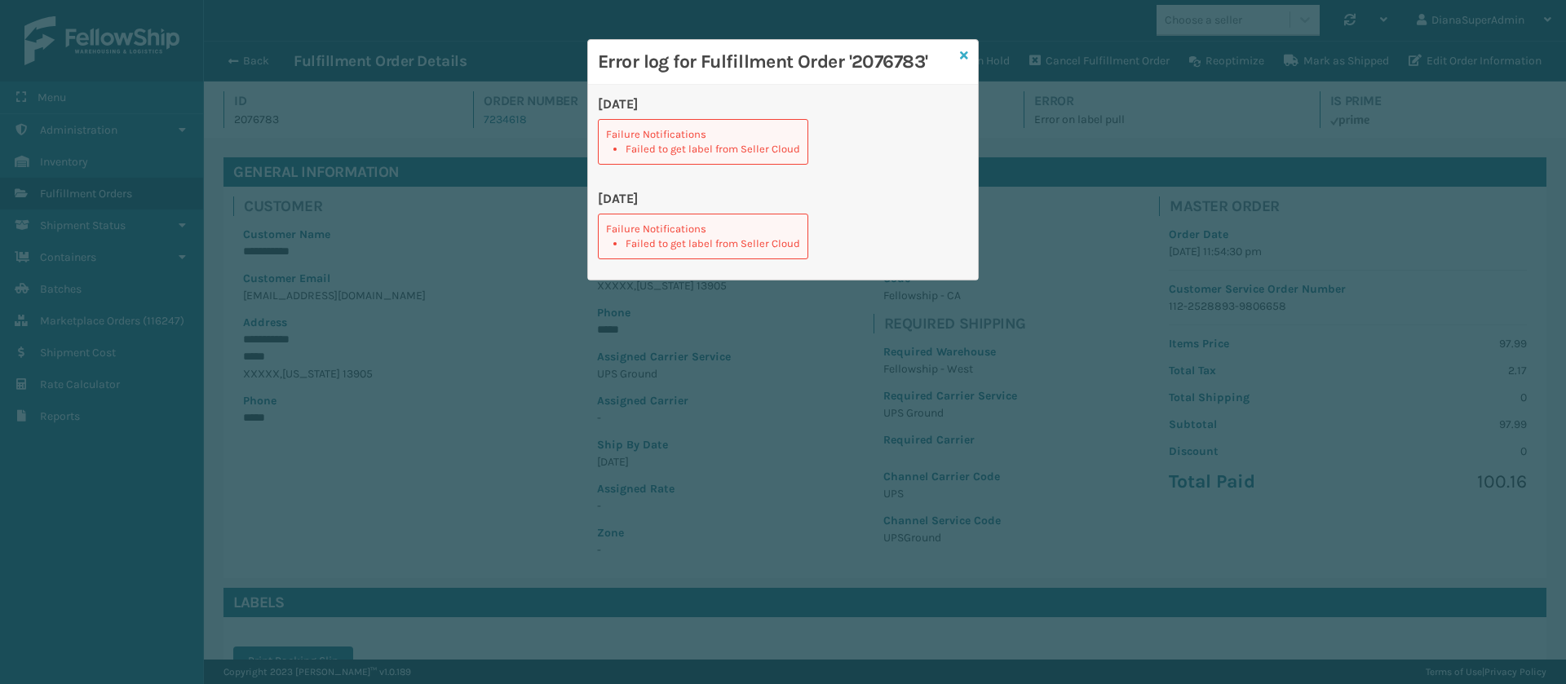
click at [961, 55] on icon at bounding box center [964, 55] width 8 height 11
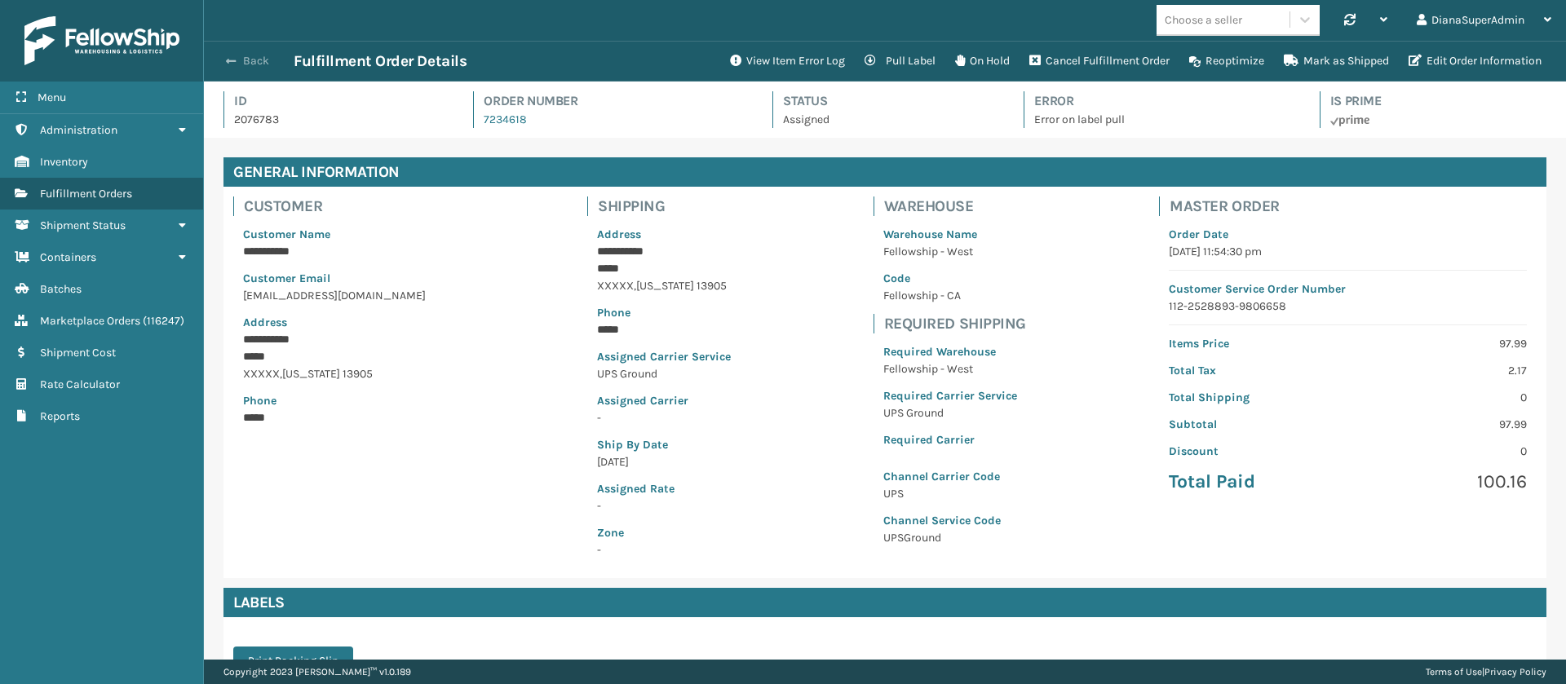
click at [250, 56] on button "Back" at bounding box center [256, 61] width 75 height 15
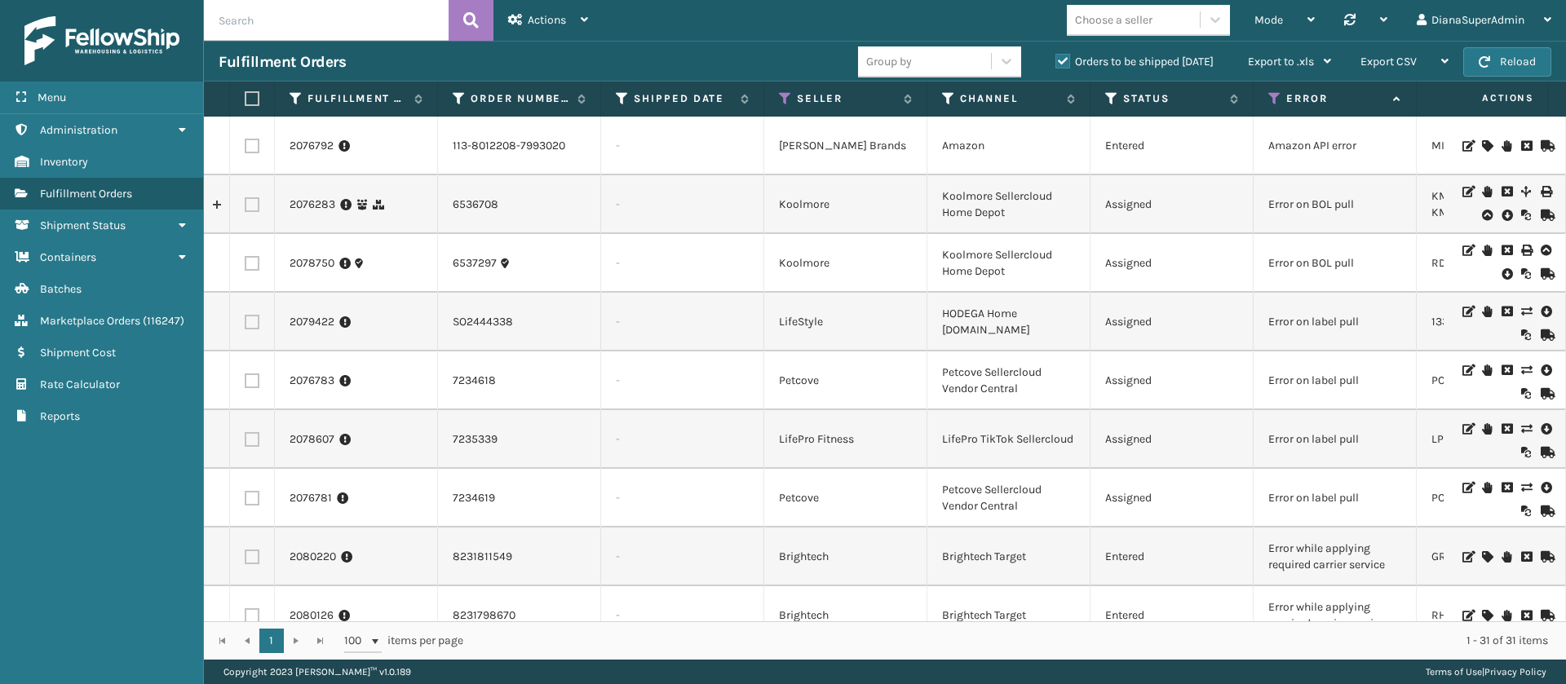
click at [320, 21] on input "text" at bounding box center [326, 20] width 245 height 41
click at [481, 33] on button at bounding box center [470, 20] width 45 height 41
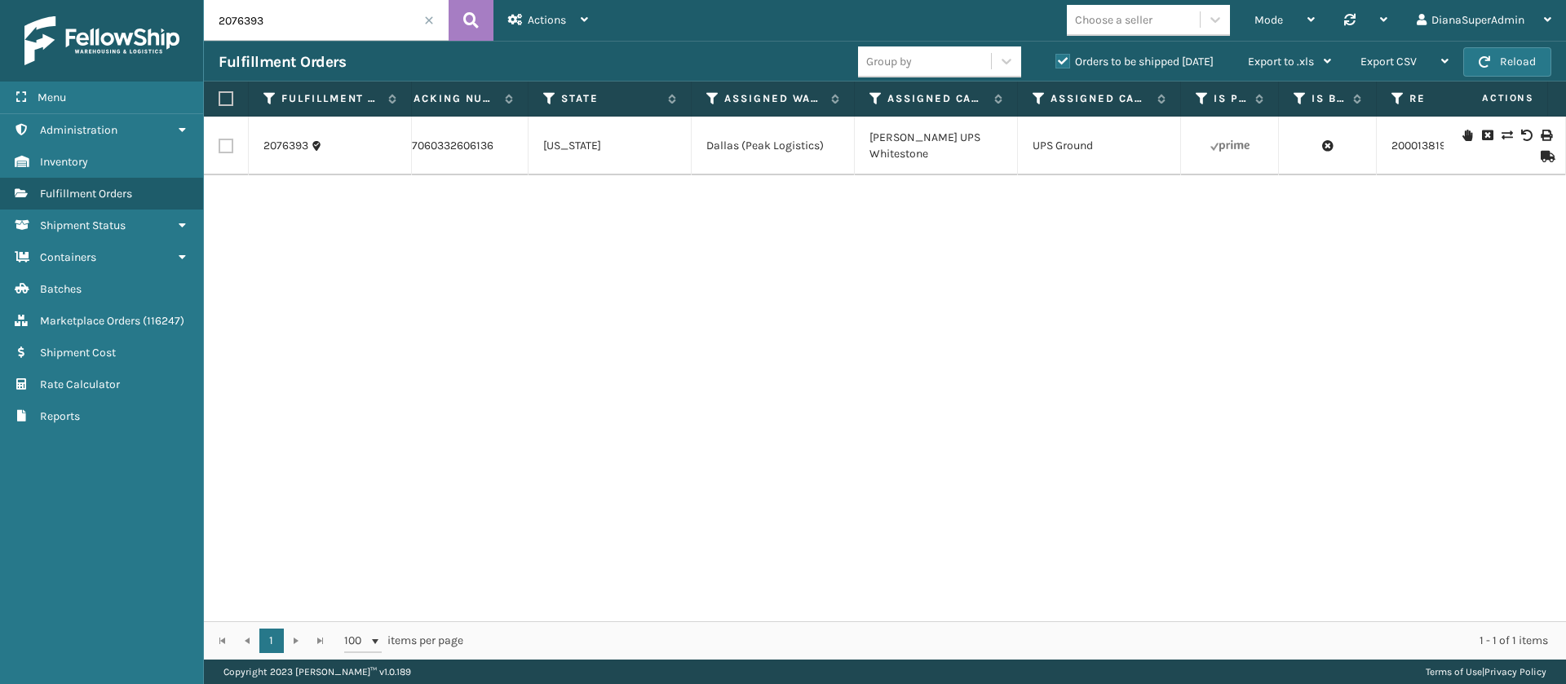
scroll to position [0, 1365]
click at [1501, 135] on icon at bounding box center [1506, 135] width 10 height 11
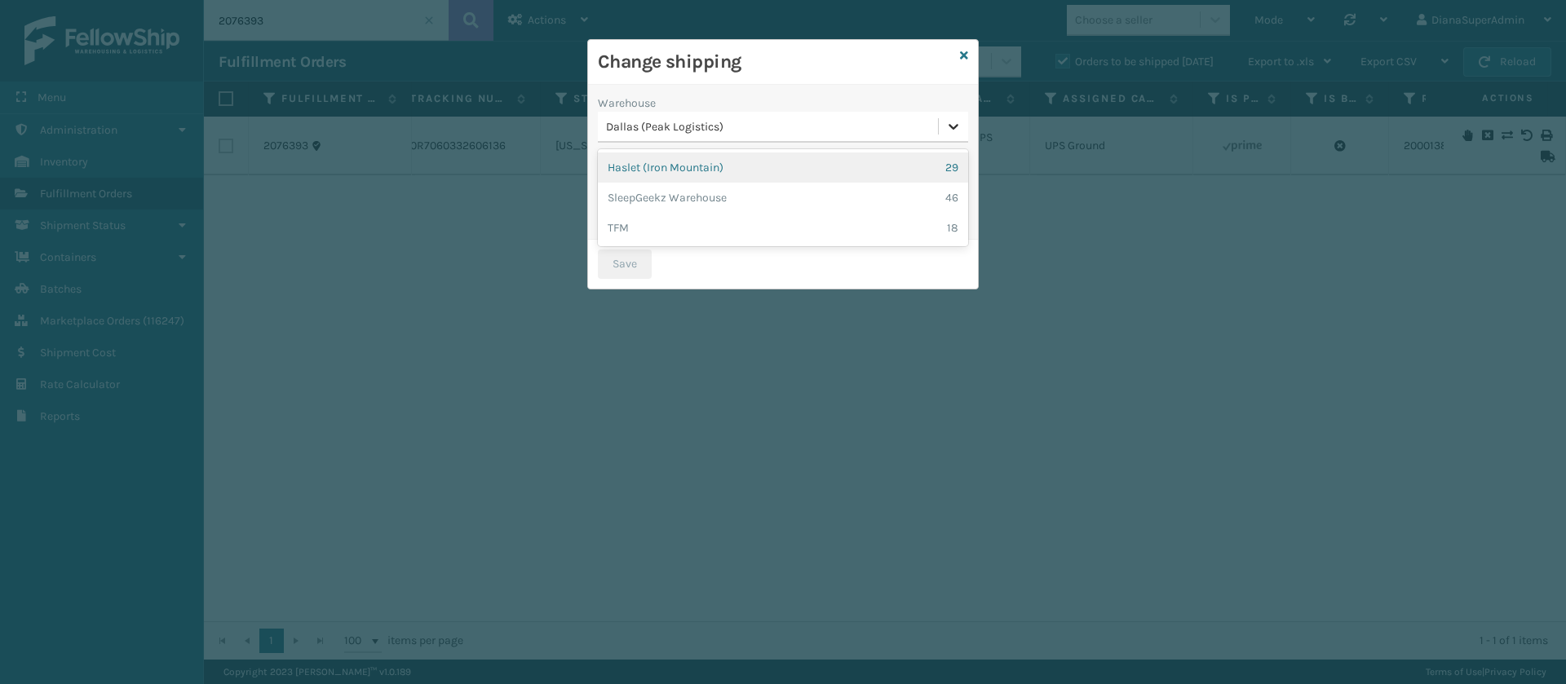
click at [954, 124] on icon at bounding box center [953, 126] width 16 height 16
click at [749, 161] on div "Haslet ([GEOGRAPHIC_DATA]) 29" at bounding box center [783, 167] width 370 height 30
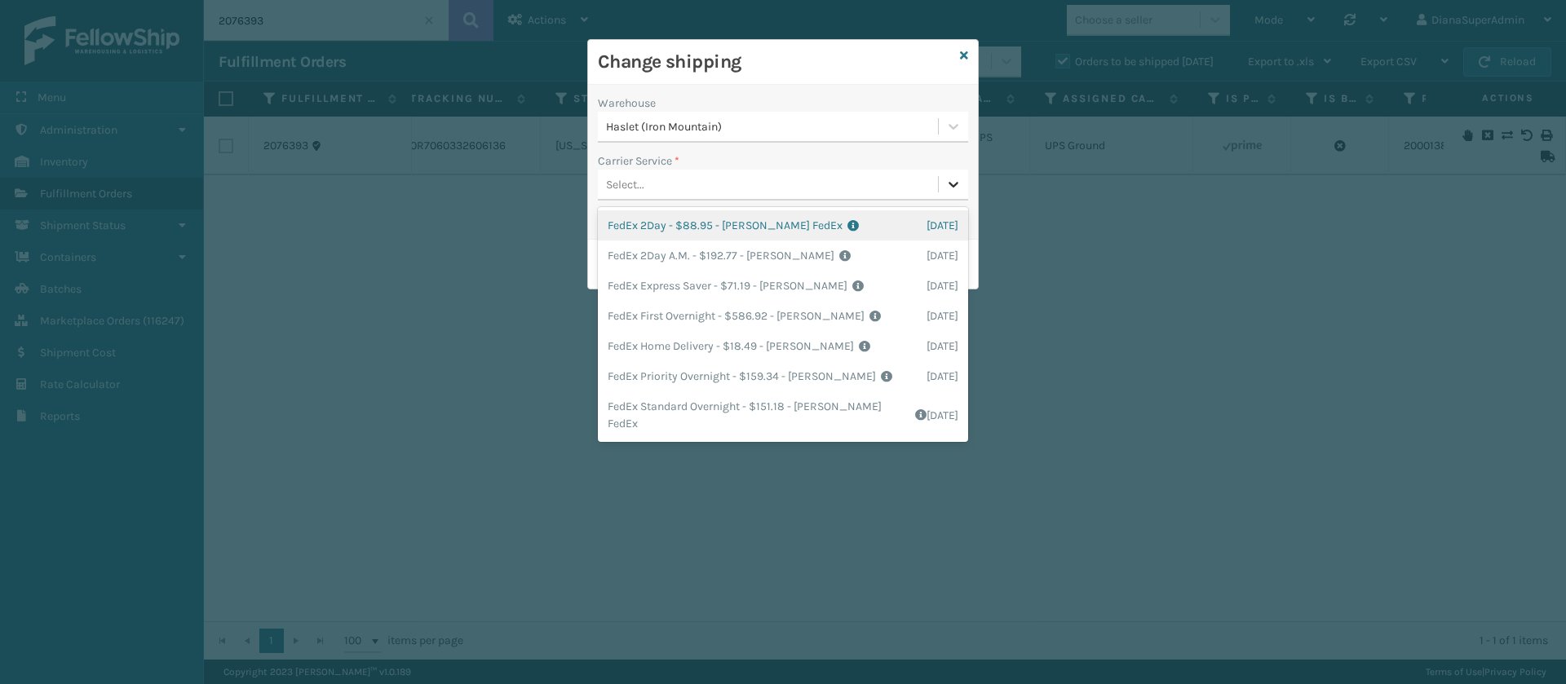
click at [946, 193] on div at bounding box center [953, 184] width 29 height 29
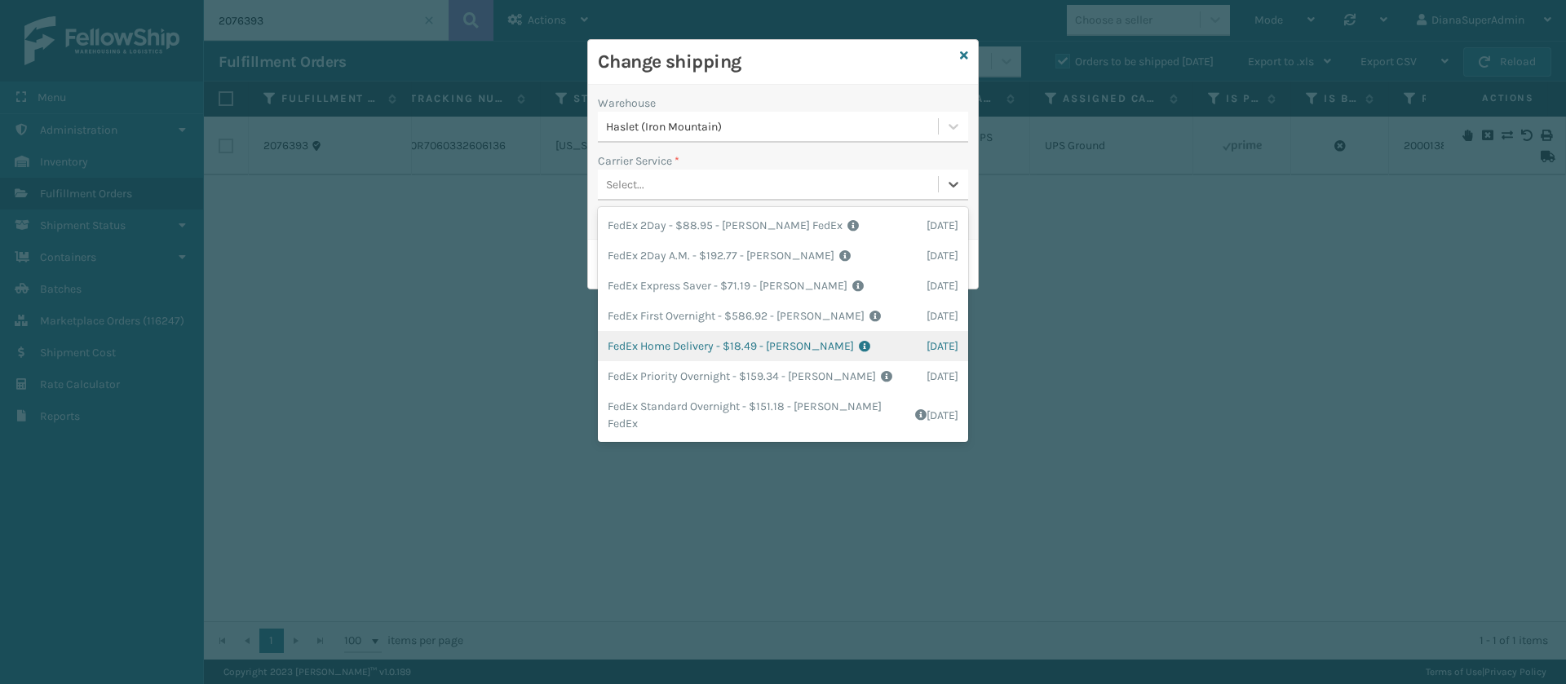
click at [700, 337] on div "FedEx Home Delivery - $18.49 - [PERSON_NAME] FedEx Shipping Cost $16.22 Surplus…" at bounding box center [783, 346] width 370 height 30
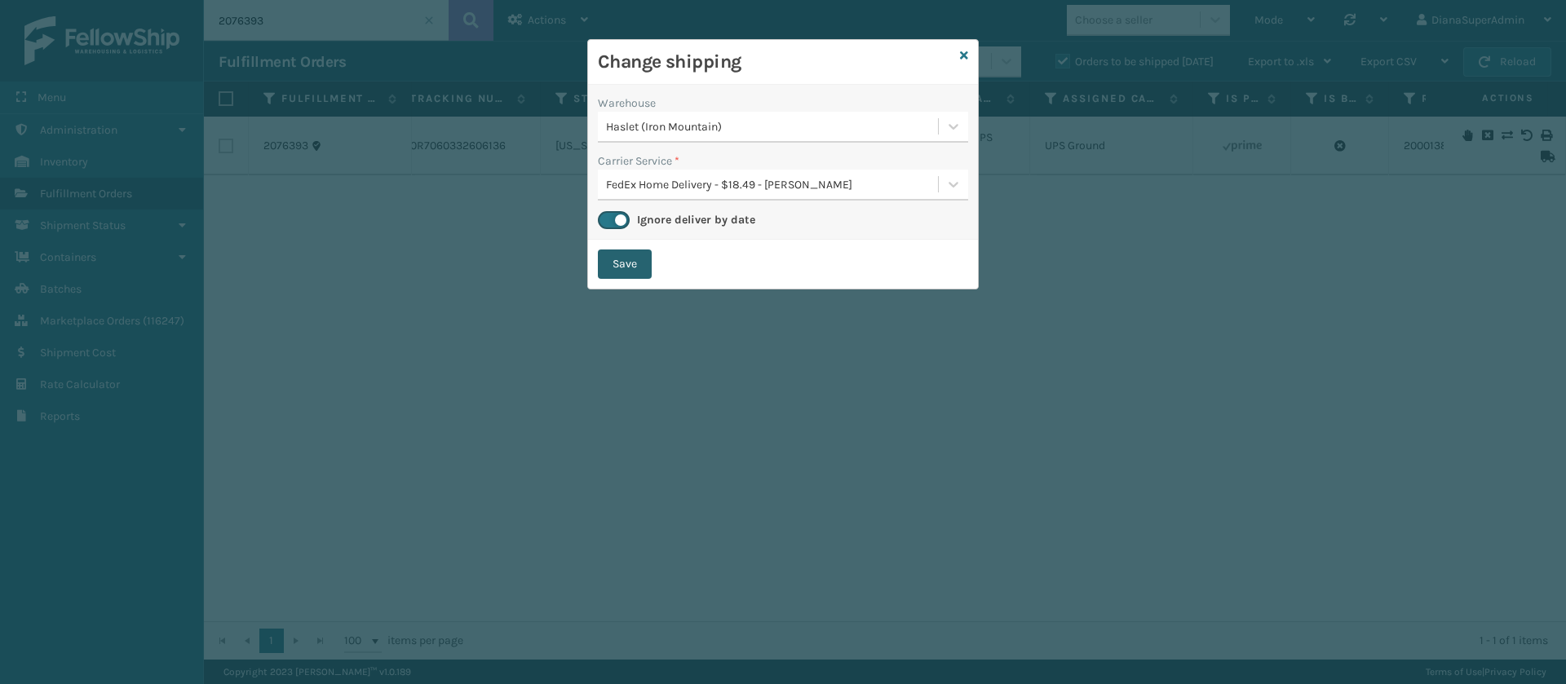
click at [636, 264] on button "Save" at bounding box center [625, 264] width 54 height 29
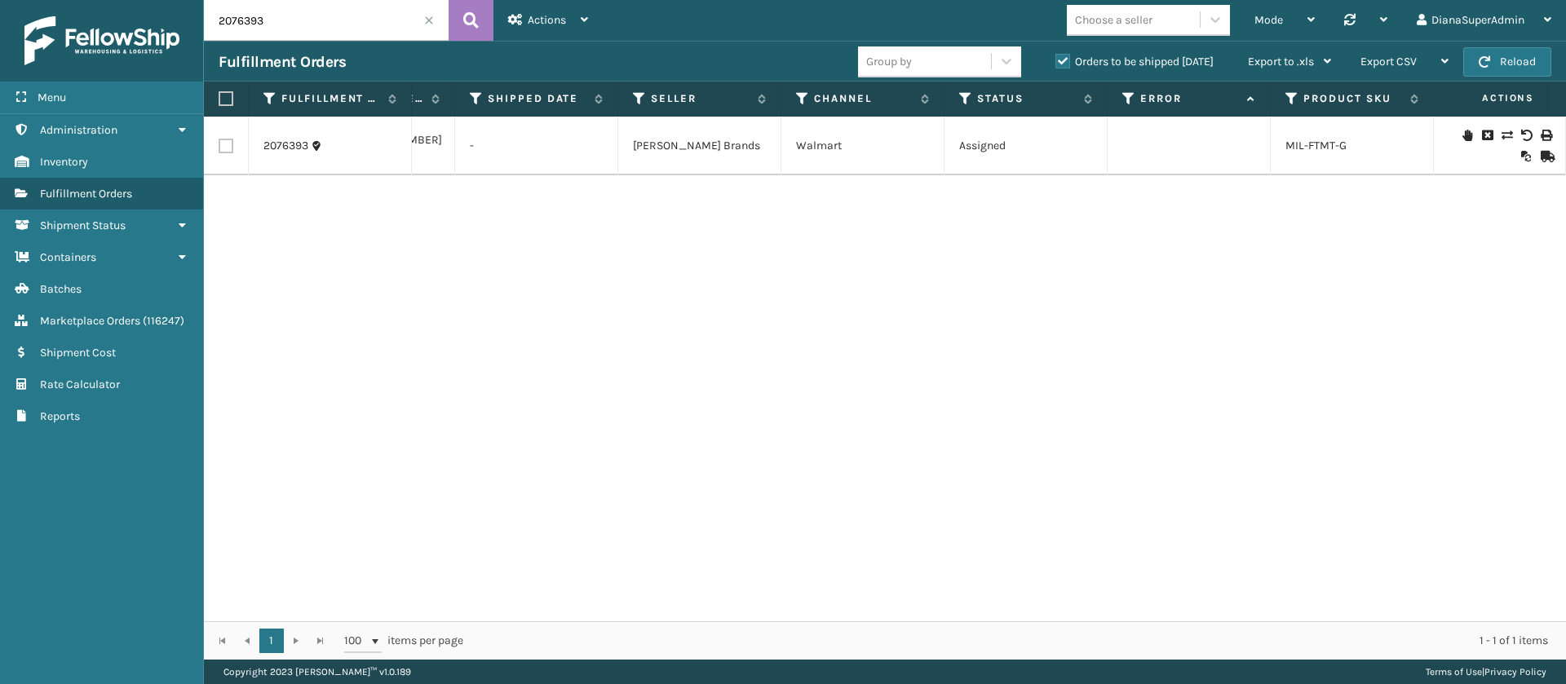
scroll to position [0, 51]
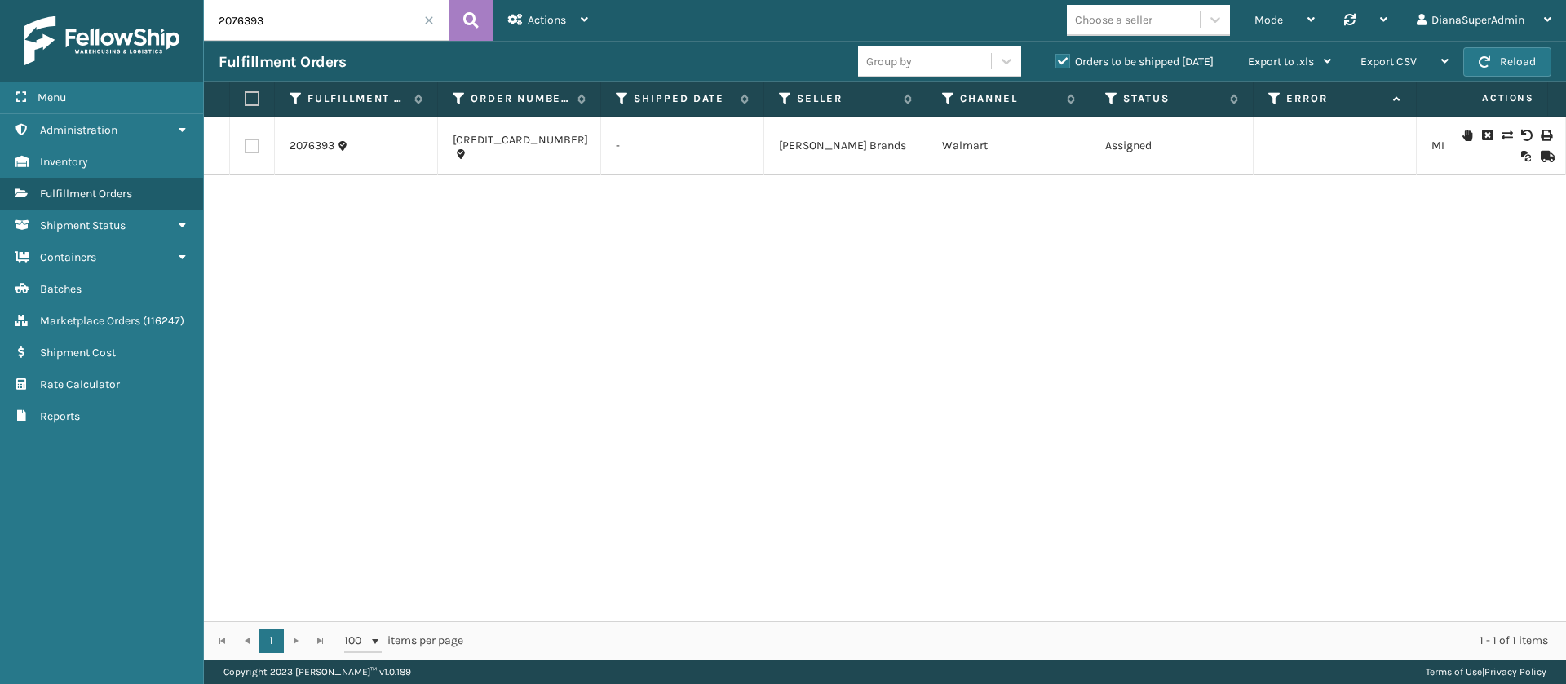
click at [314, 20] on input "2076393" at bounding box center [326, 20] width 245 height 41
click at [479, 20] on button at bounding box center [470, 20] width 45 height 41
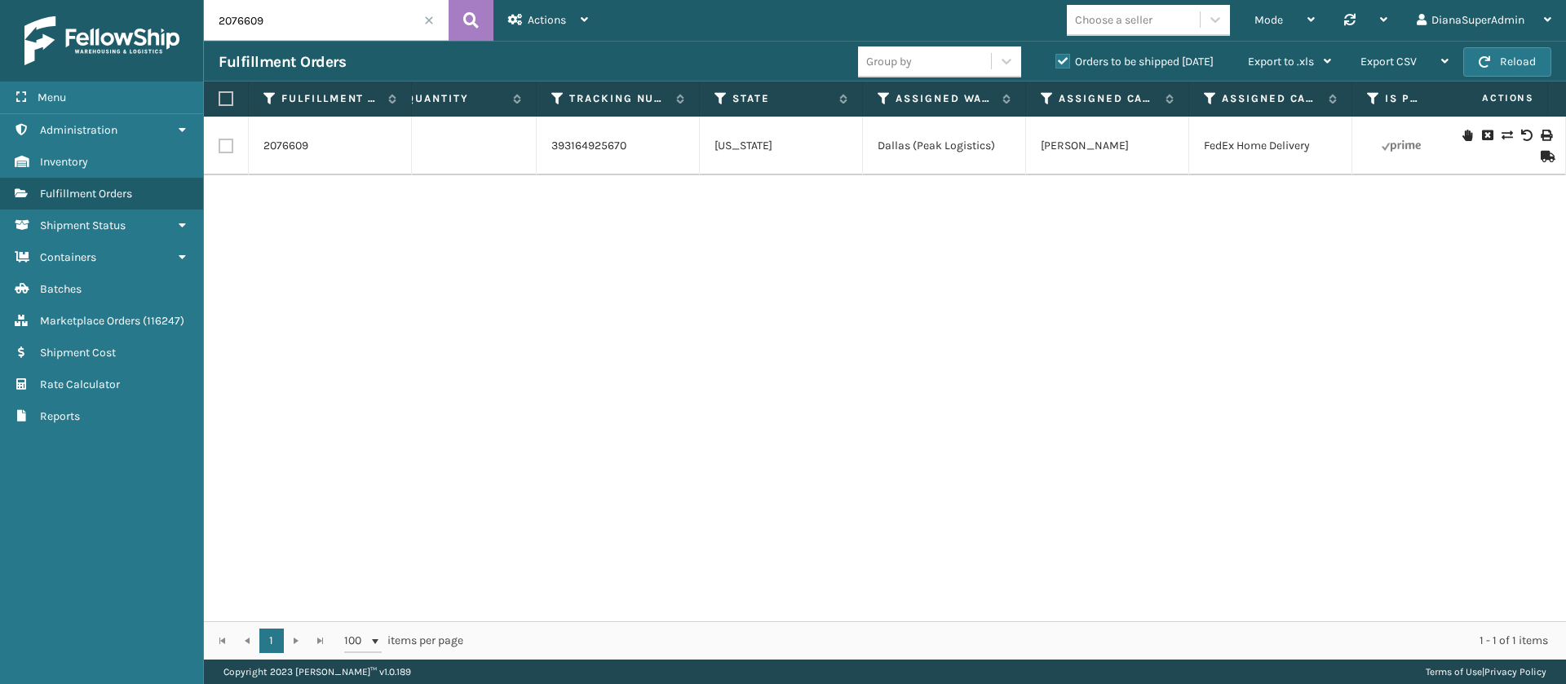
click at [1501, 134] on icon at bounding box center [1506, 135] width 10 height 11
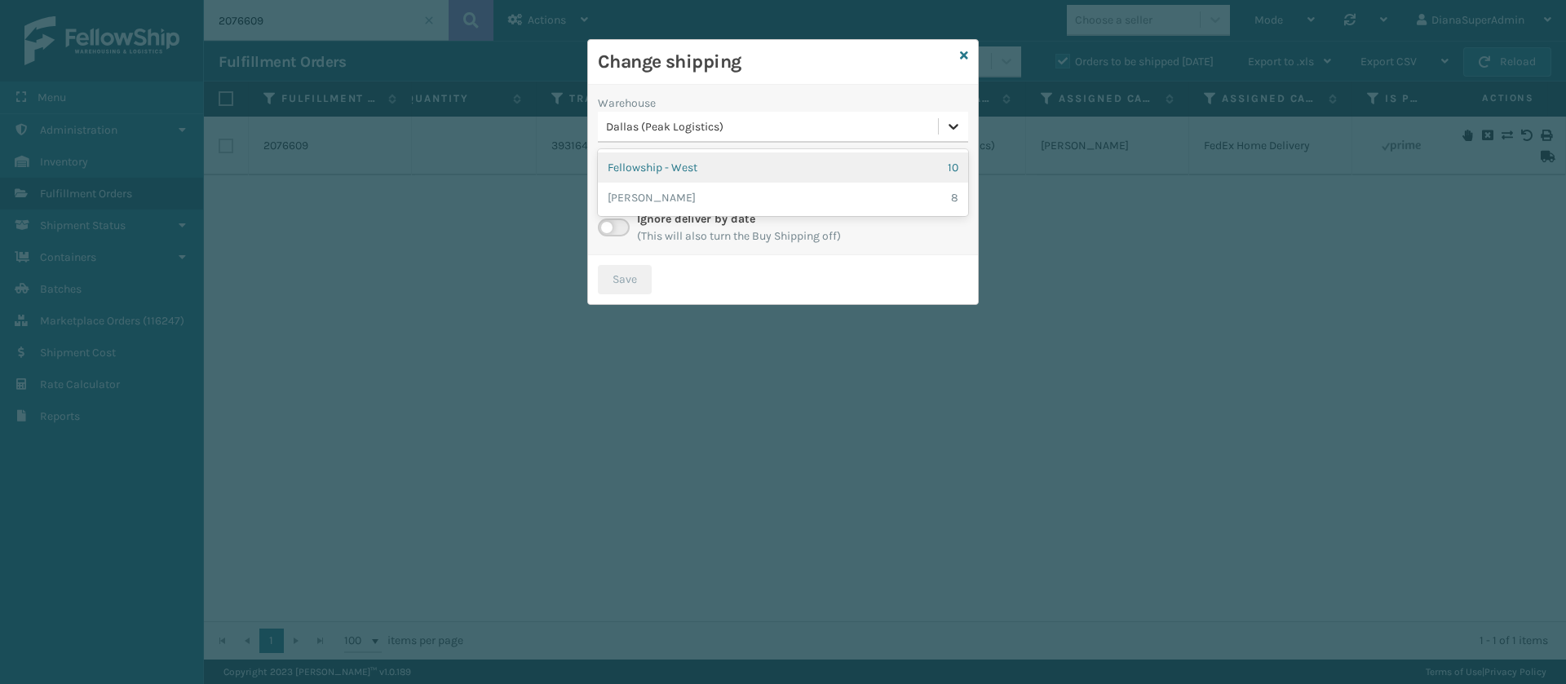
click at [946, 130] on icon at bounding box center [953, 126] width 16 height 16
click at [738, 159] on div "Fellowship - West 10" at bounding box center [783, 167] width 370 height 30
click at [621, 214] on div "Ignore deliver by date (This will also turn the Buy Shipping off)" at bounding box center [783, 227] width 370 height 34
click at [611, 226] on label at bounding box center [614, 228] width 32 height 18
click at [608, 226] on input "checkbox" at bounding box center [603, 224] width 11 height 11
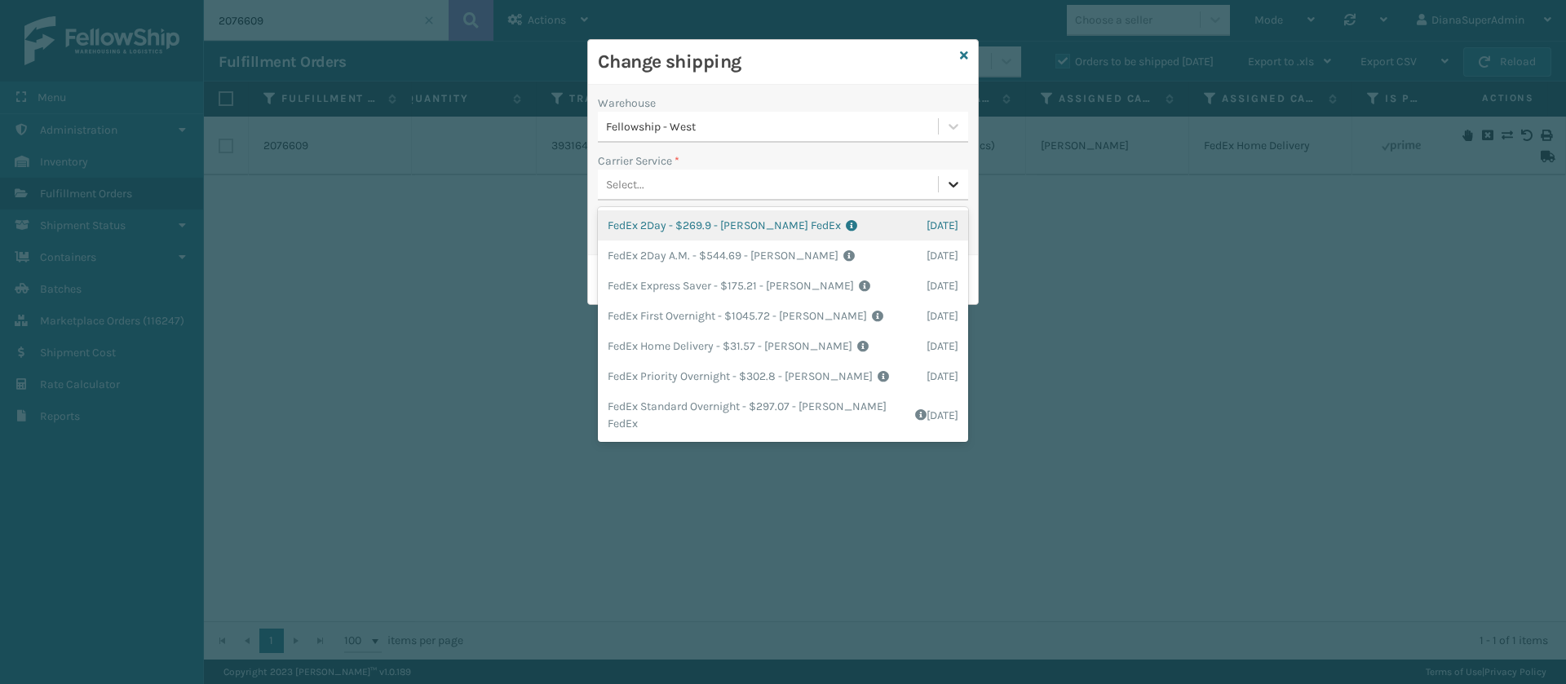
click at [954, 174] on div at bounding box center [953, 184] width 29 height 29
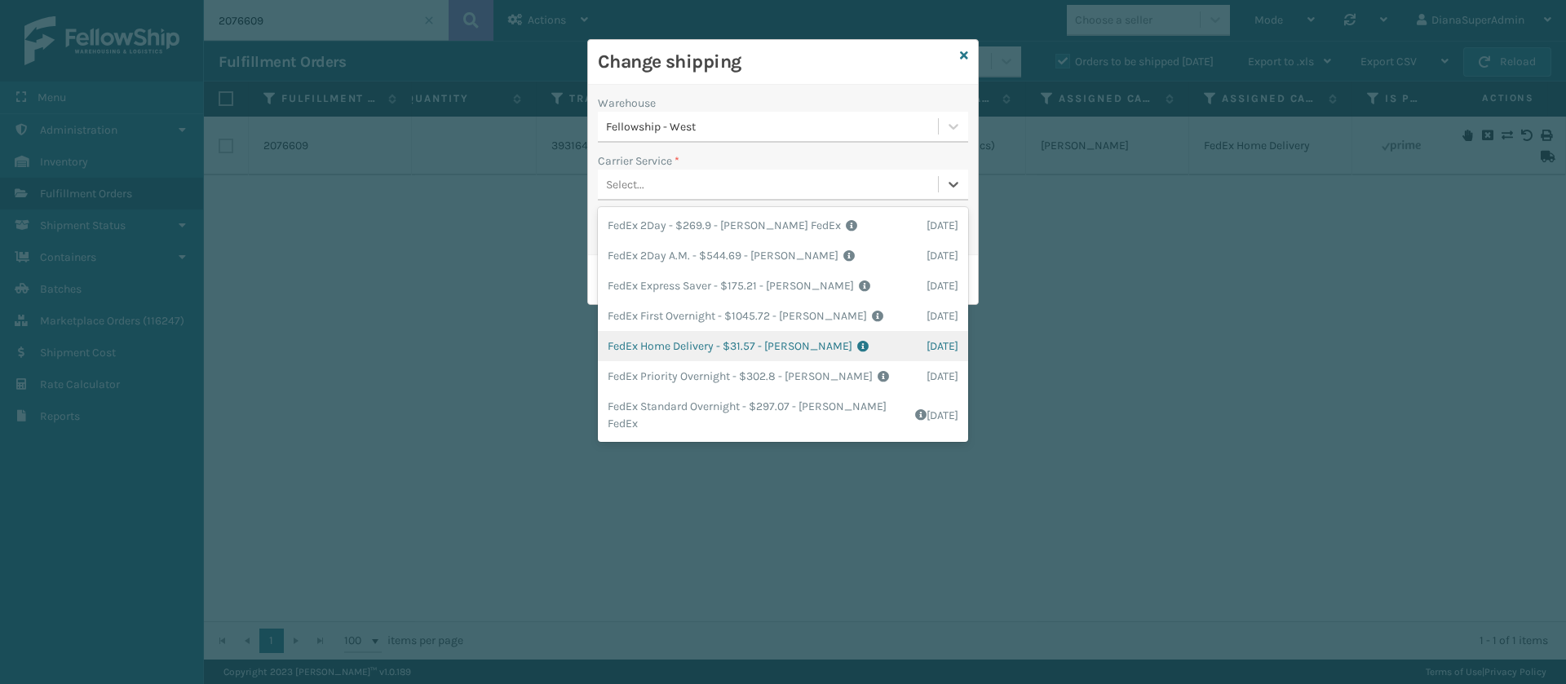
click at [669, 349] on div "FedEx Home Delivery - $31.57 - [PERSON_NAME] FedEx Shipping Cost $27.69 Surplus…" at bounding box center [783, 346] width 370 height 30
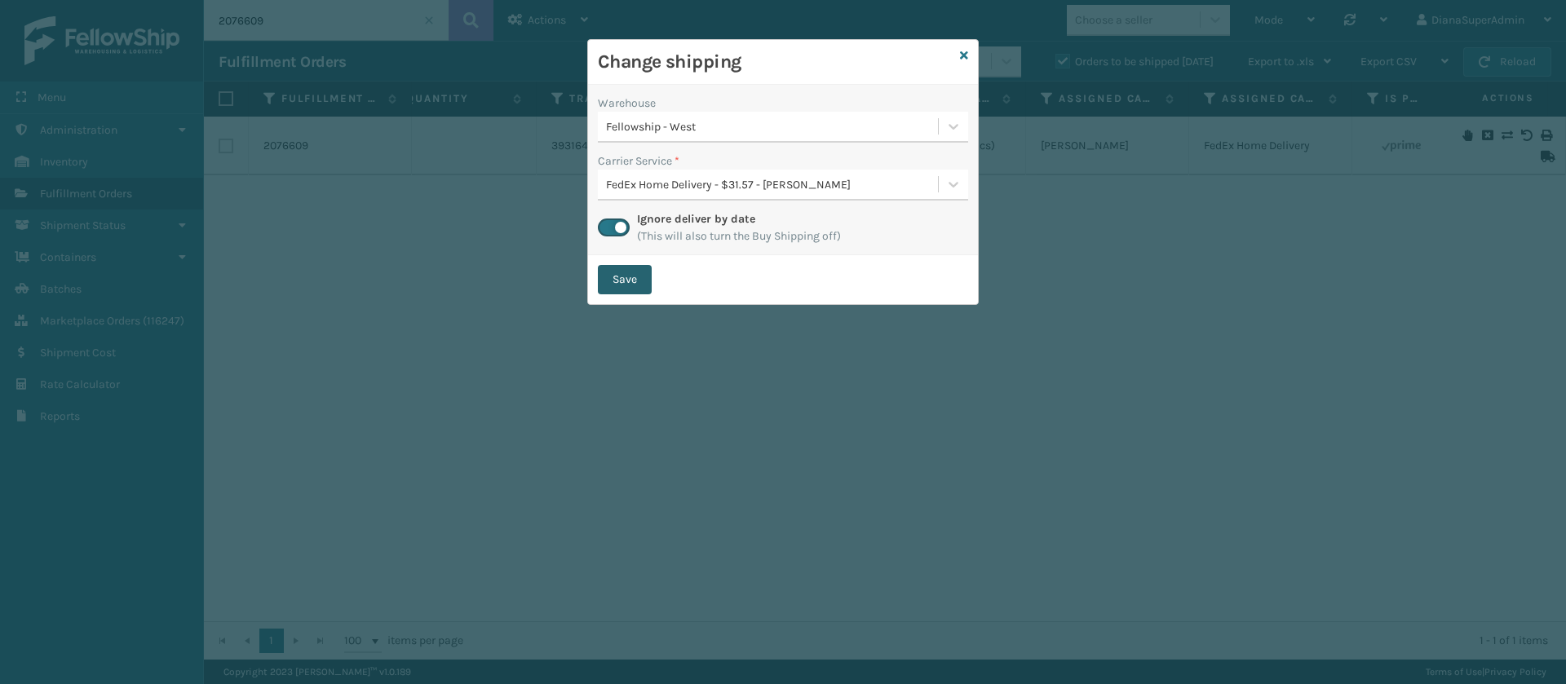
click at [638, 276] on button "Save" at bounding box center [625, 279] width 54 height 29
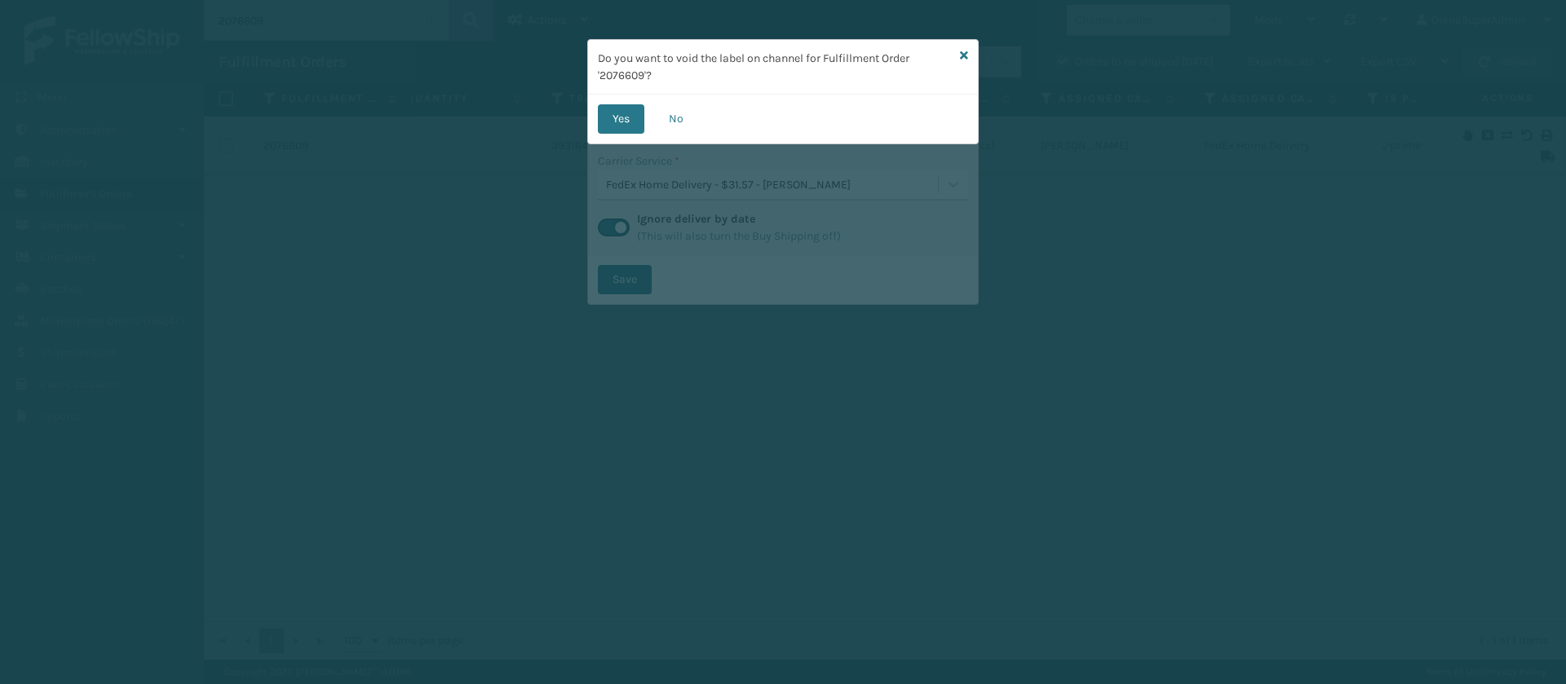
click at [727, 60] on p "Do you want to void the label on channel for Fulfillment Order '2076609'?" at bounding box center [776, 67] width 356 height 34
click at [609, 115] on button "Yes" at bounding box center [621, 118] width 46 height 29
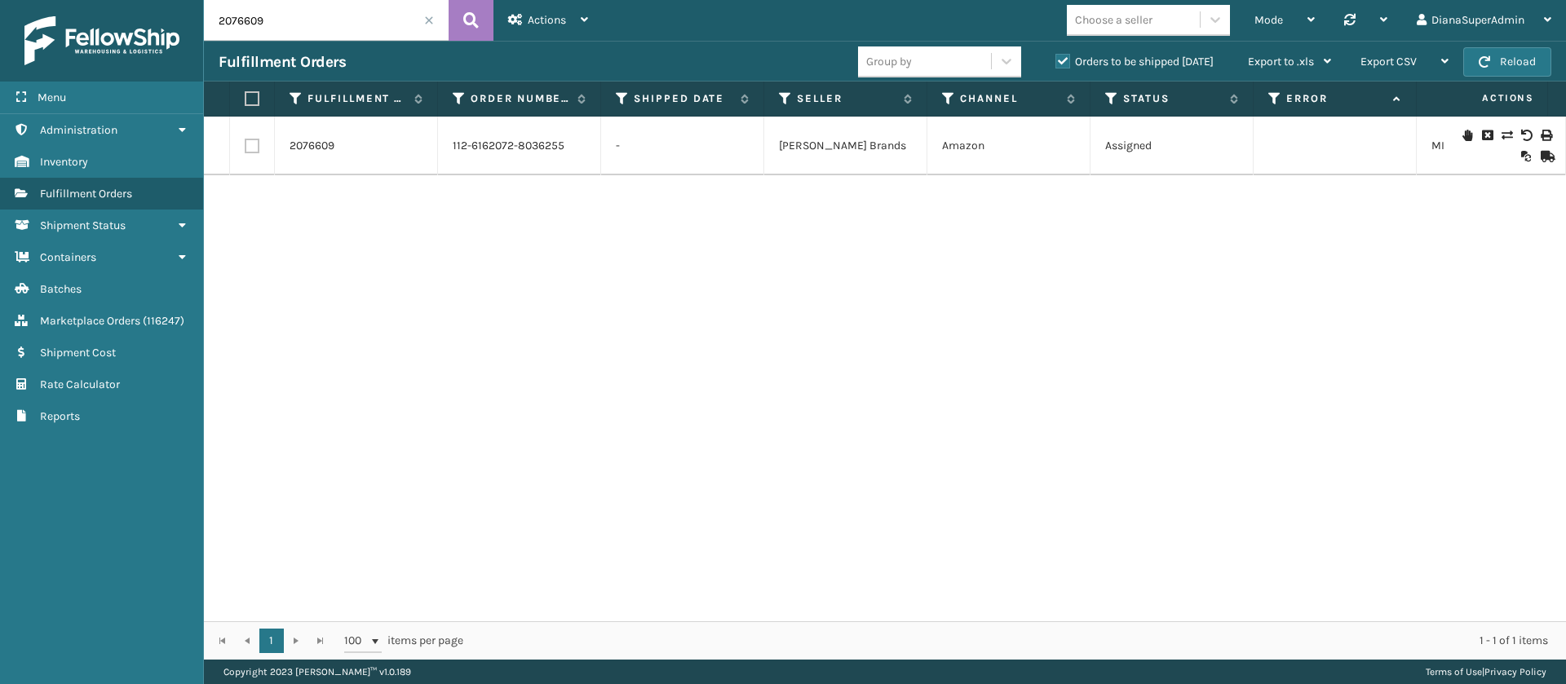
click at [308, 24] on input "2076609" at bounding box center [326, 20] width 245 height 41
click at [468, 21] on icon at bounding box center [470, 20] width 15 height 24
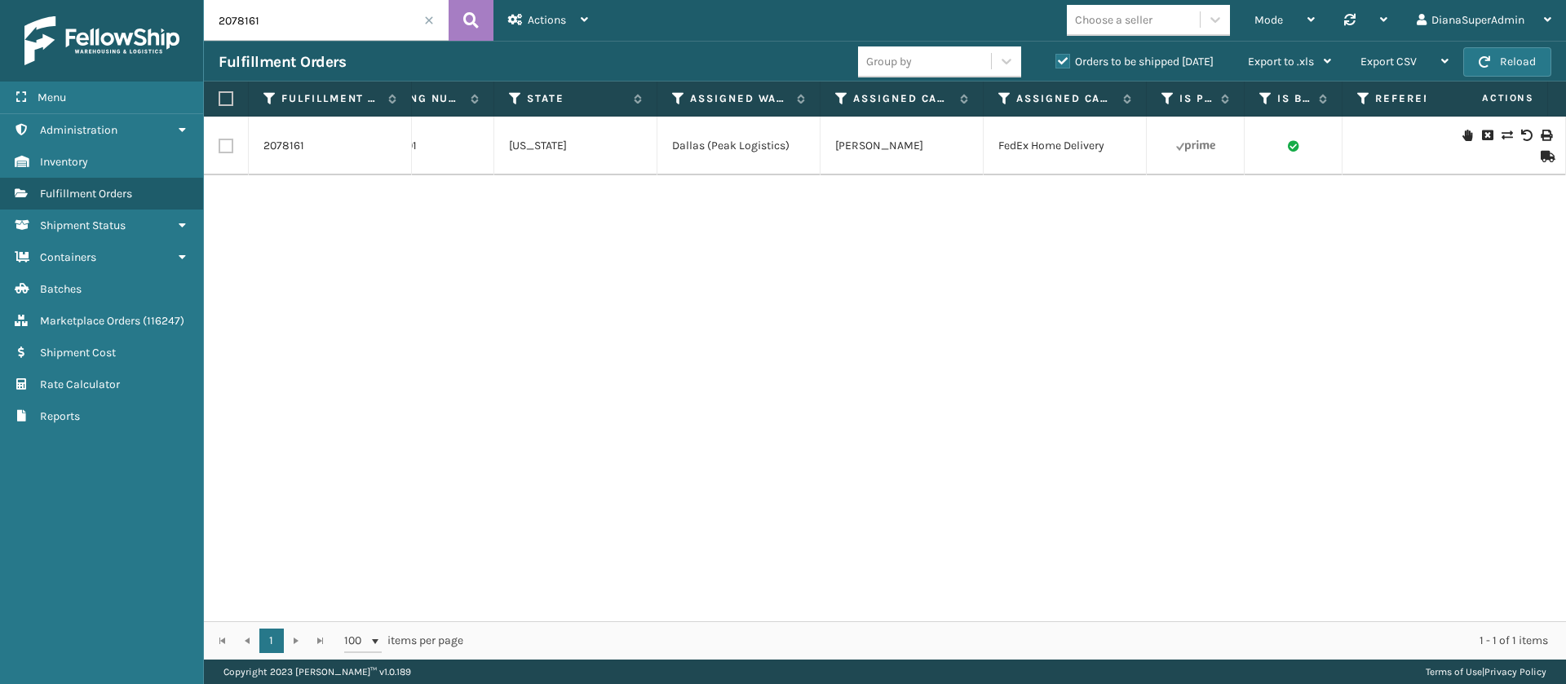
click at [1501, 137] on icon at bounding box center [1506, 135] width 10 height 11
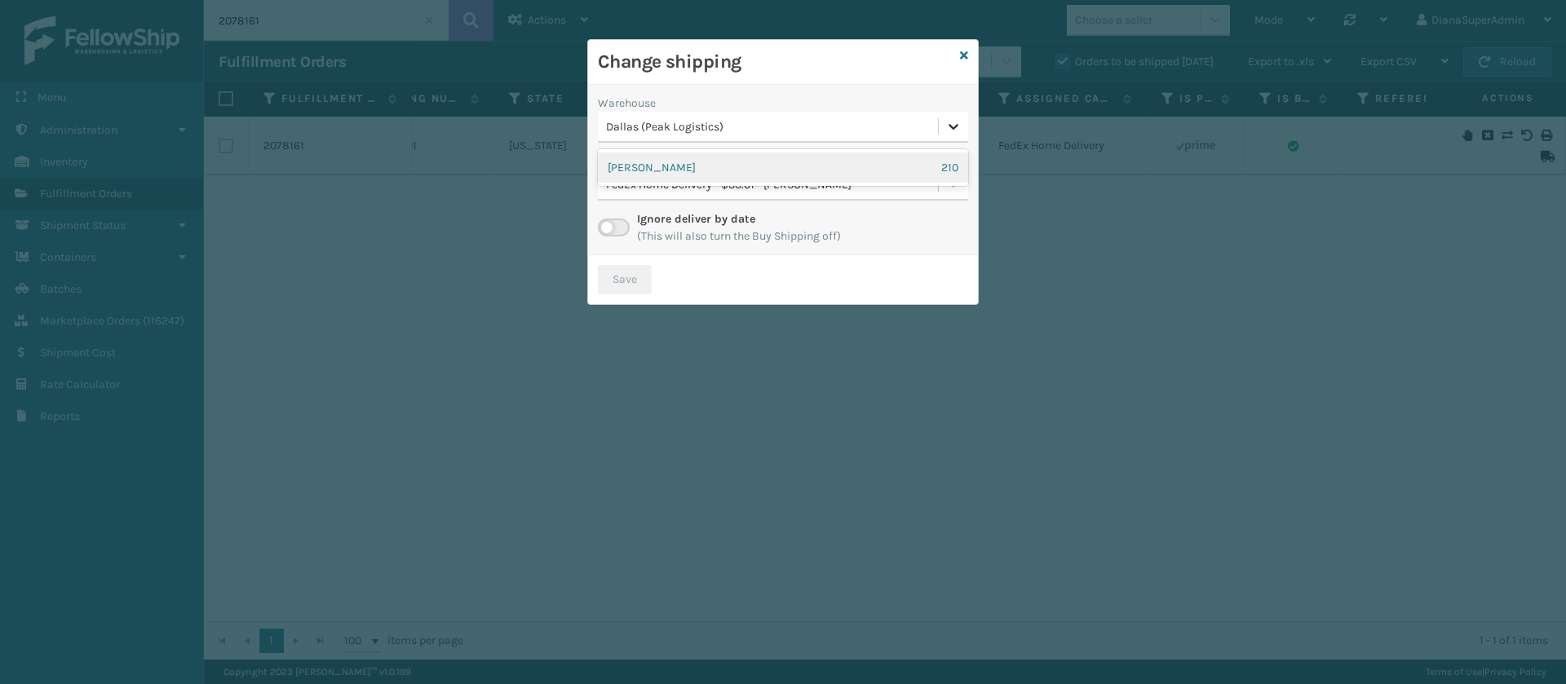
click at [957, 120] on icon at bounding box center [953, 126] width 16 height 16
click at [806, 169] on div "[PERSON_NAME] 210" at bounding box center [783, 167] width 370 height 30
click at [616, 222] on label at bounding box center [614, 228] width 32 height 18
click at [608, 222] on input "checkbox" at bounding box center [603, 224] width 11 height 11
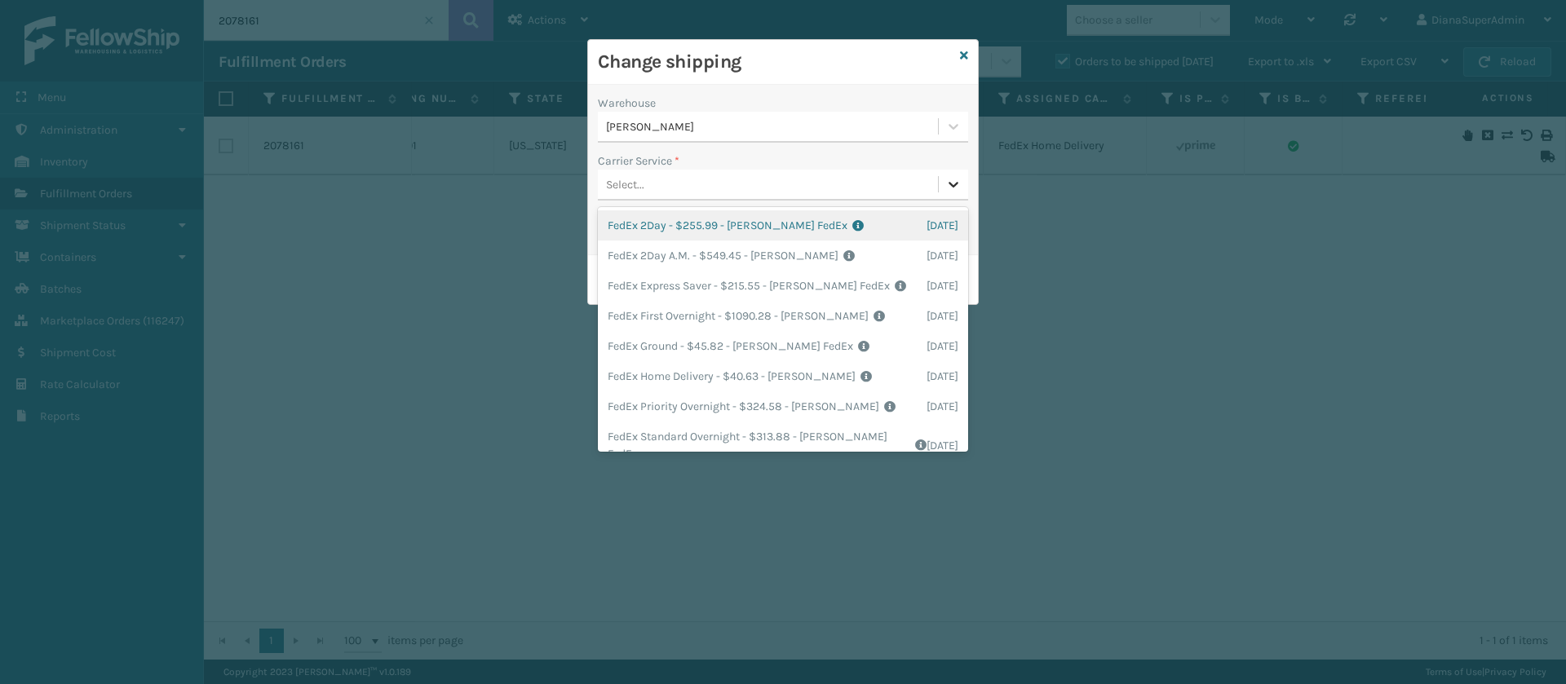
click at [948, 181] on icon at bounding box center [953, 184] width 16 height 16
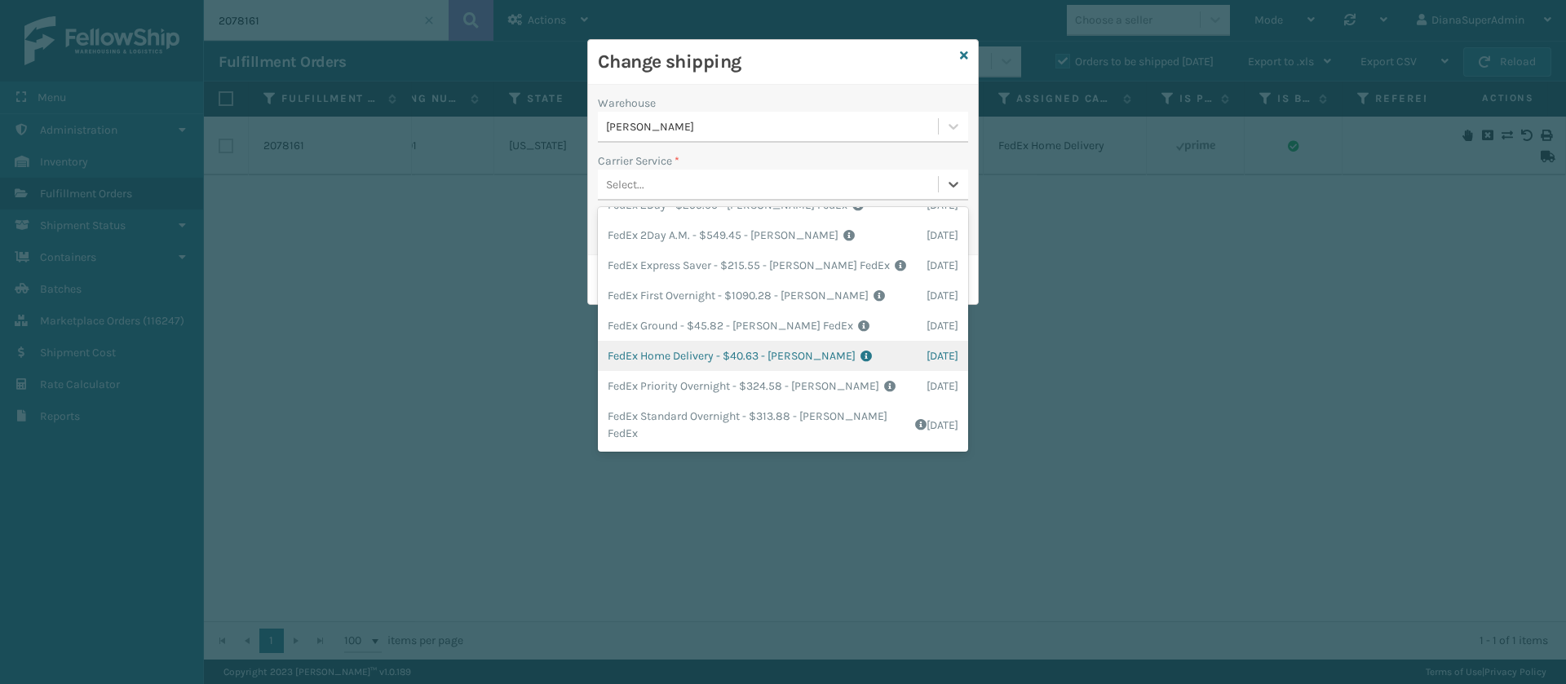
click at [679, 341] on div "FedEx Home Delivery - $40.63 - [PERSON_NAME] FedEx Shipping Cost $35.64 Surplus…" at bounding box center [783, 356] width 370 height 30
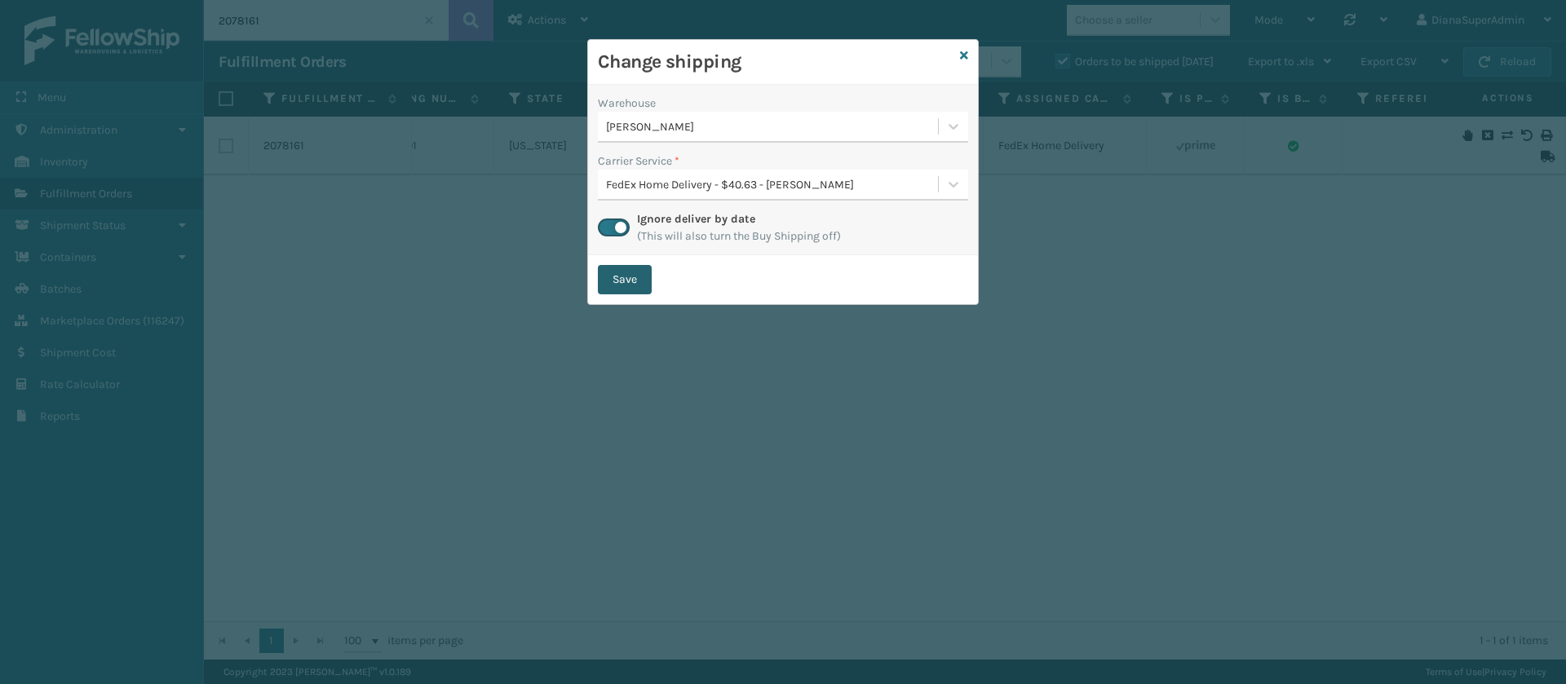
click at [636, 268] on button "Save" at bounding box center [625, 279] width 54 height 29
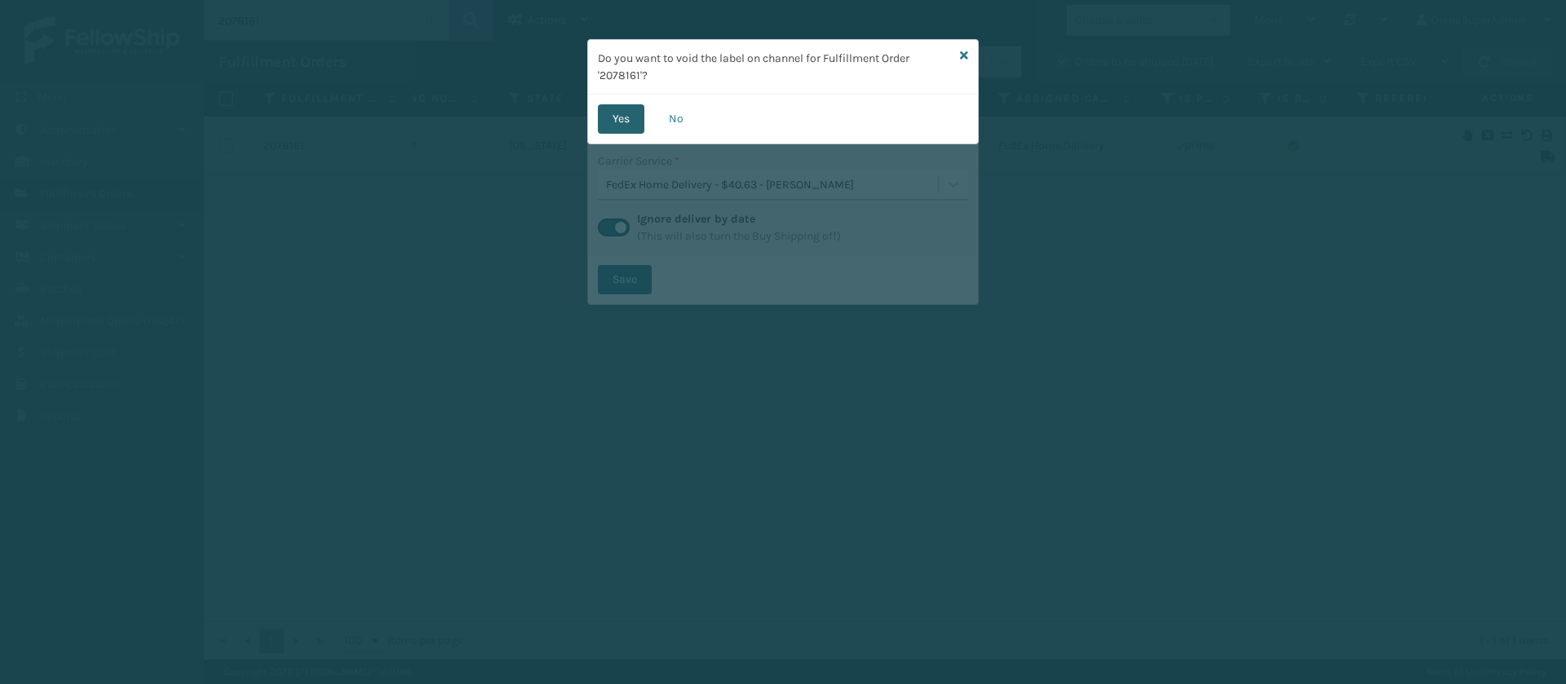
click at [626, 105] on button "Yes" at bounding box center [621, 118] width 46 height 29
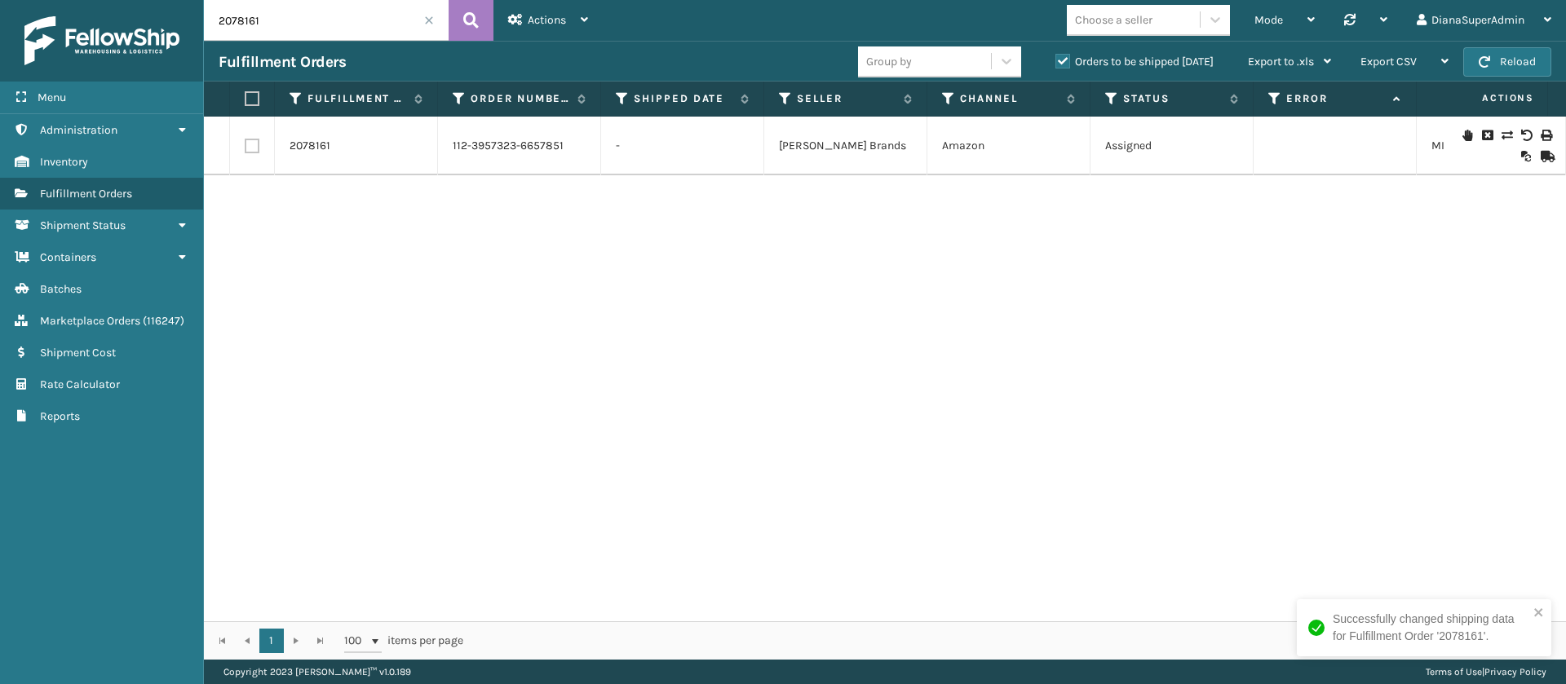
scroll to position [0, 438]
click at [346, 20] on input "2078161" at bounding box center [326, 20] width 245 height 41
click at [478, 24] on icon at bounding box center [470, 20] width 15 height 24
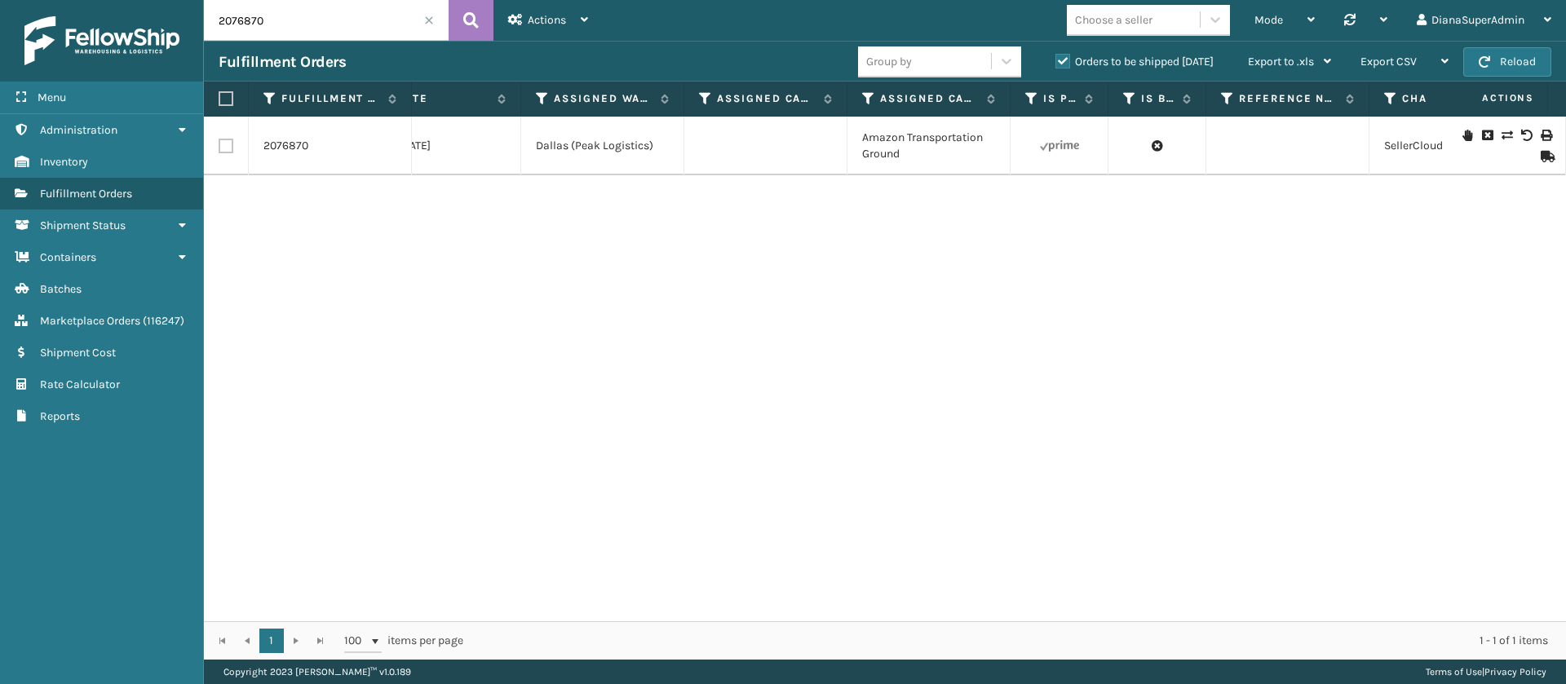
click at [1501, 135] on icon at bounding box center [1506, 135] width 10 height 11
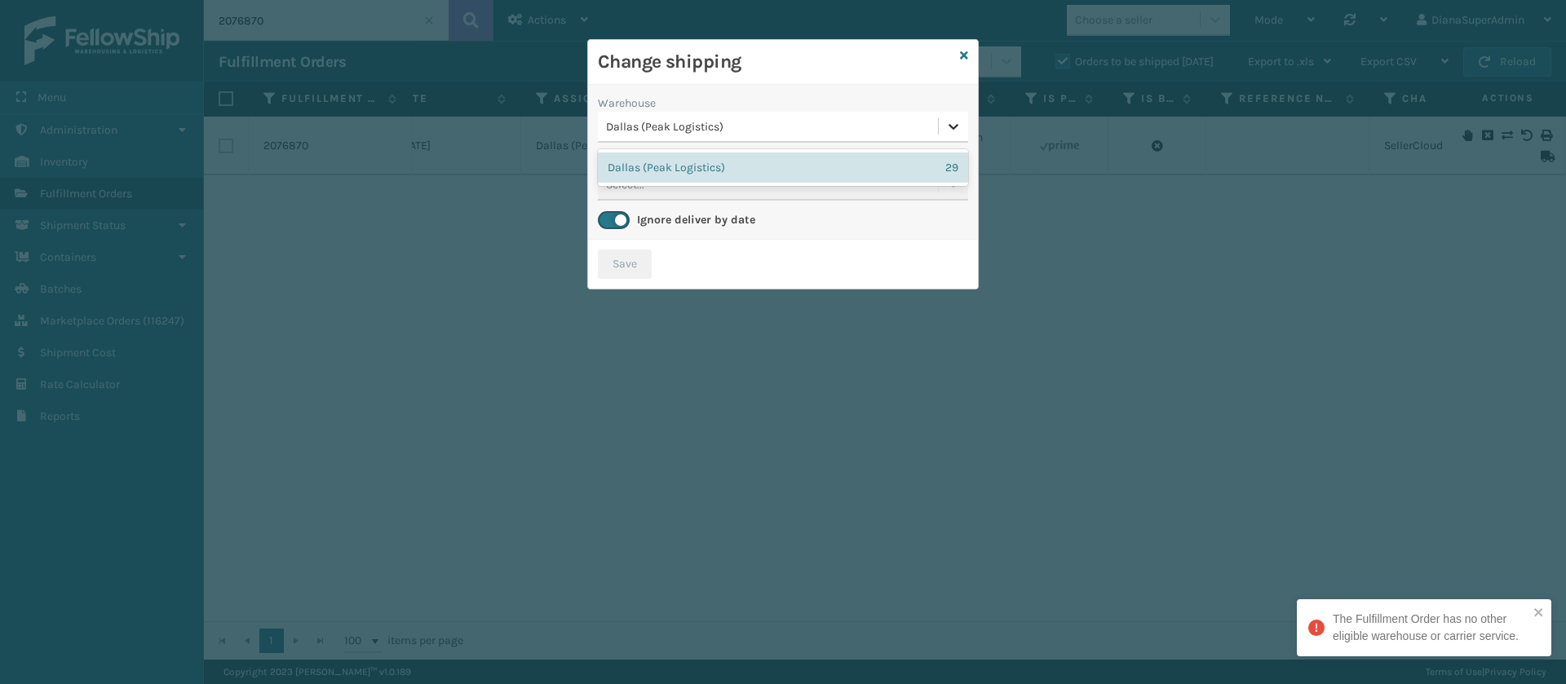
click at [952, 122] on icon at bounding box center [953, 126] width 16 height 16
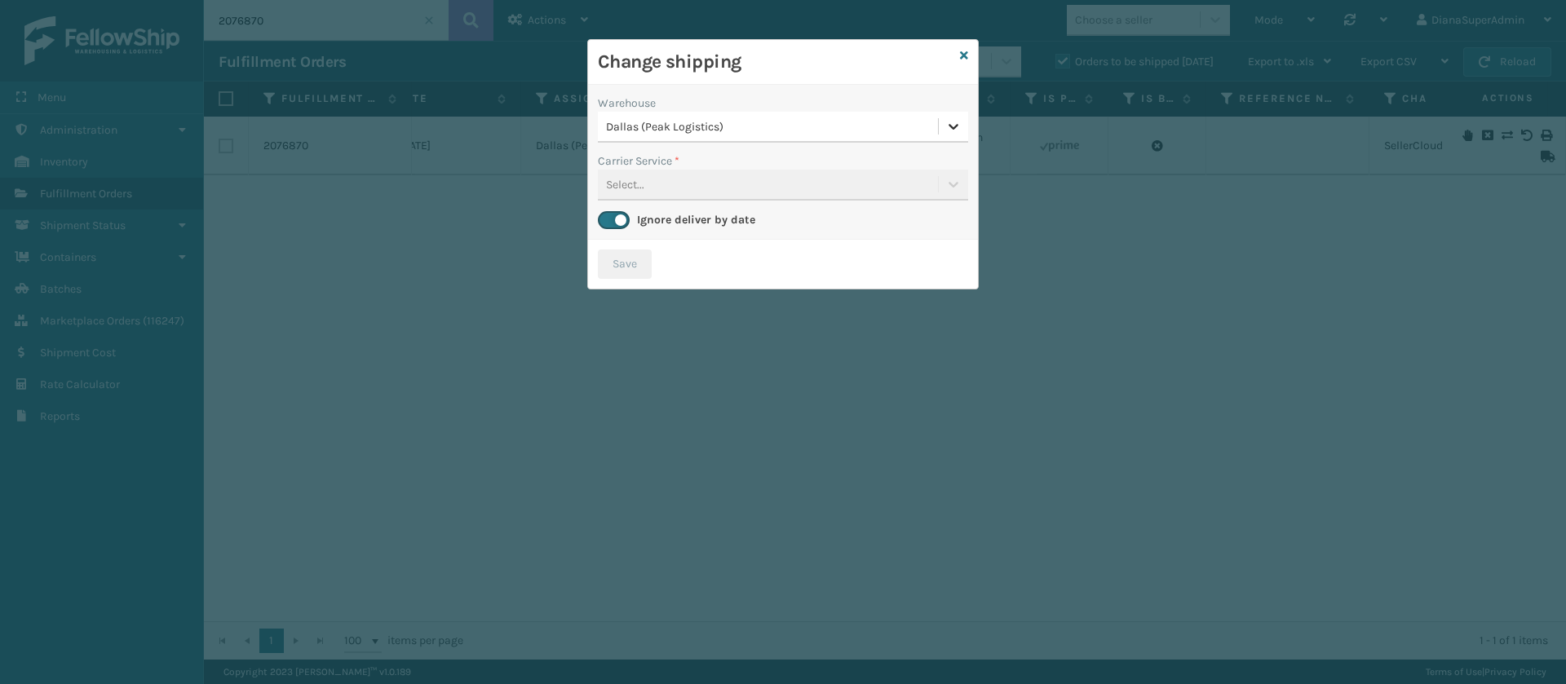
click at [952, 122] on icon at bounding box center [953, 126] width 16 height 16
click at [965, 58] on icon at bounding box center [964, 55] width 8 height 11
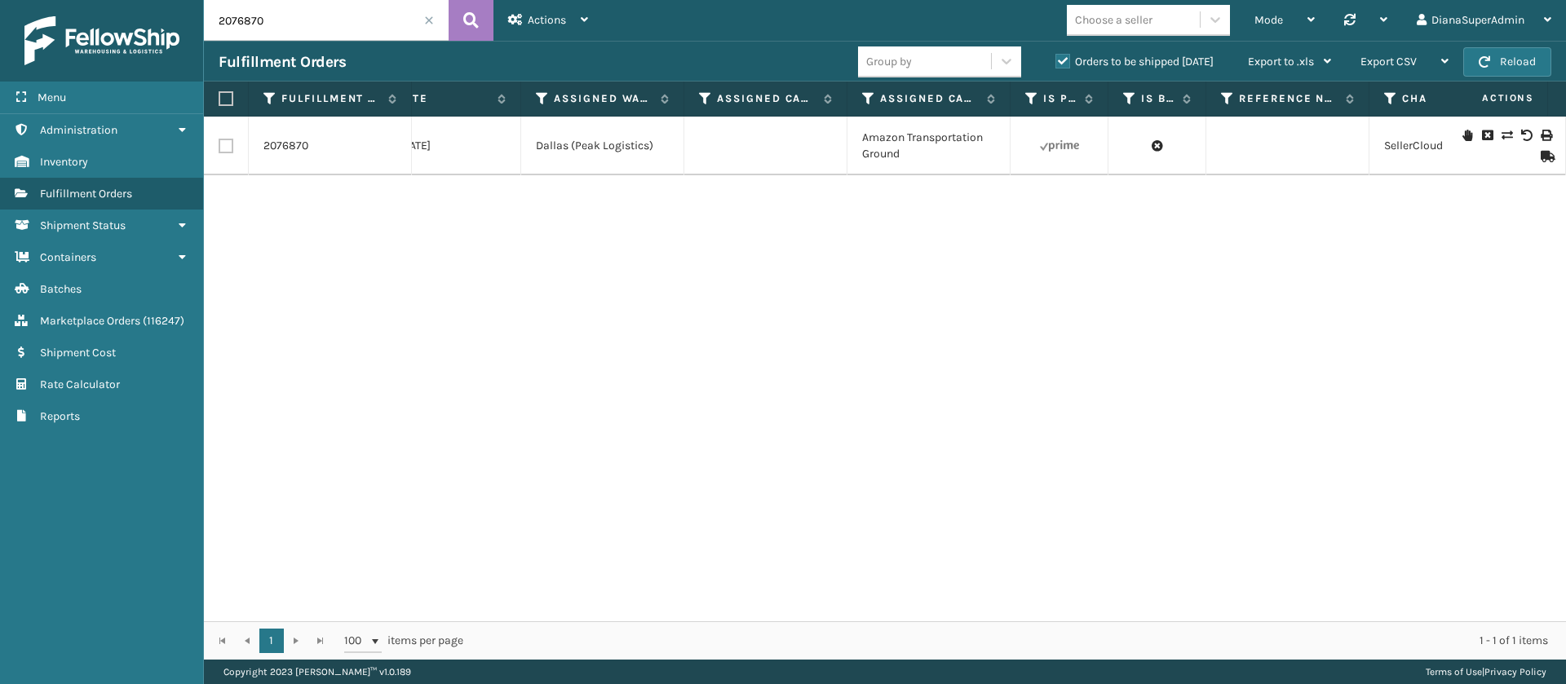
click at [298, 20] on input "2076870" at bounding box center [326, 20] width 245 height 41
click at [480, 20] on button at bounding box center [470, 20] width 45 height 41
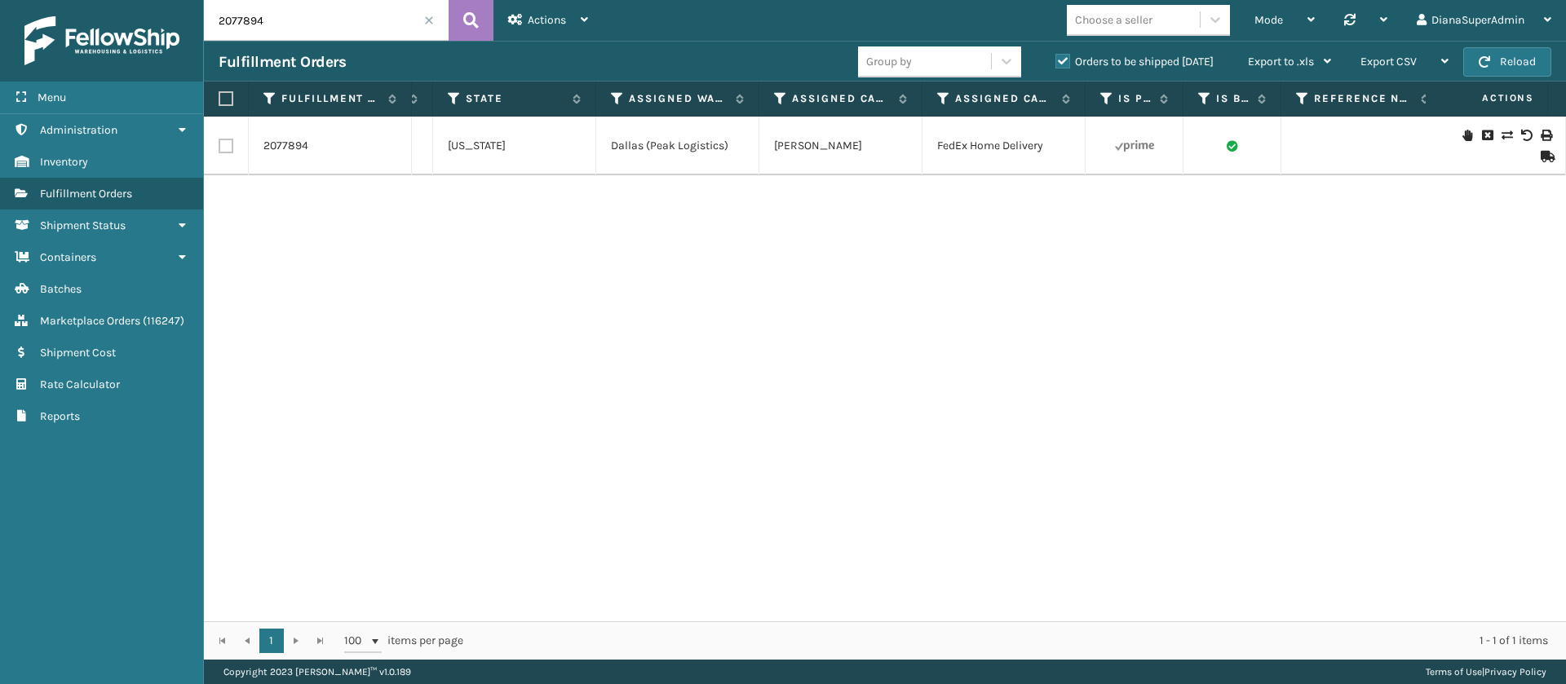
click at [1501, 139] on icon at bounding box center [1506, 135] width 10 height 11
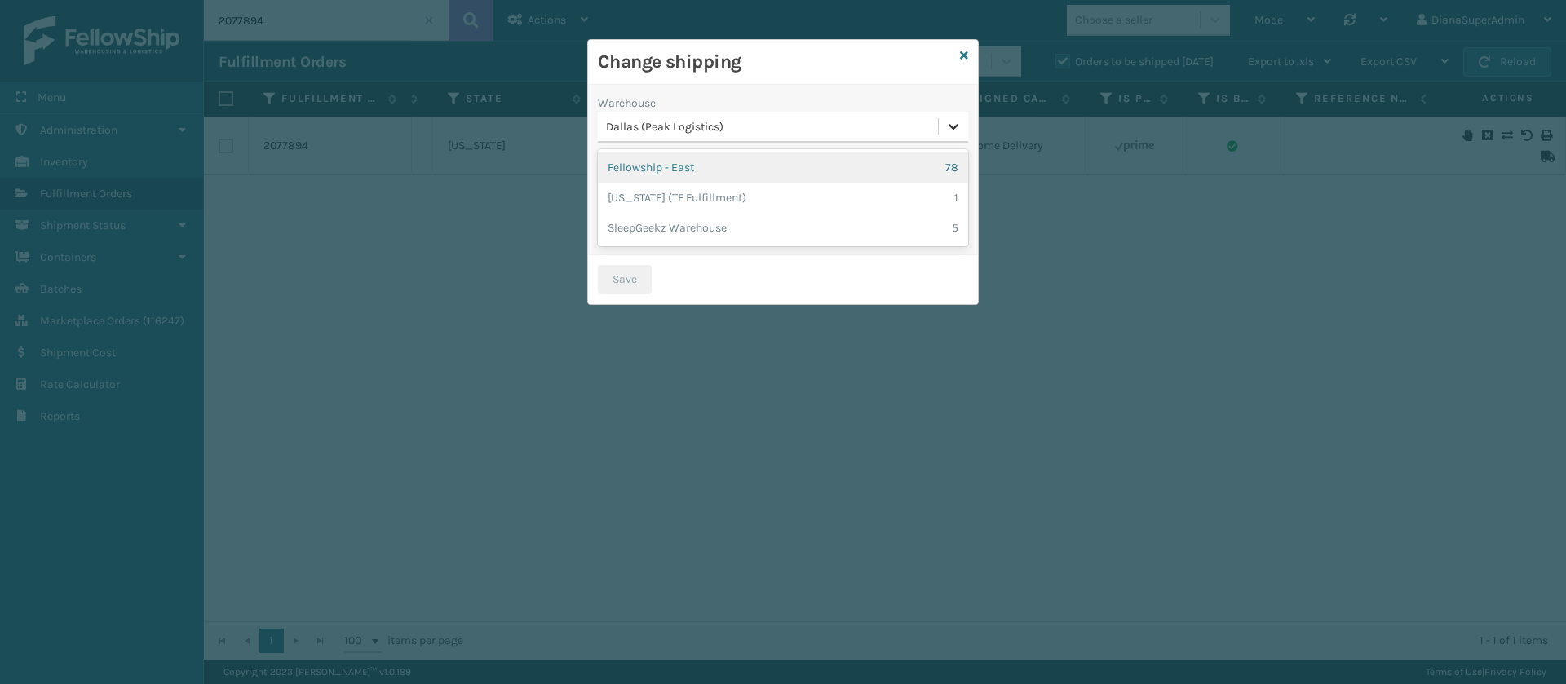
click at [965, 119] on div at bounding box center [953, 126] width 29 height 29
click at [750, 155] on div "Fellowship - East 78" at bounding box center [783, 167] width 370 height 30
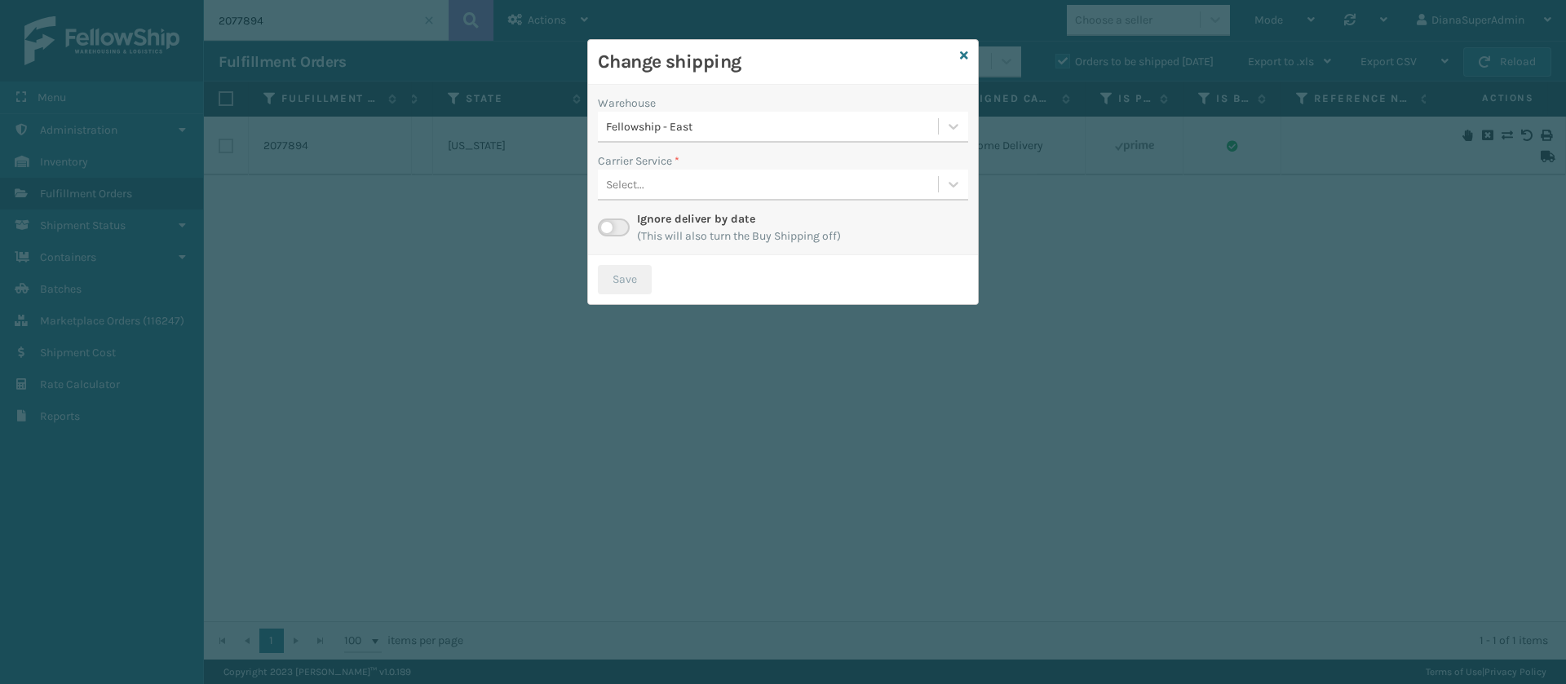
click at [612, 226] on label at bounding box center [614, 228] width 32 height 18
click at [608, 226] on input "checkbox" at bounding box center [603, 224] width 11 height 11
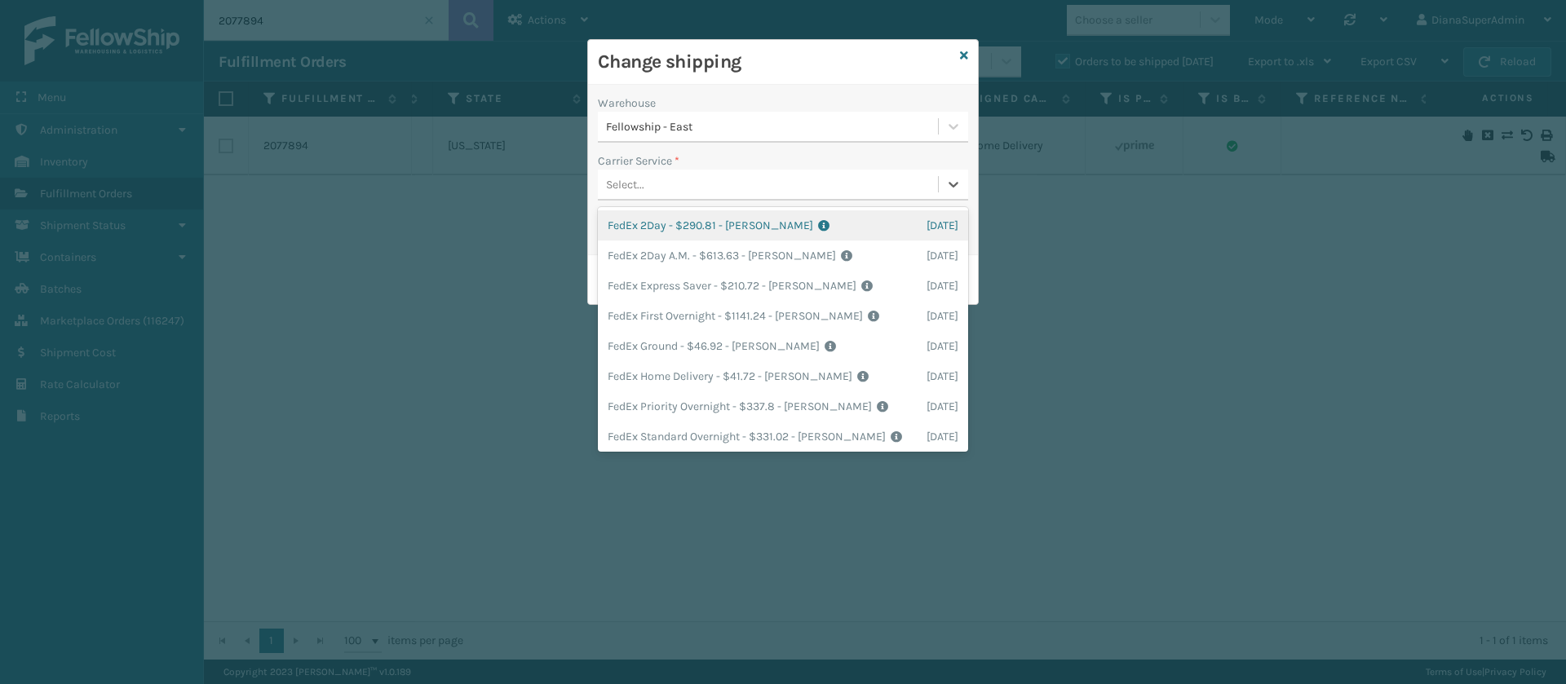
click at [938, 179] on span at bounding box center [938, 184] width 1 height 16
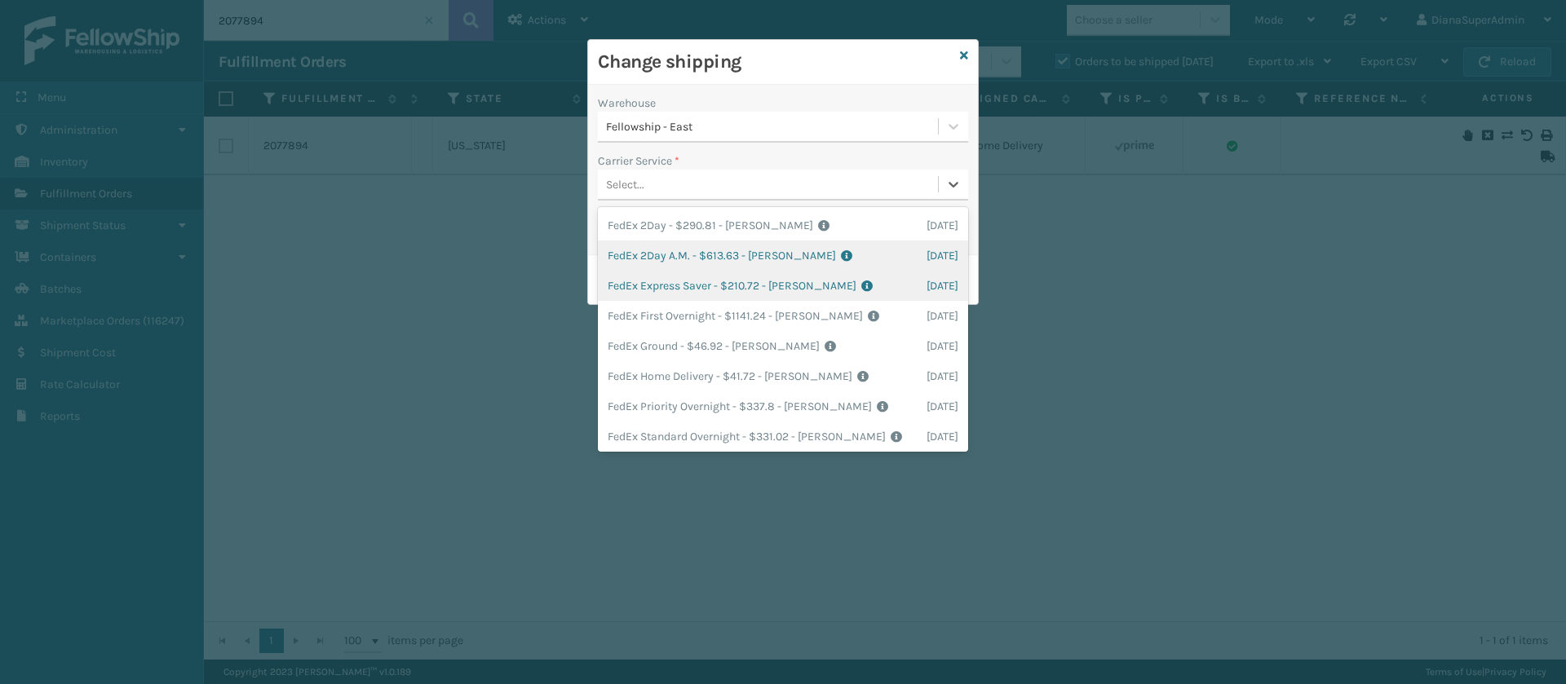
scroll to position [20, 0]
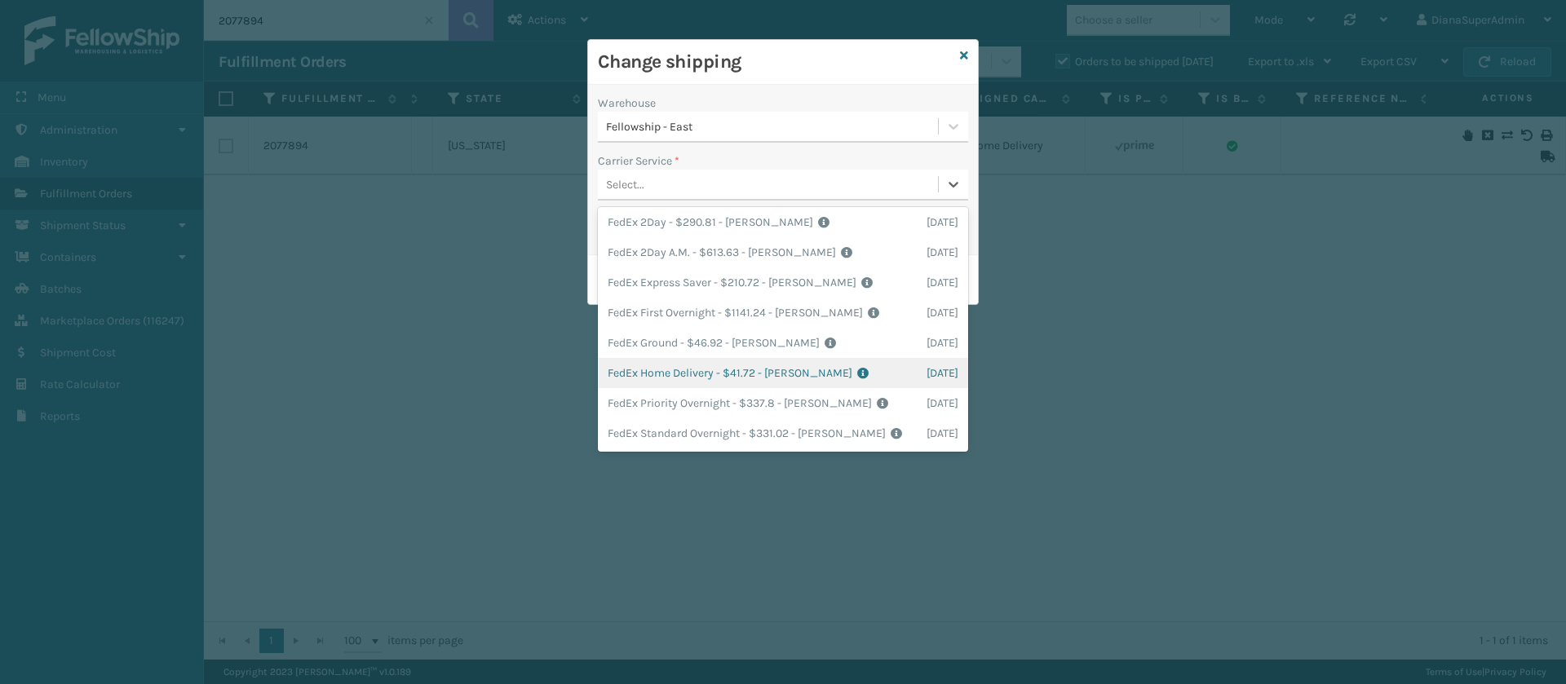
click at [679, 358] on div "FedEx Home Delivery - $41.72 - [PERSON_NAME] FedEx Shipping Cost $36.6 Surplus …" at bounding box center [783, 373] width 370 height 30
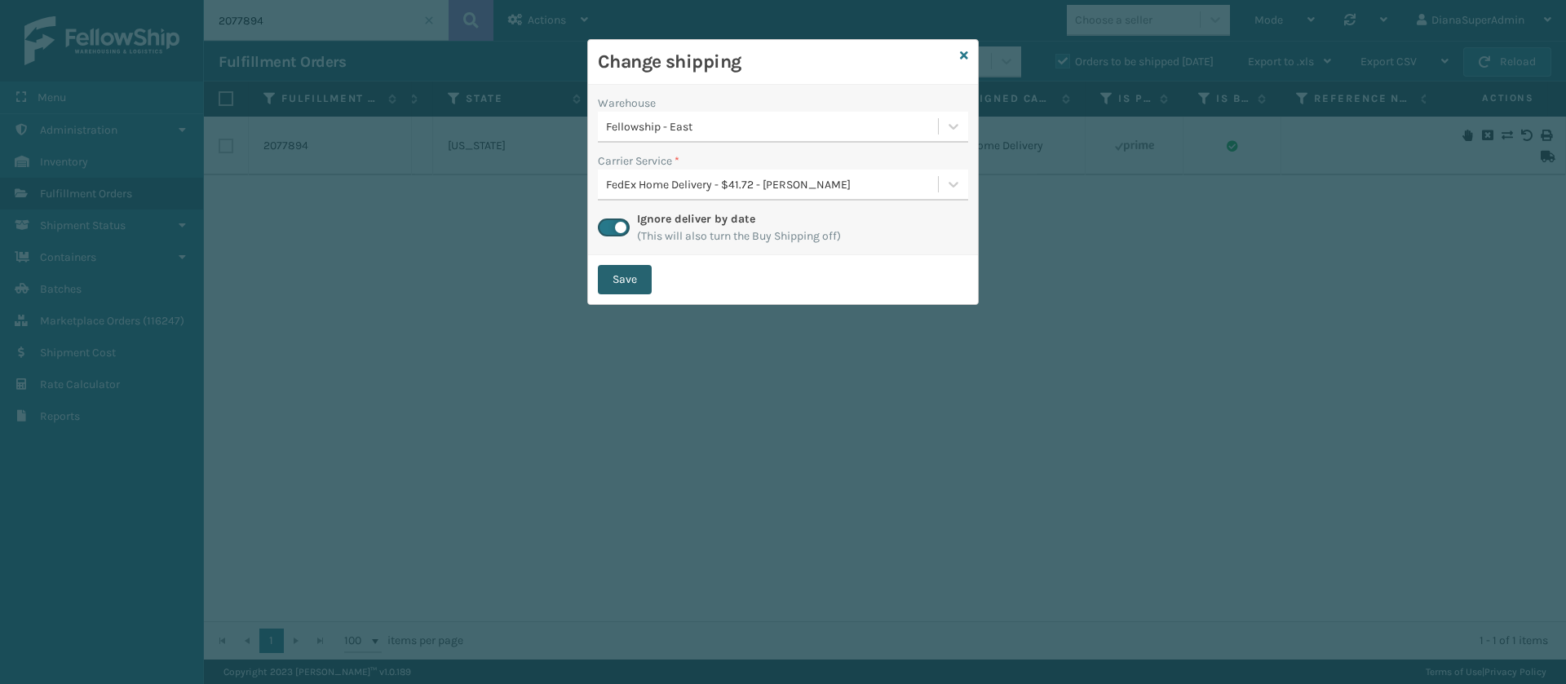
click at [639, 274] on button "Save" at bounding box center [625, 279] width 54 height 29
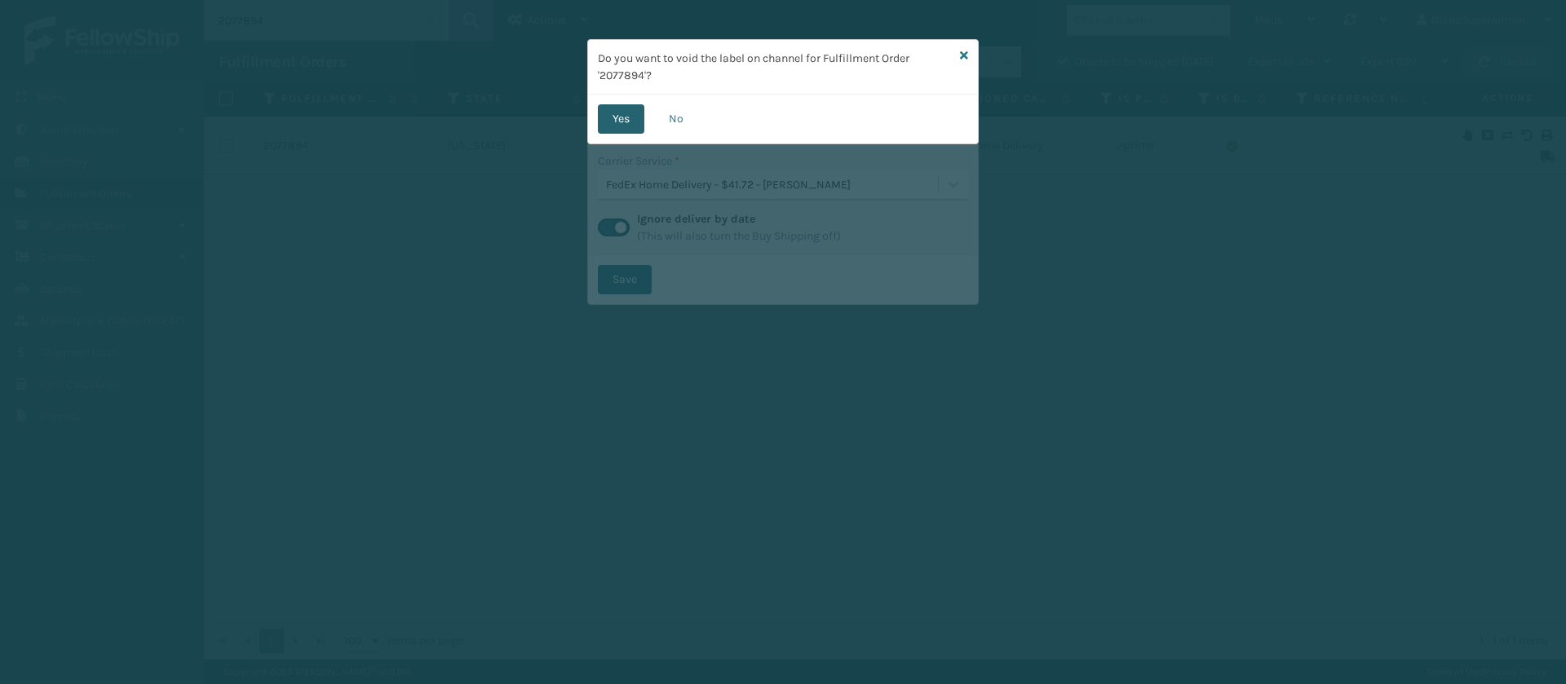
click at [630, 117] on button "Yes" at bounding box center [621, 118] width 46 height 29
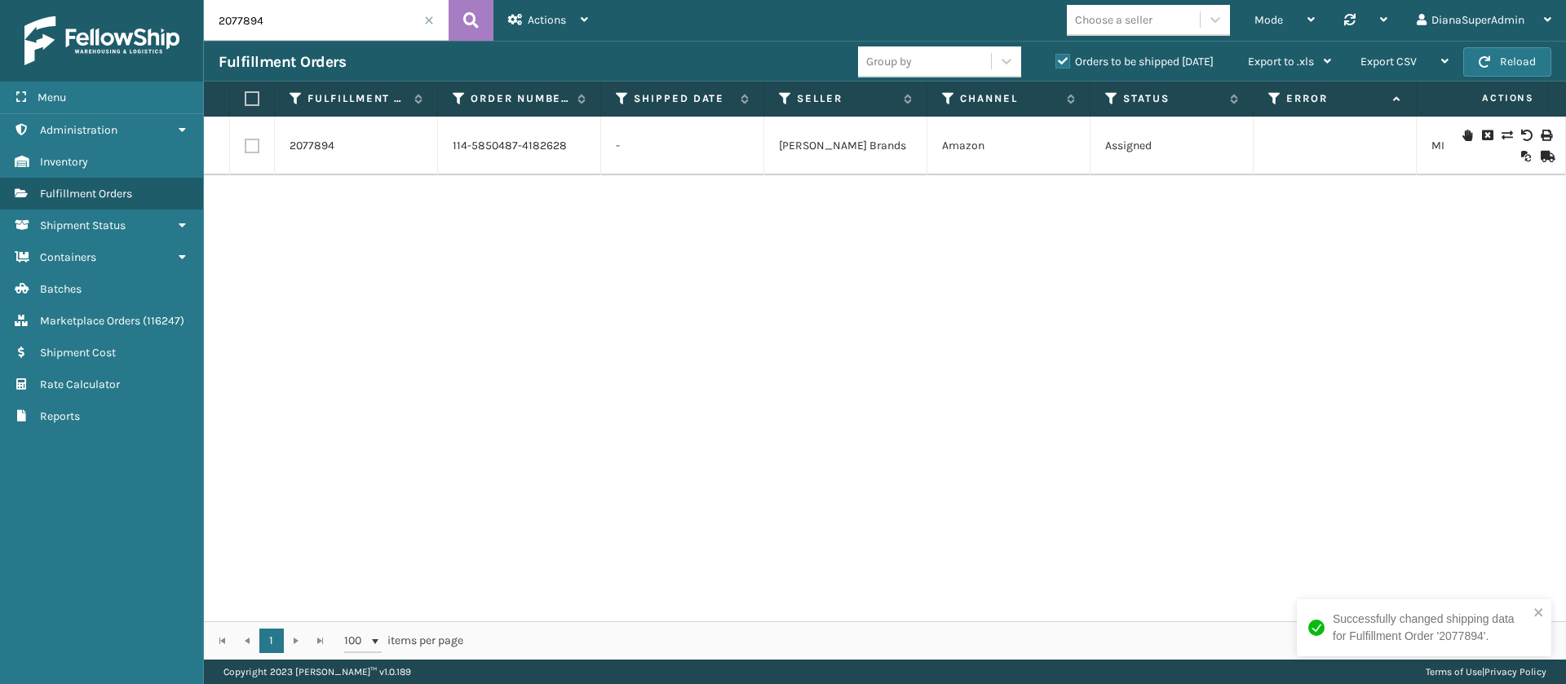
click at [294, 7] on input "2077894" at bounding box center [326, 20] width 245 height 41
click at [471, 24] on icon at bounding box center [470, 20] width 15 height 24
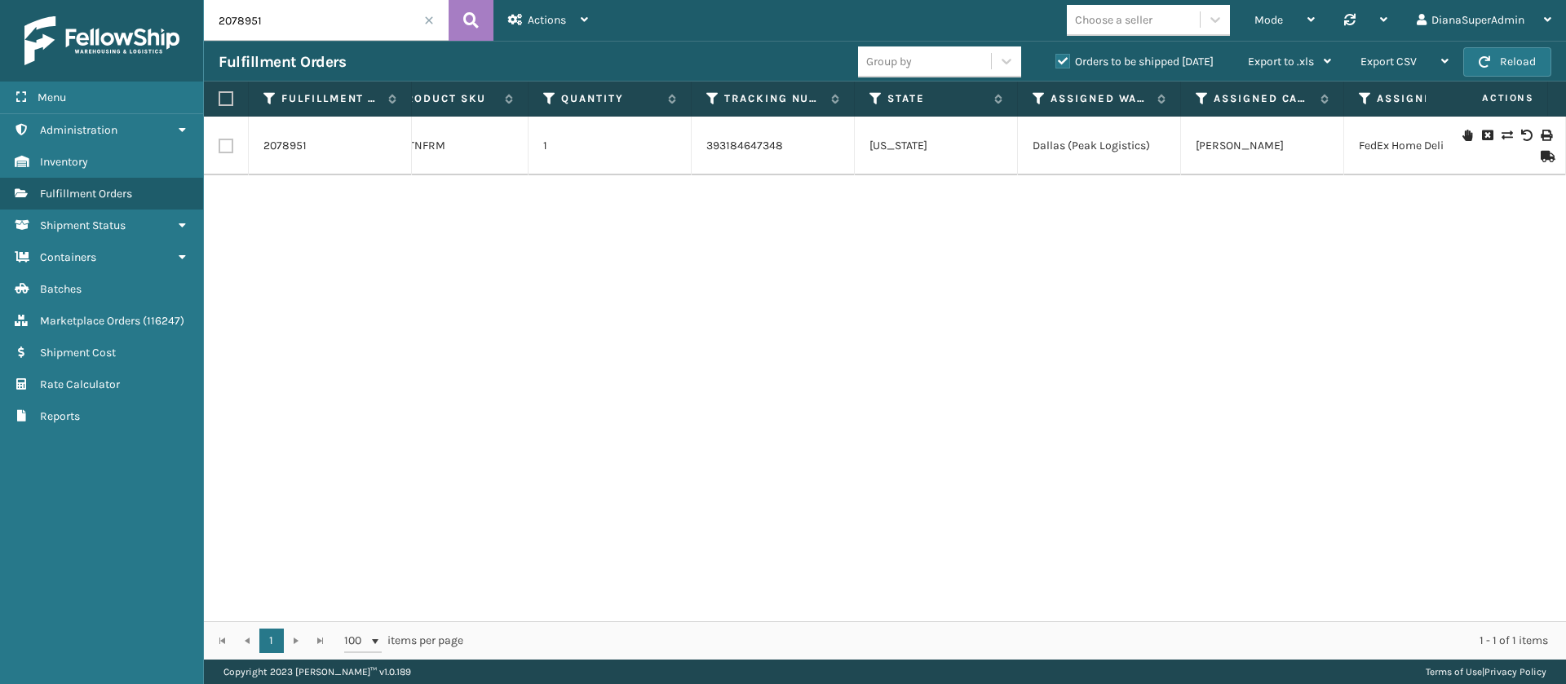
scroll to position [0, 1052]
click at [1501, 138] on icon at bounding box center [1506, 135] width 10 height 11
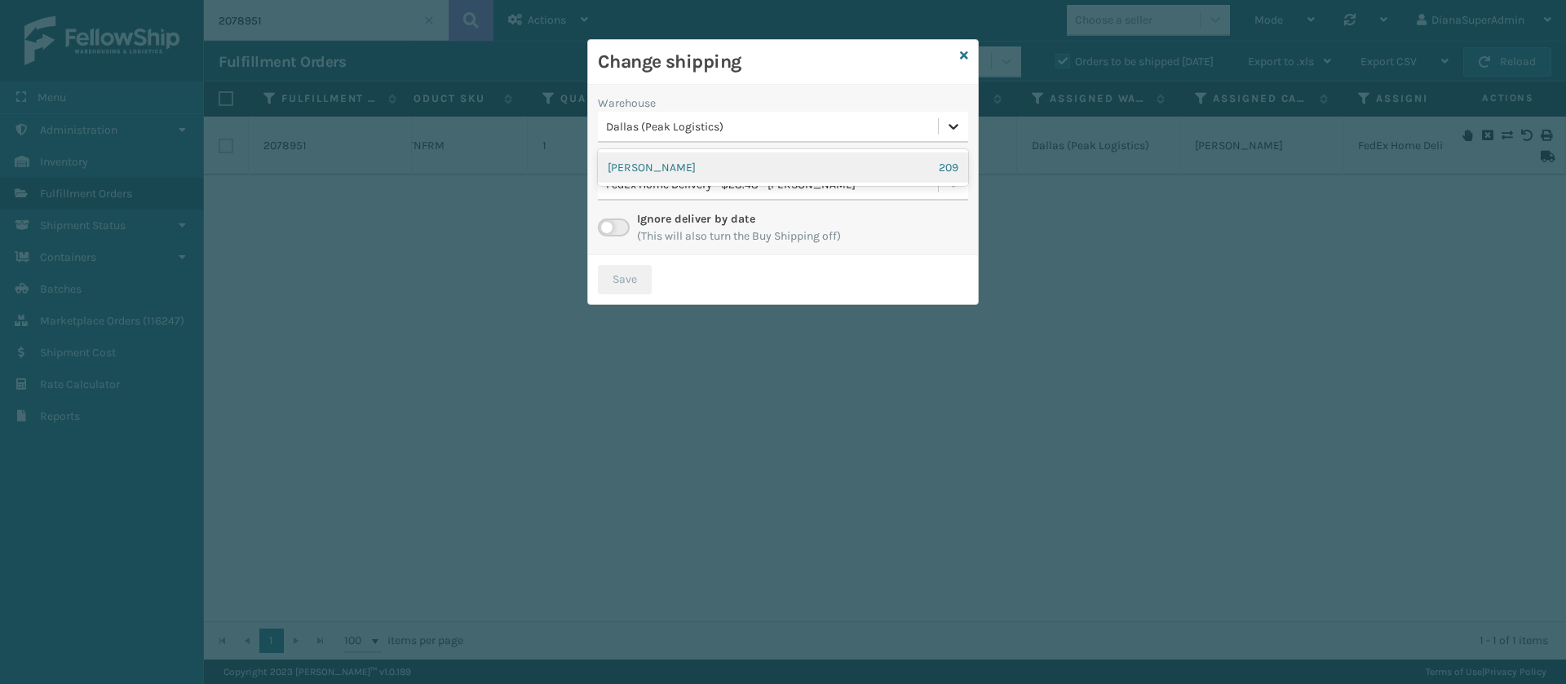
click at [942, 123] on div at bounding box center [953, 126] width 29 height 29
click at [864, 166] on div "[PERSON_NAME] 209" at bounding box center [783, 167] width 370 height 30
click at [625, 220] on label at bounding box center [614, 228] width 32 height 18
click at [608, 220] on input "checkbox" at bounding box center [603, 224] width 11 height 11
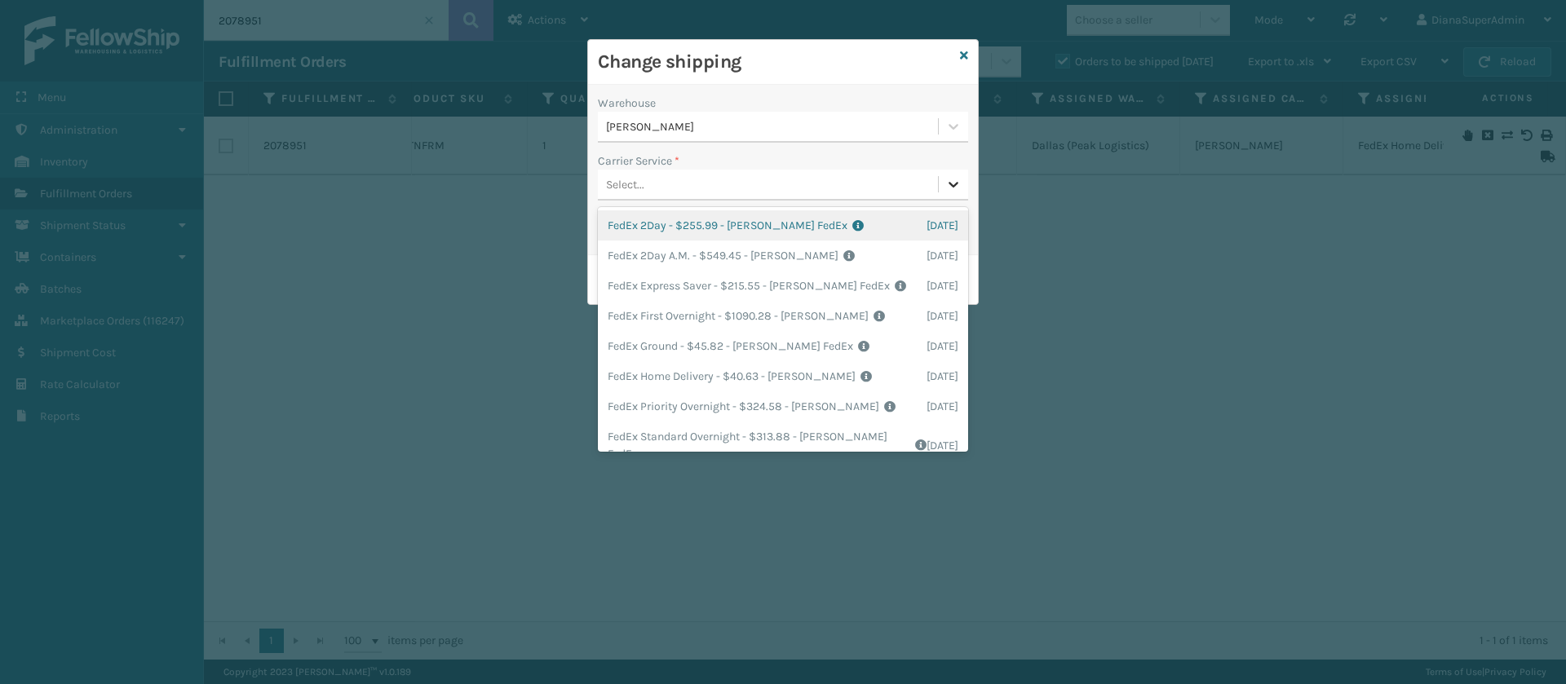
click at [942, 179] on div at bounding box center [953, 184] width 29 height 29
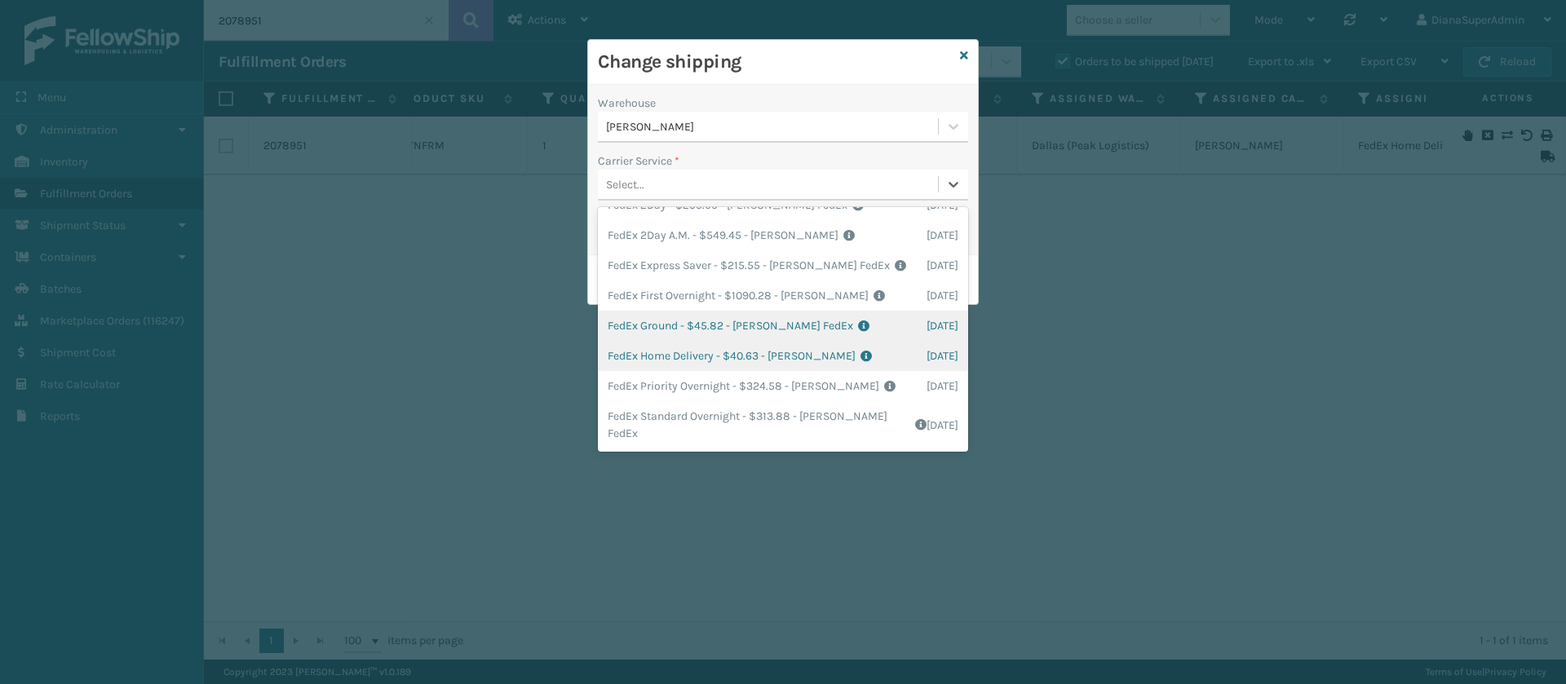
scroll to position [0, 0]
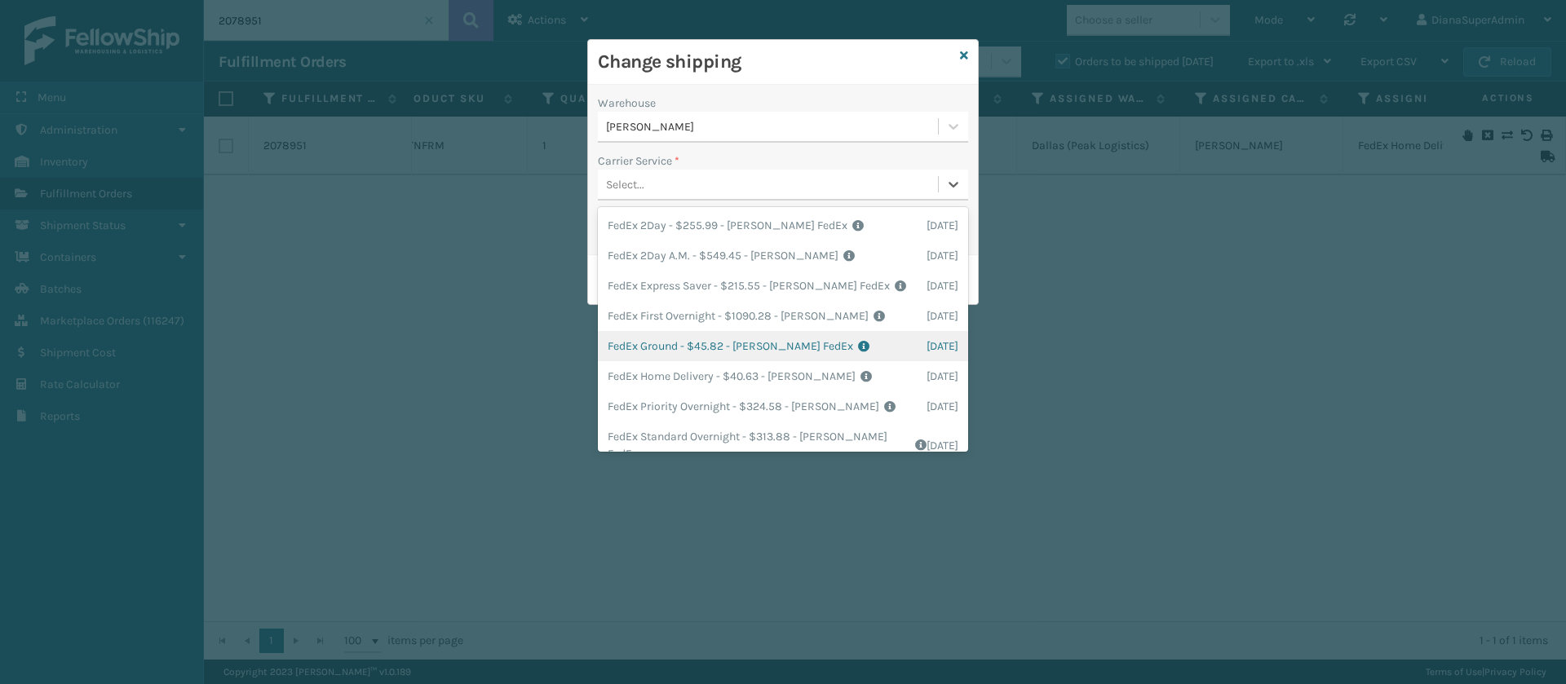
click at [670, 342] on div "FedEx Ground - $45.82 - [PERSON_NAME] FedEx Shipping Cost $40.19 Surplus Cost $…" at bounding box center [783, 346] width 370 height 30
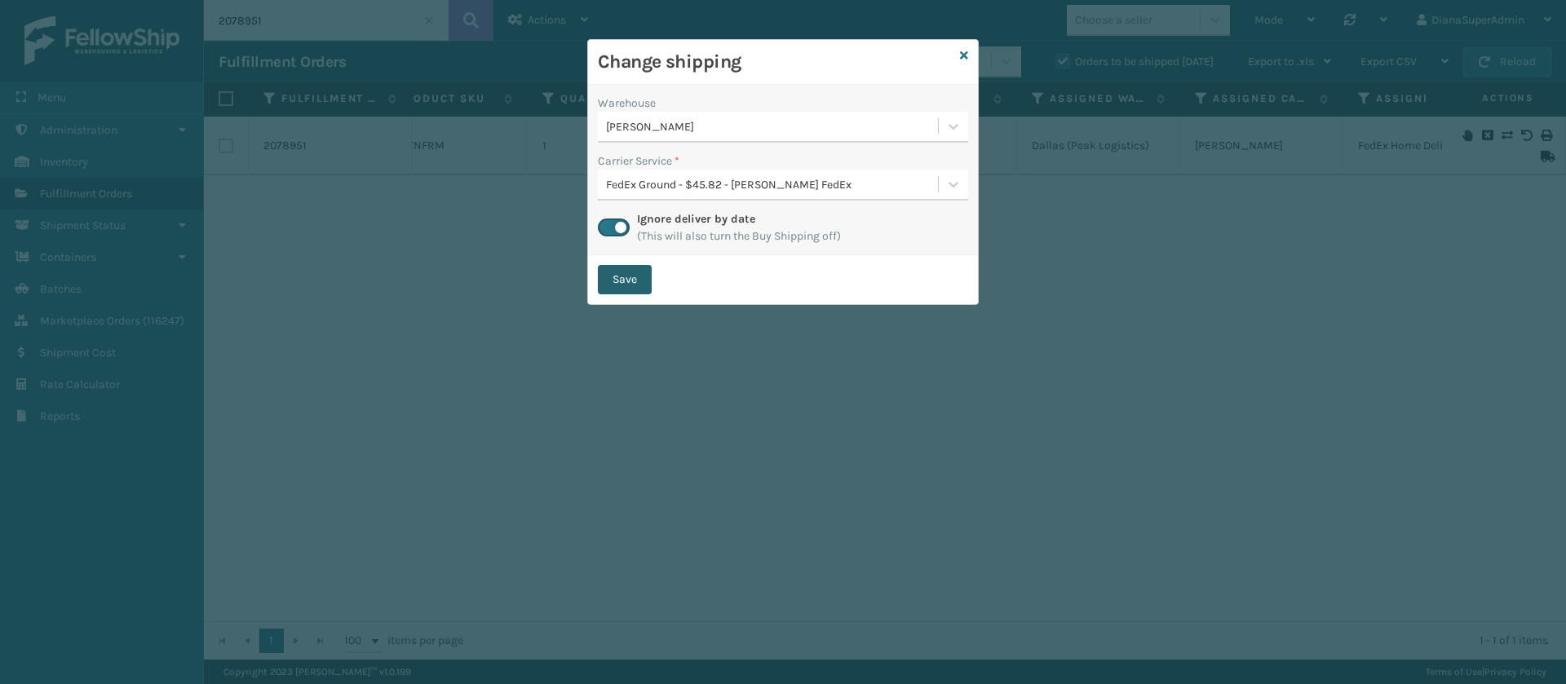
click at [613, 289] on button "Save" at bounding box center [625, 279] width 54 height 29
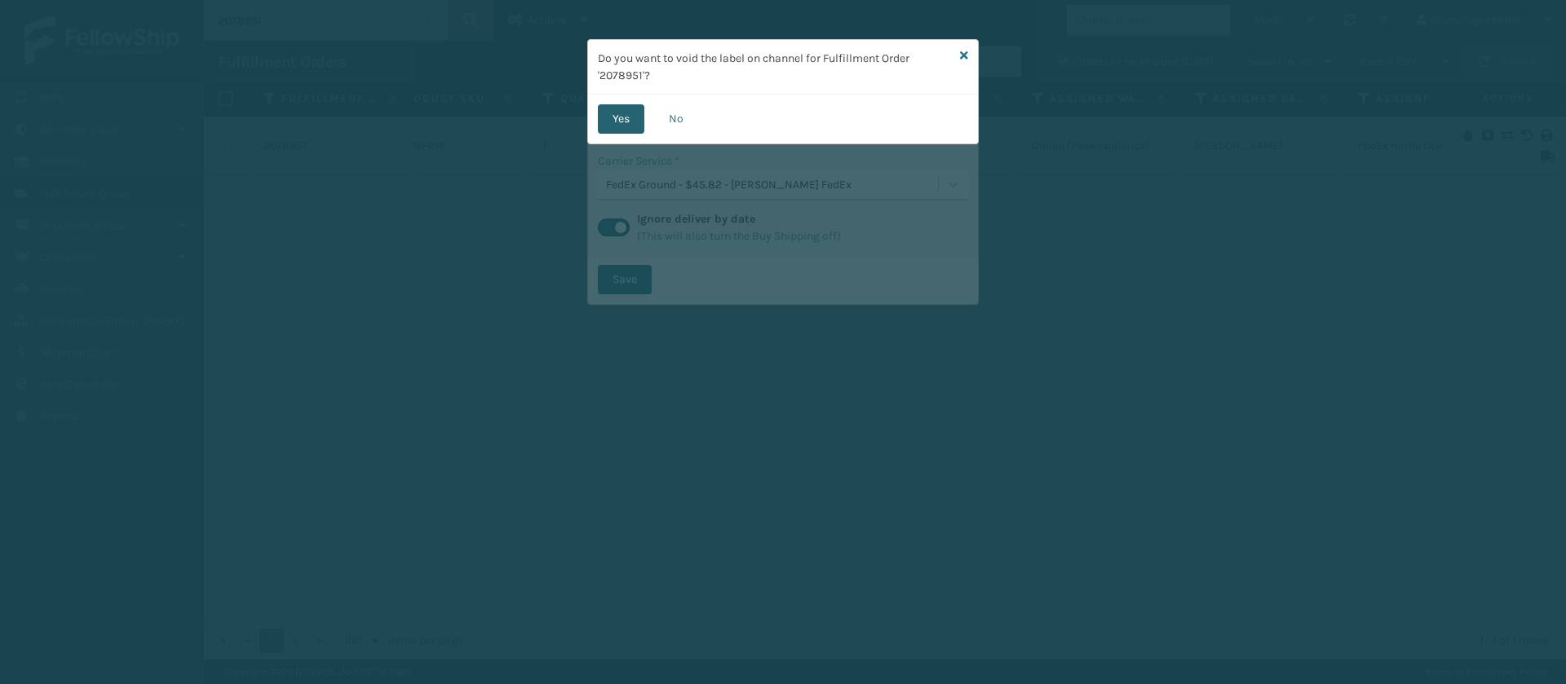
click at [611, 108] on button "Yes" at bounding box center [621, 118] width 46 height 29
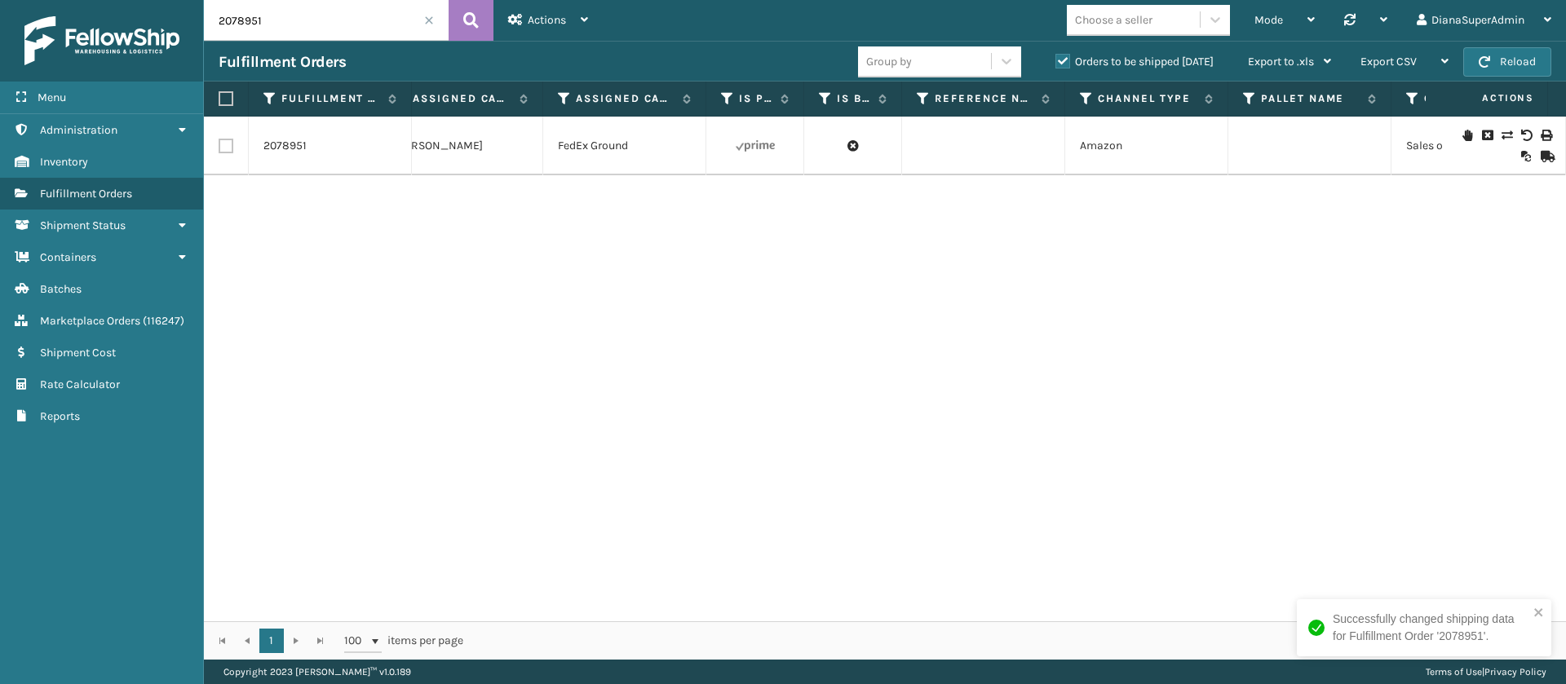
scroll to position [0, 1864]
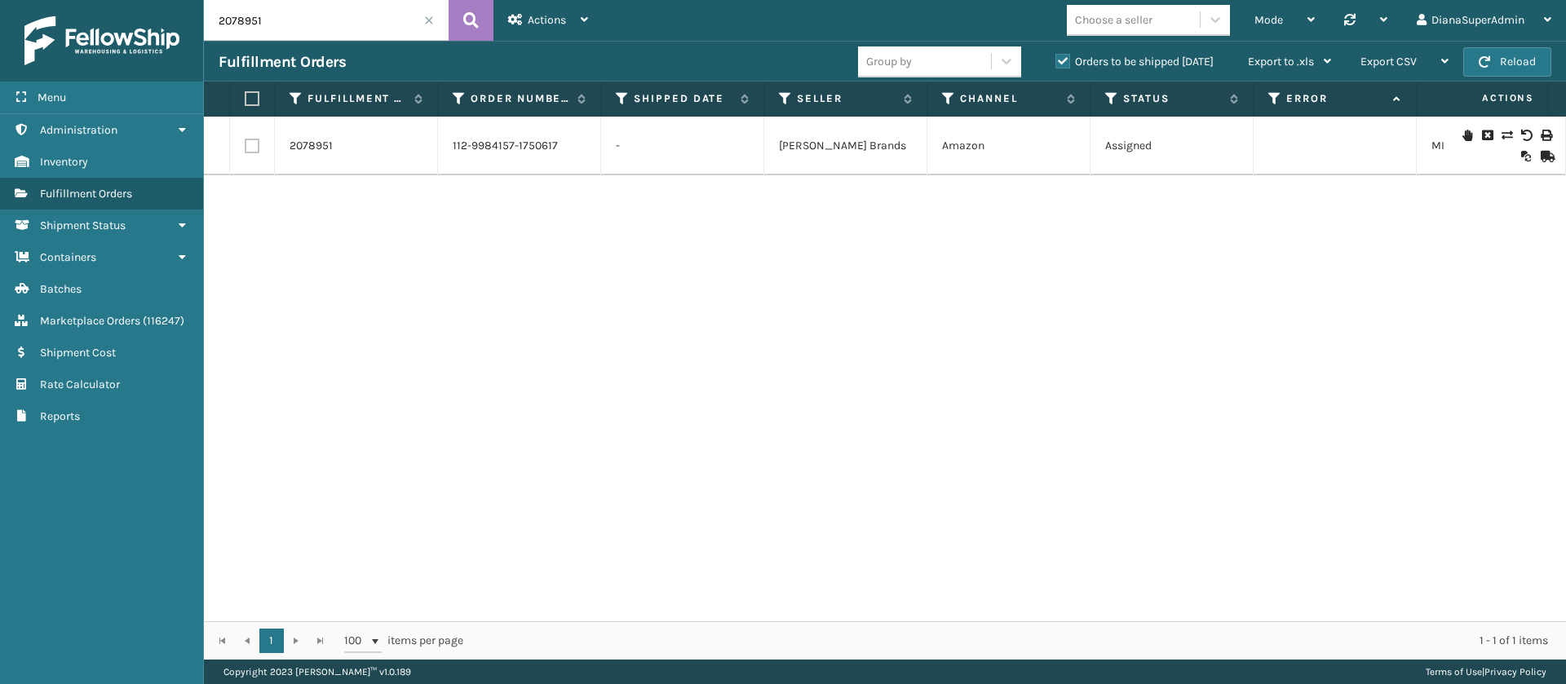
click at [272, 26] on input "2078951" at bounding box center [326, 20] width 245 height 41
click at [479, 33] on button at bounding box center [470, 20] width 45 height 41
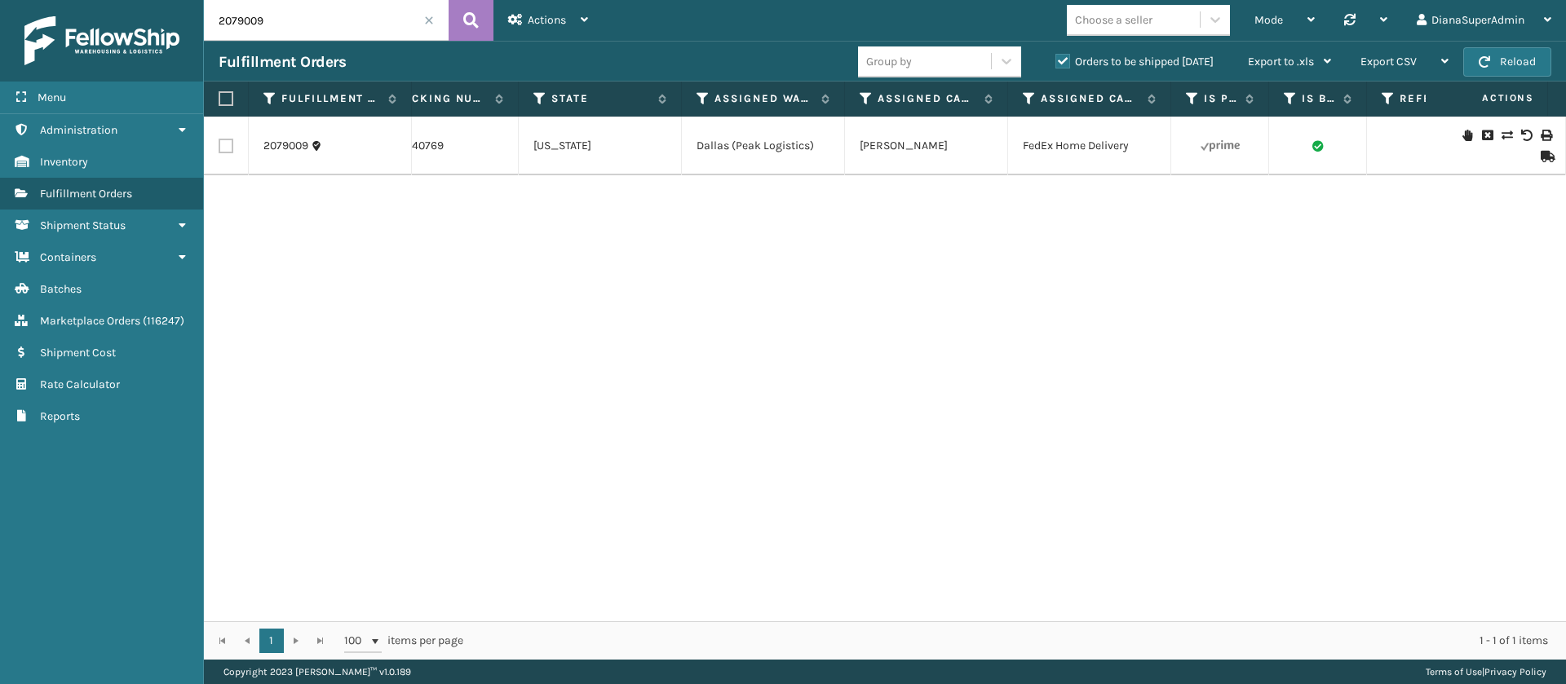
click at [1501, 135] on icon at bounding box center [1506, 135] width 10 height 11
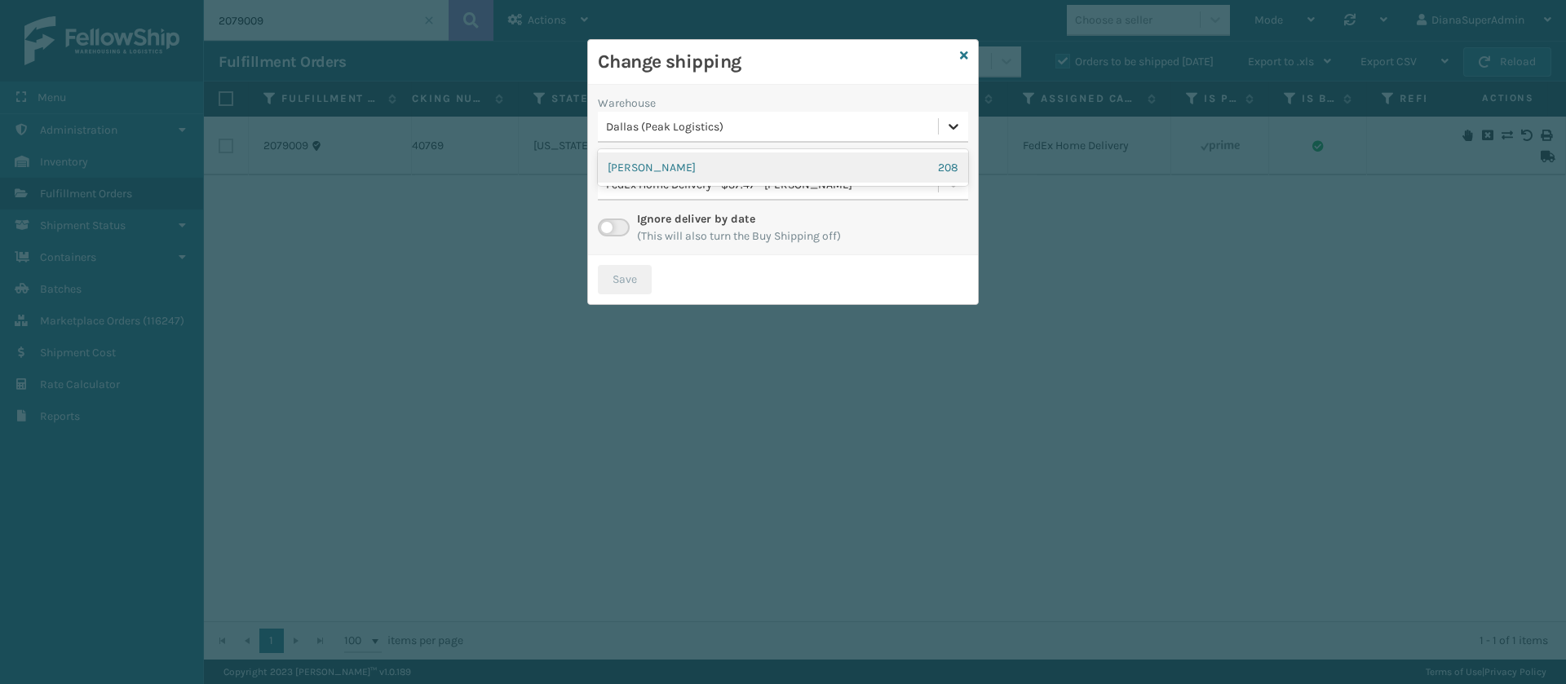
click at [957, 122] on icon at bounding box center [953, 126] width 16 height 16
click at [870, 168] on div "[PERSON_NAME] 208" at bounding box center [783, 167] width 370 height 30
click at [621, 223] on label at bounding box center [614, 228] width 32 height 18
click at [608, 223] on input "checkbox" at bounding box center [603, 224] width 11 height 11
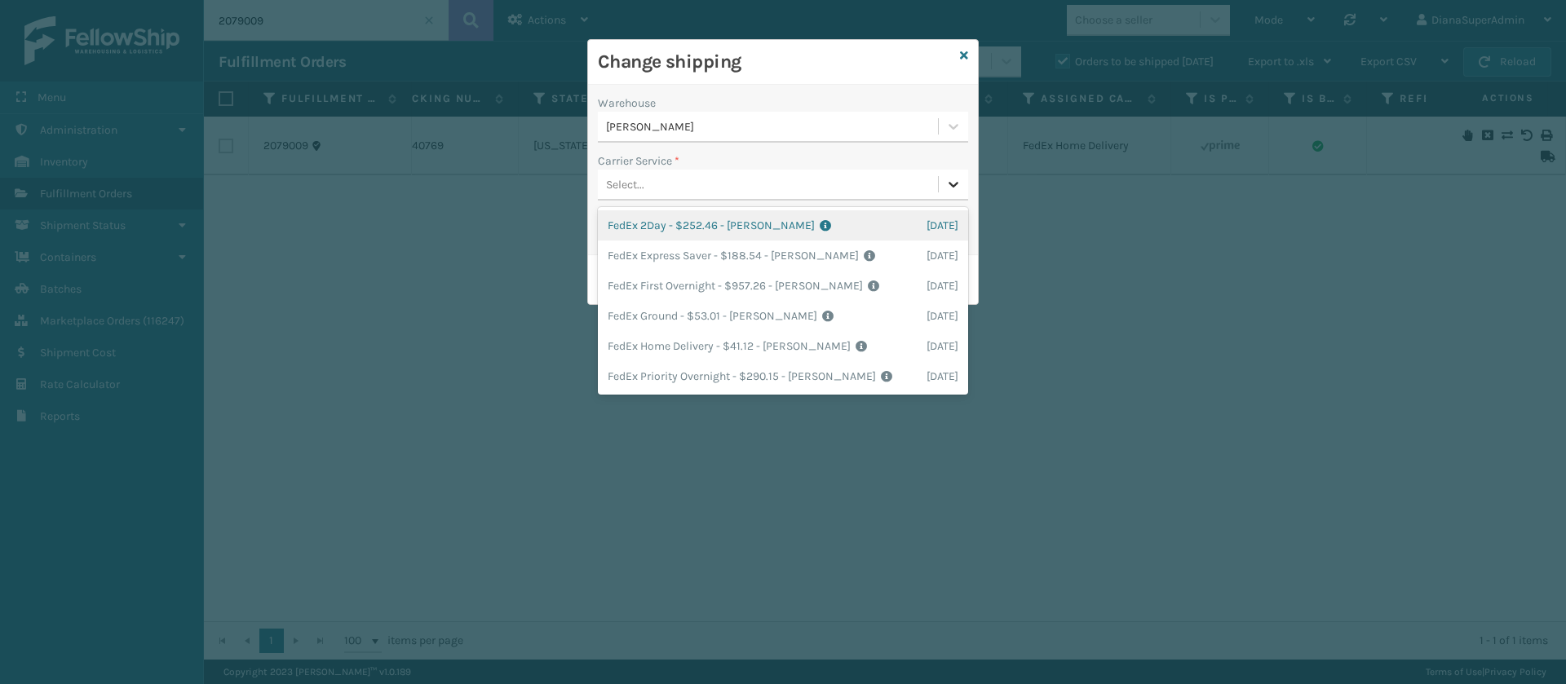
click at [947, 176] on icon at bounding box center [953, 184] width 16 height 16
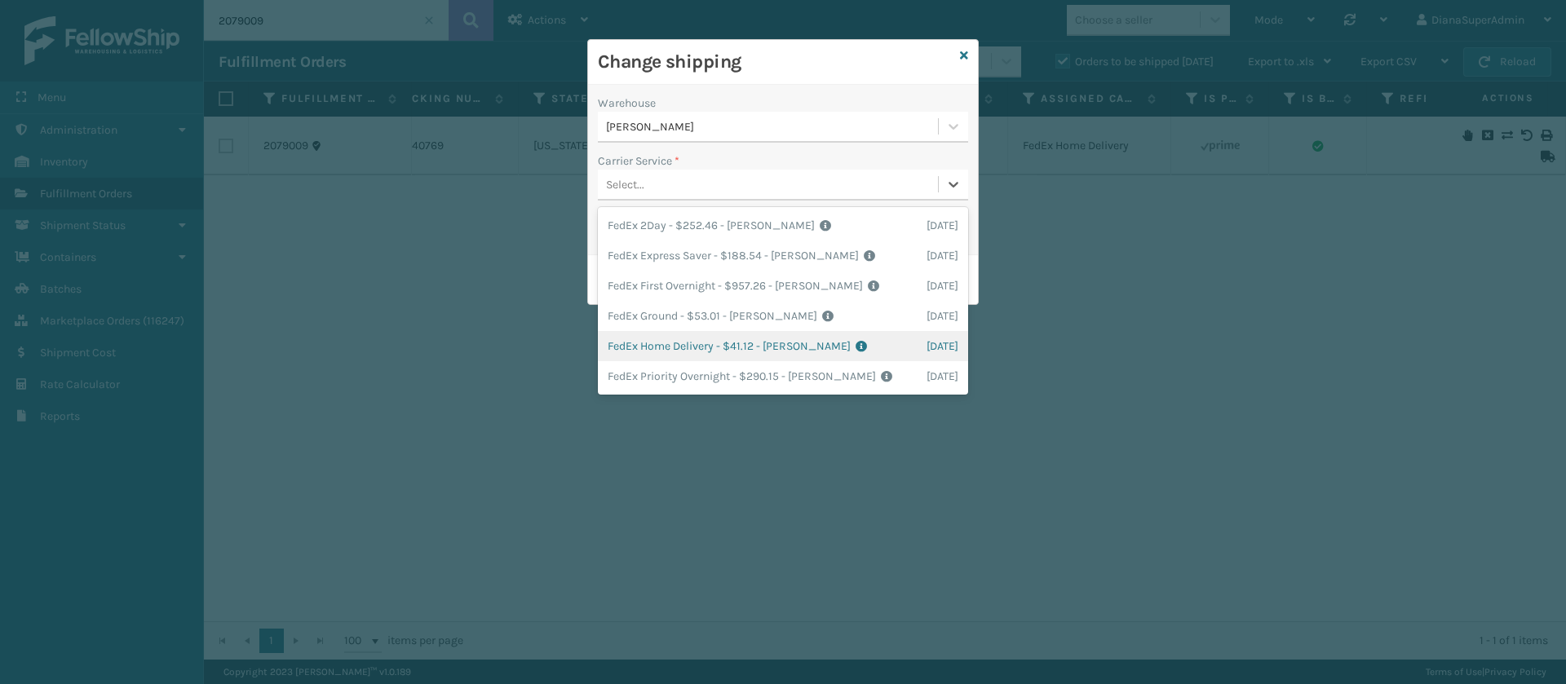
click at [709, 353] on div "FedEx Home Delivery - $41.12 - [PERSON_NAME] FedEx Shipping Cost $36.07 Surplus…" at bounding box center [783, 346] width 370 height 30
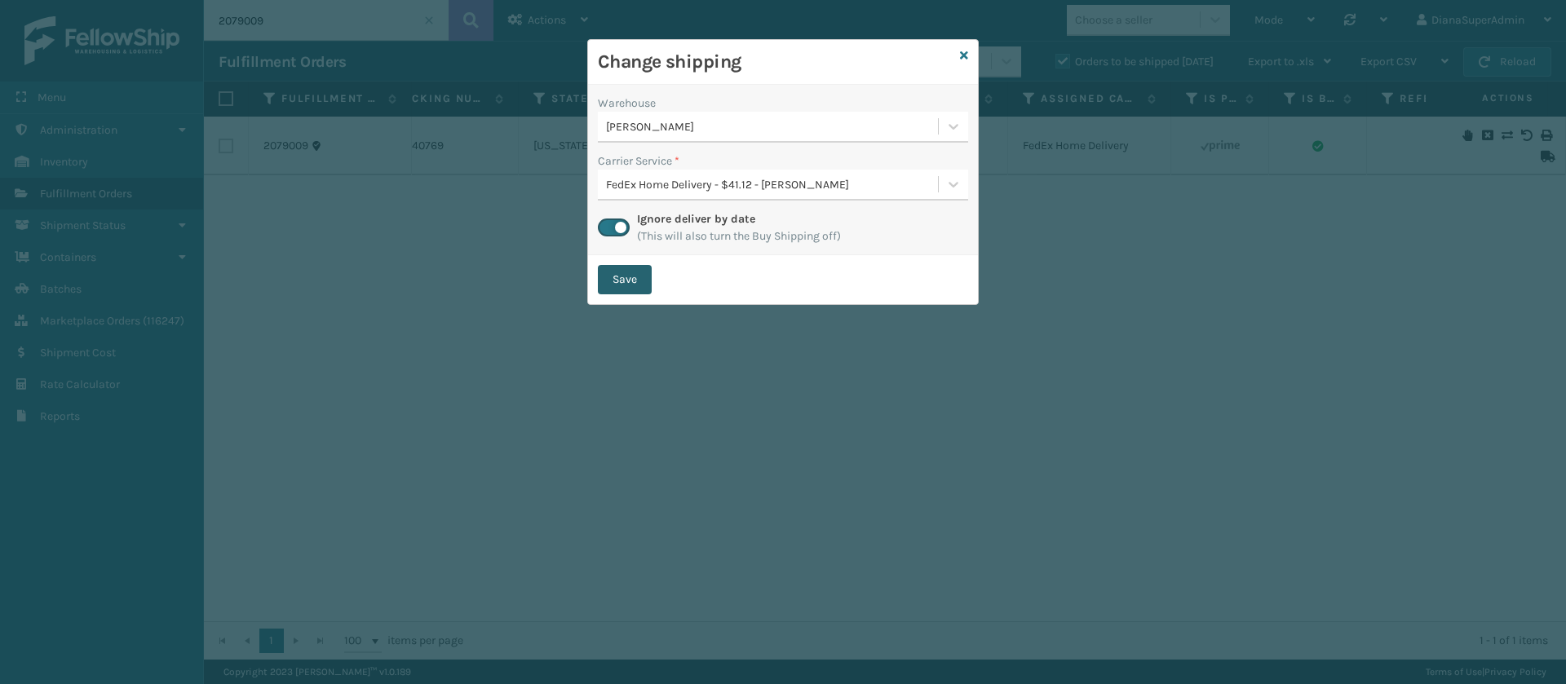
click at [626, 287] on button "Save" at bounding box center [625, 279] width 54 height 29
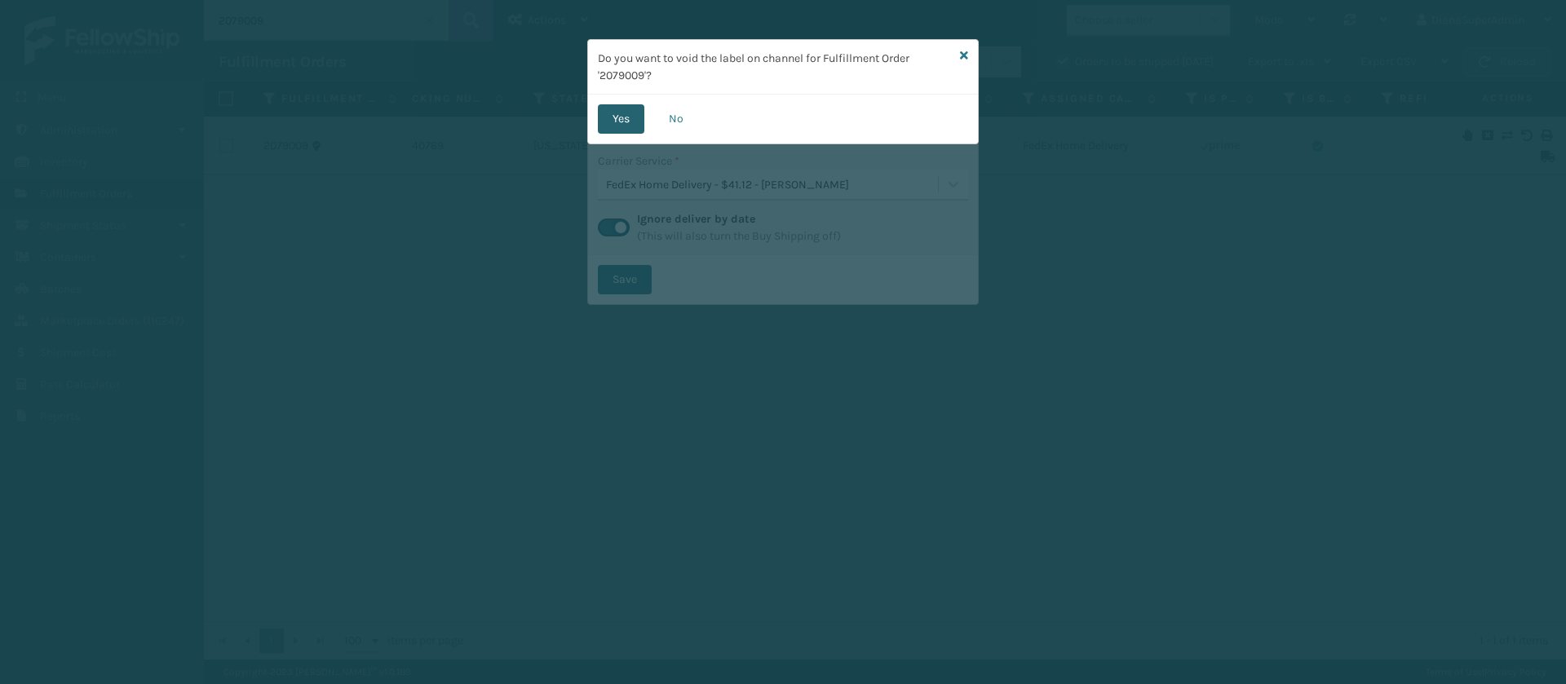
click at [625, 108] on button "Yes" at bounding box center [621, 118] width 46 height 29
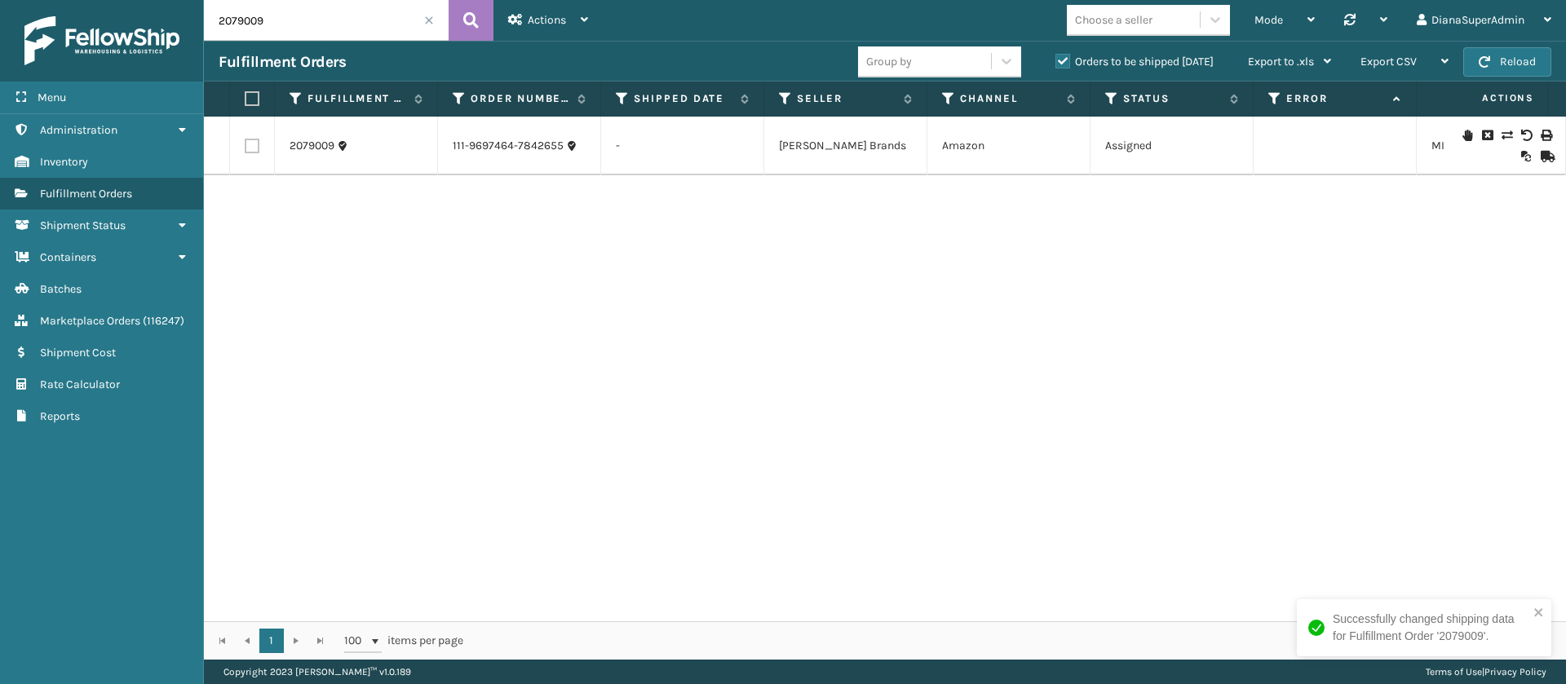
click at [343, 31] on input "2079009" at bounding box center [326, 20] width 245 height 41
type input "2076476"
click at [482, 21] on button at bounding box center [470, 20] width 45 height 41
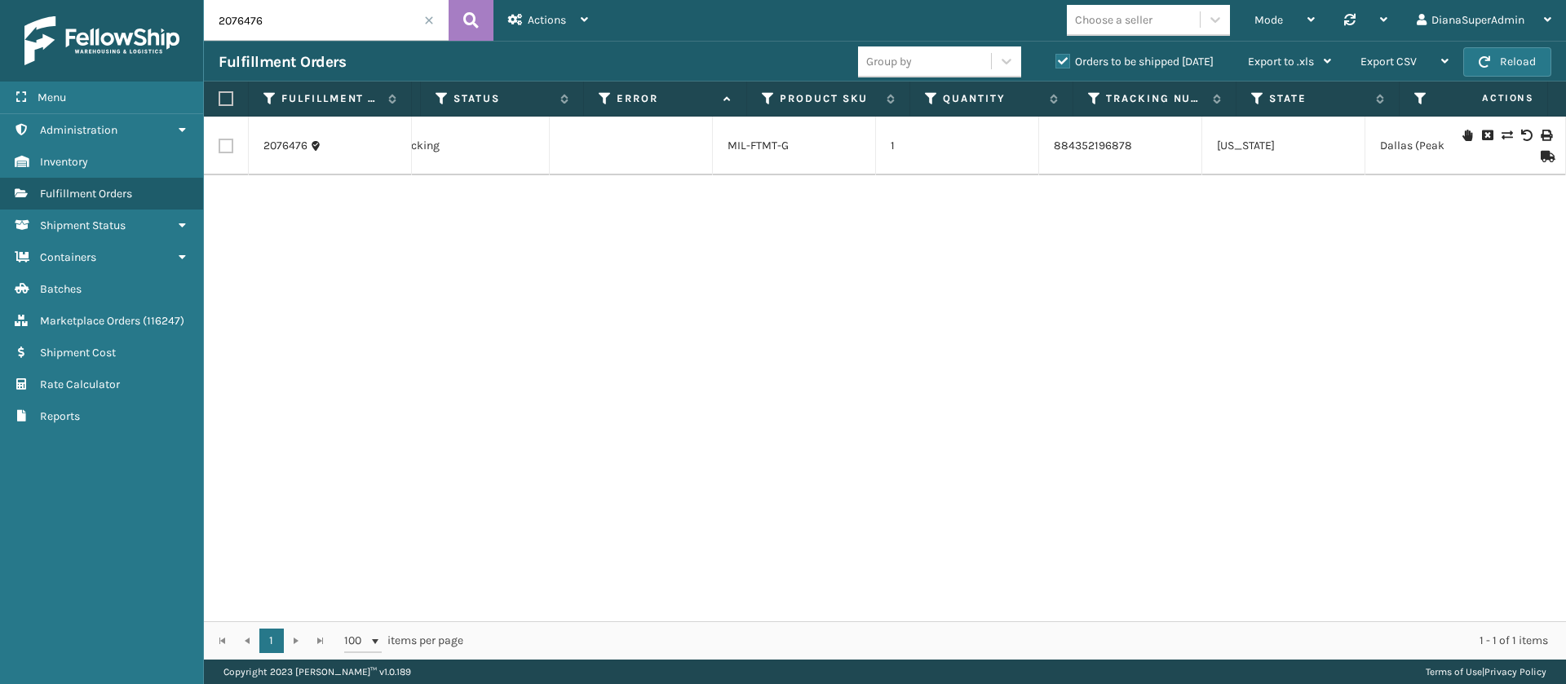
scroll to position [0, 721]
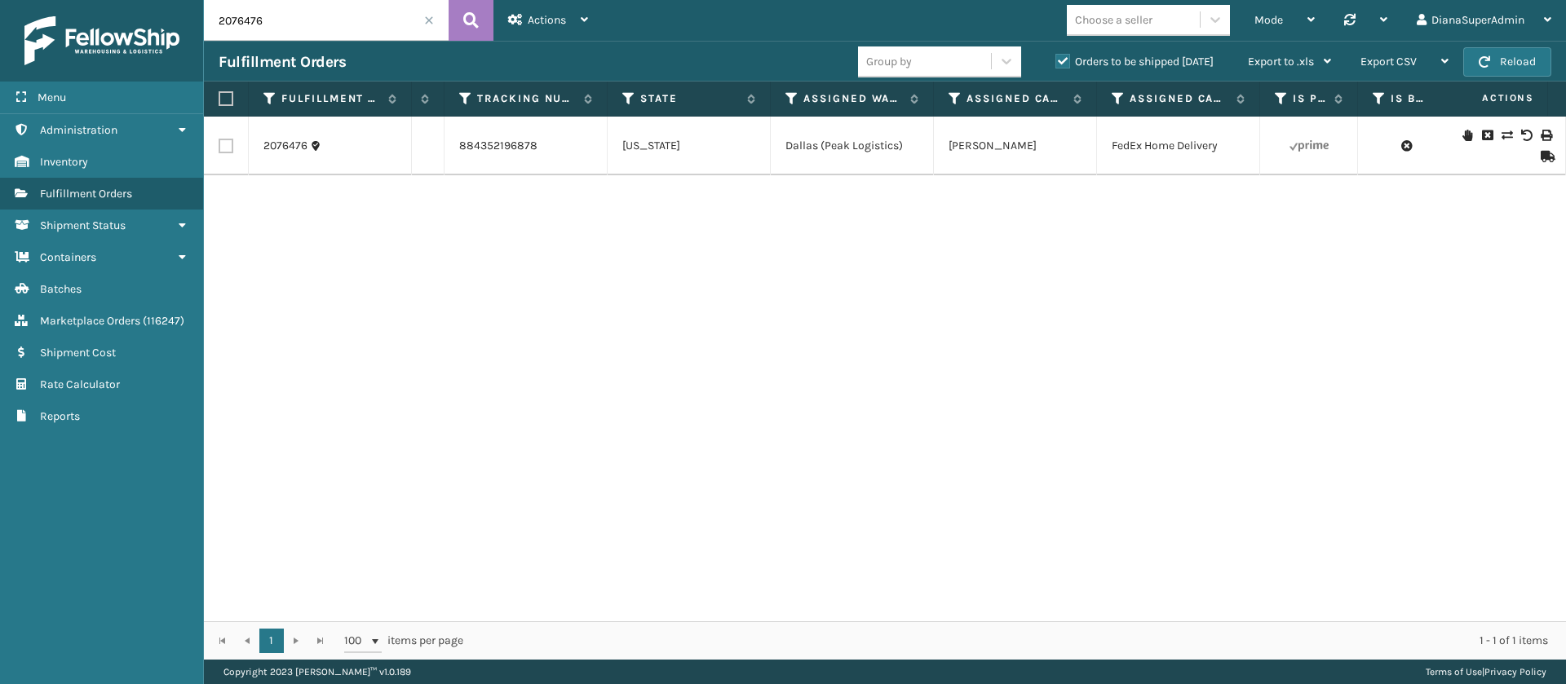
click at [1501, 137] on icon at bounding box center [1506, 135] width 10 height 11
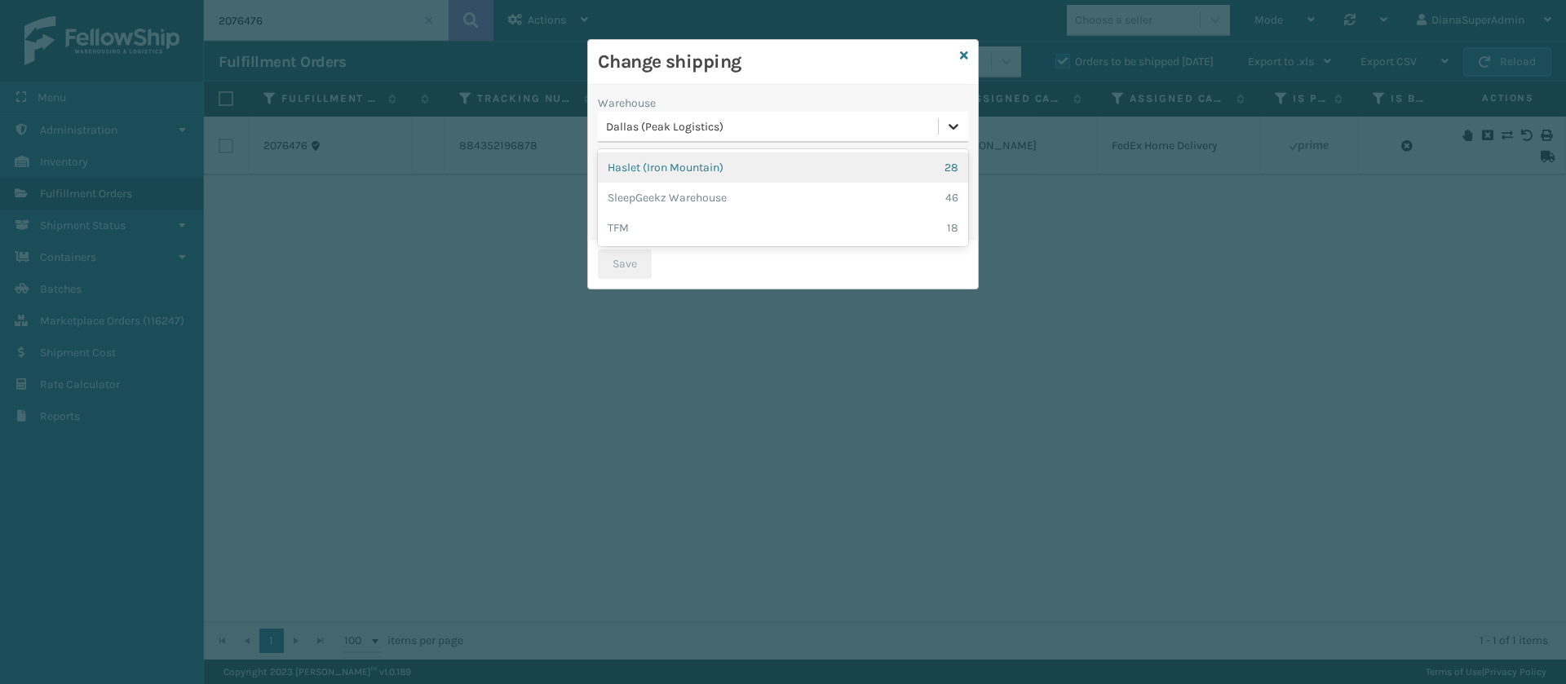
click at [952, 122] on icon at bounding box center [953, 126] width 16 height 16
click at [756, 161] on div "Haslet ([GEOGRAPHIC_DATA]) 28" at bounding box center [783, 167] width 370 height 30
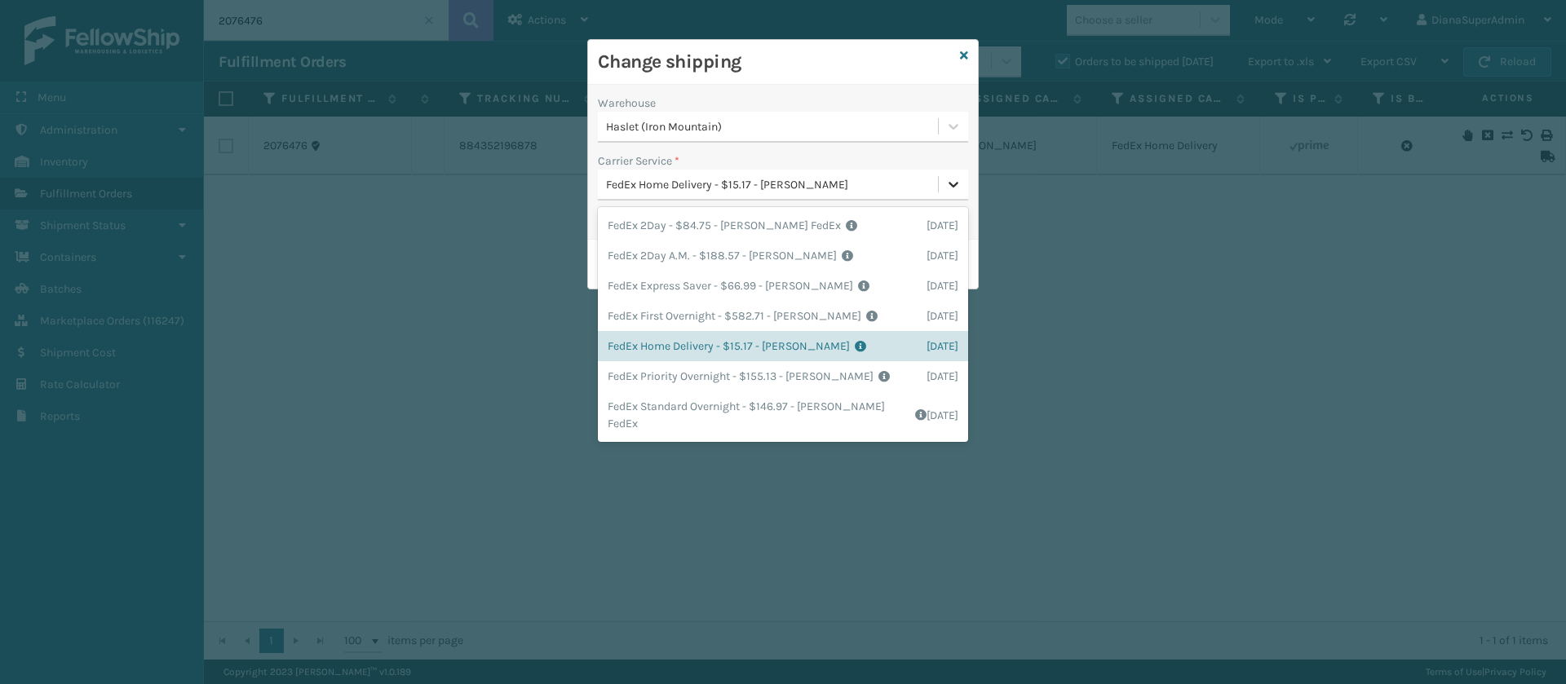
click at [950, 184] on icon at bounding box center [953, 185] width 10 height 6
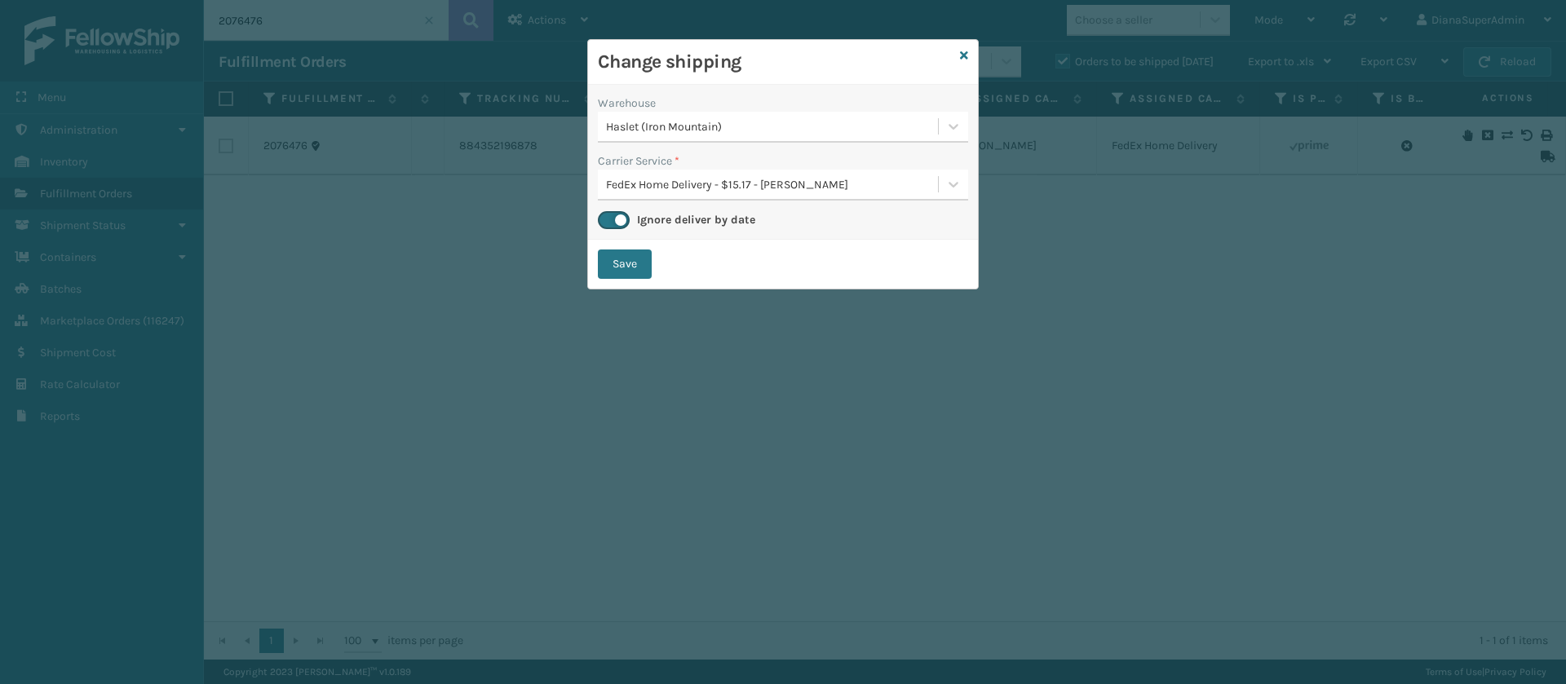
click at [862, 73] on h3 "Change shipping" at bounding box center [776, 62] width 356 height 24
click at [634, 270] on button "Save" at bounding box center [625, 264] width 54 height 29
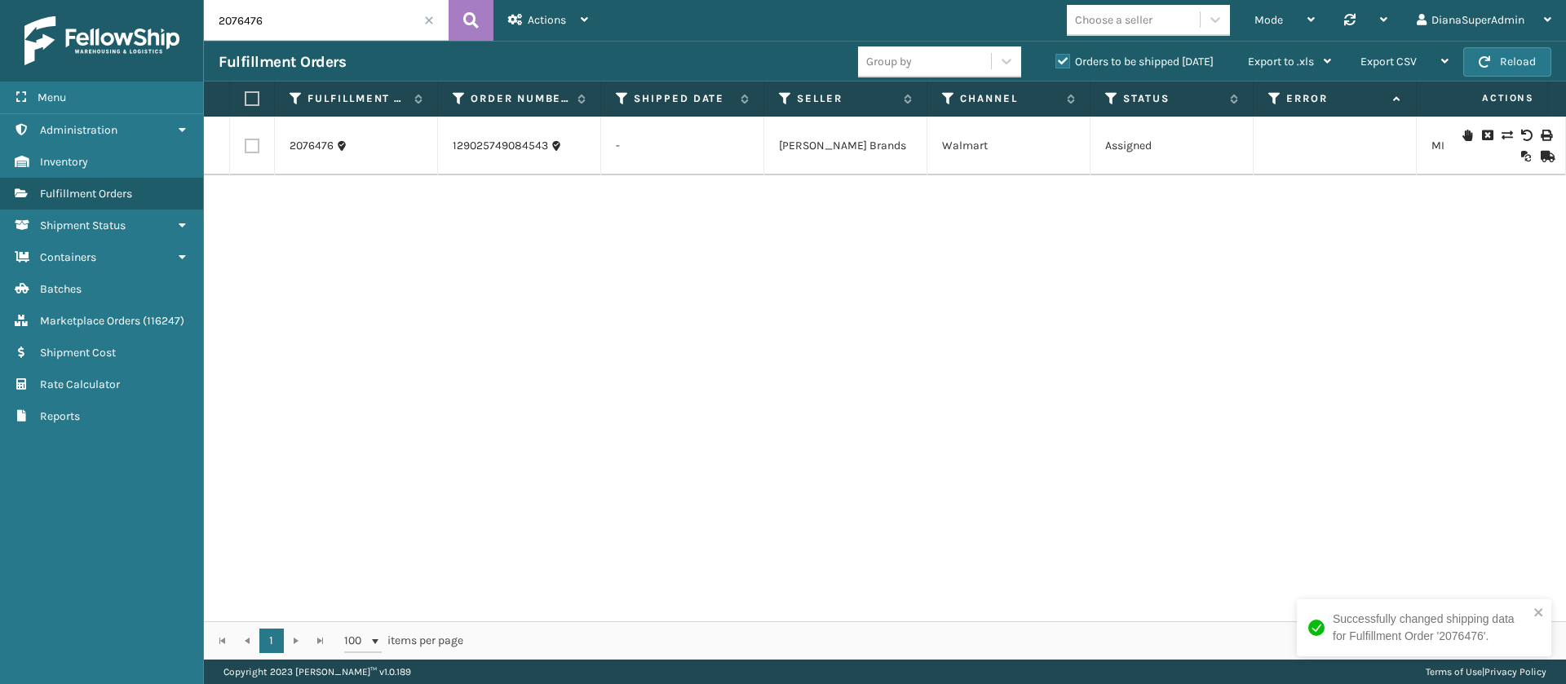
click at [430, 17] on span at bounding box center [429, 20] width 10 height 10
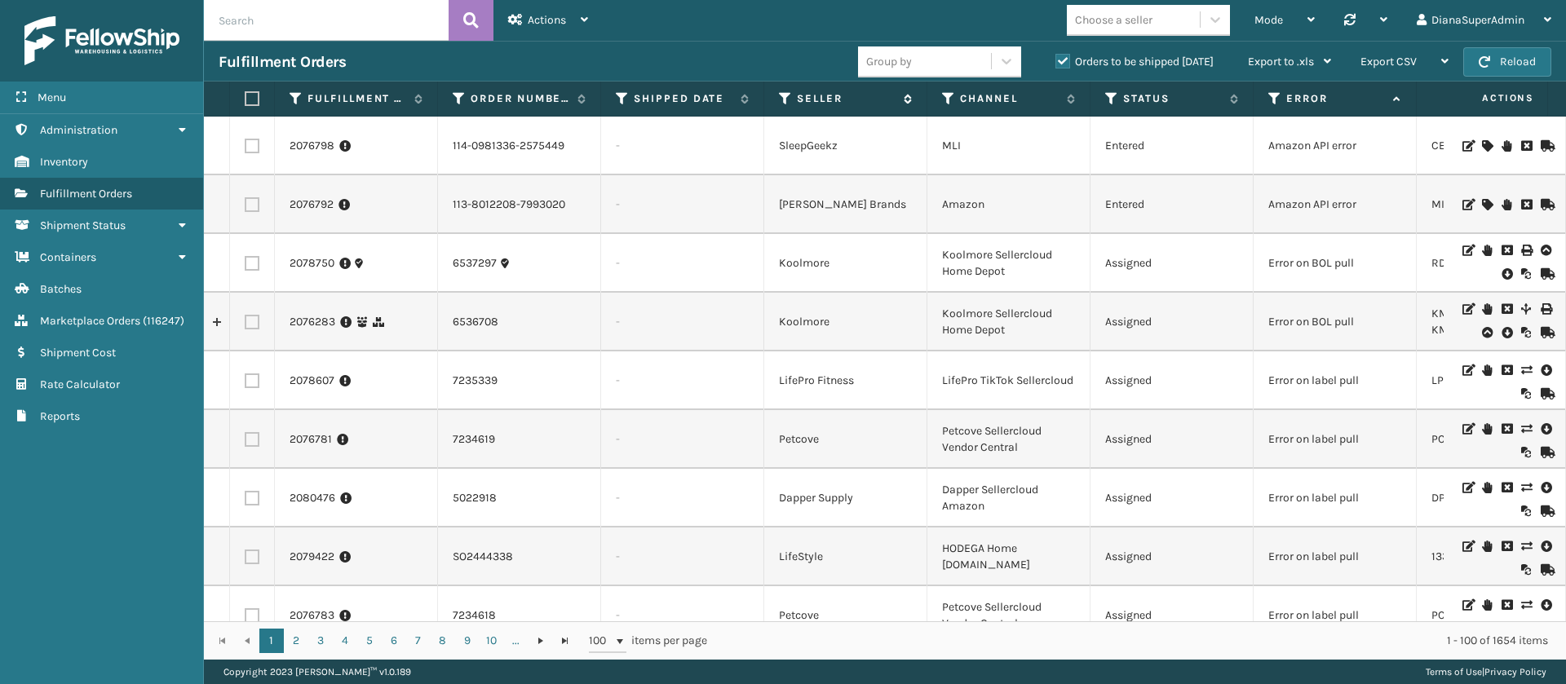
click at [787, 101] on icon at bounding box center [785, 98] width 13 height 15
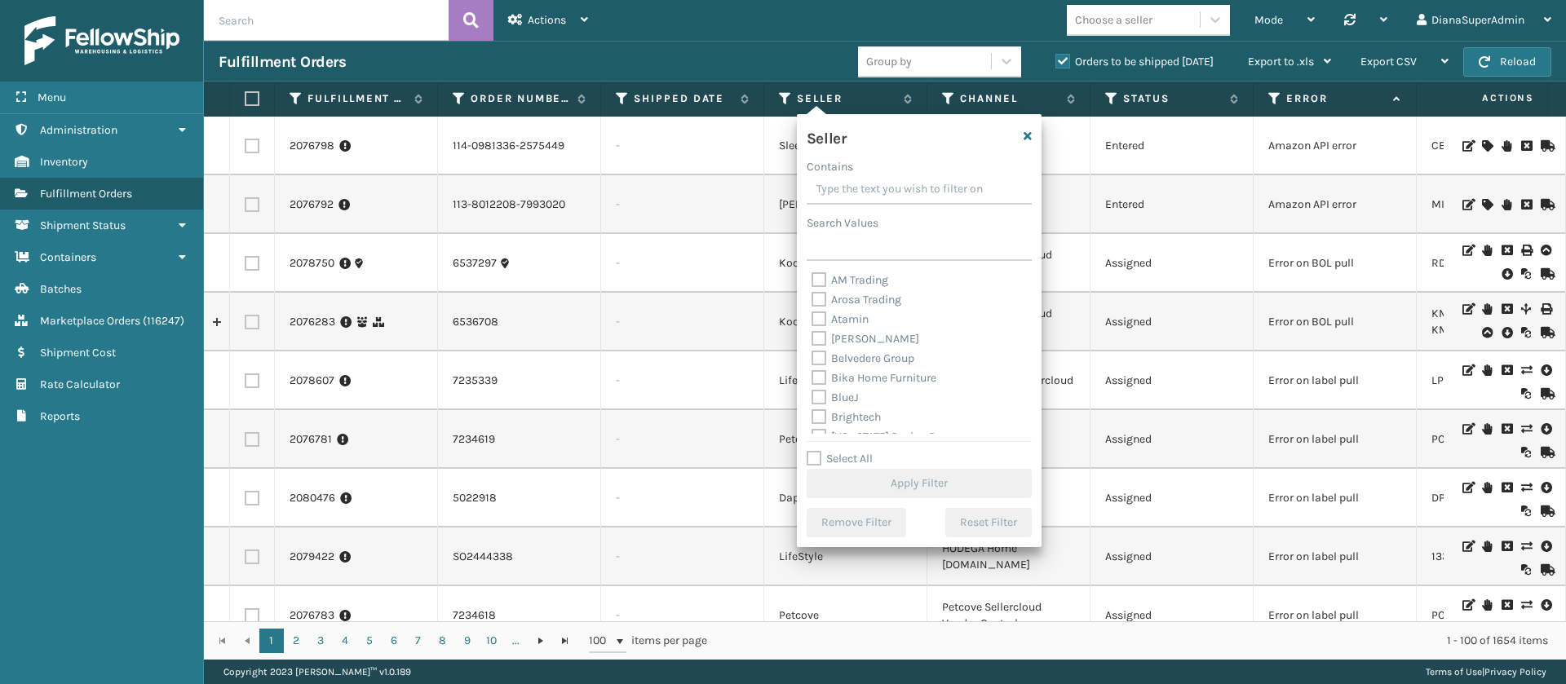
scroll to position [522, 0]
click at [812, 457] on label "Select All" at bounding box center [839, 459] width 66 height 14
click at [812, 451] on input "Select All" at bounding box center [928, 450] width 245 height 2
checkbox input "true"
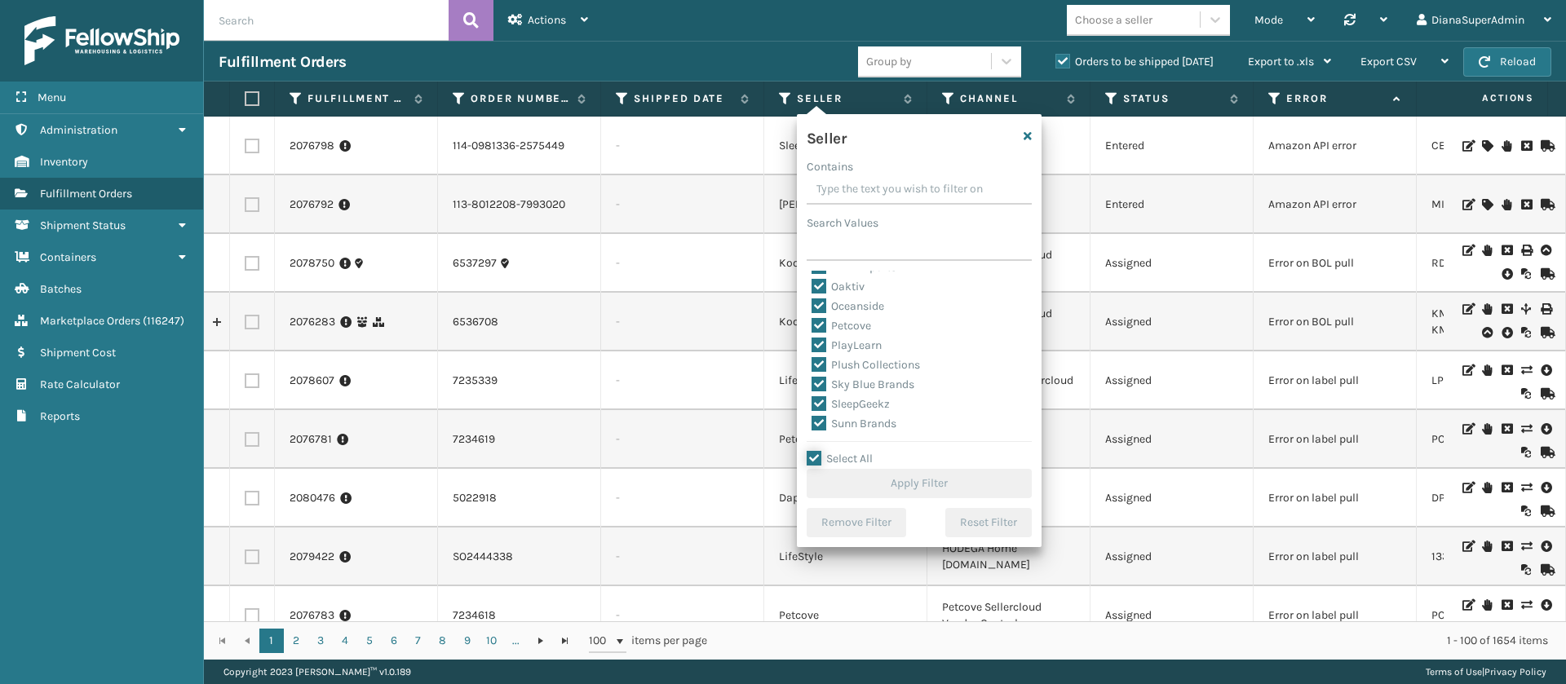
checkbox input "true"
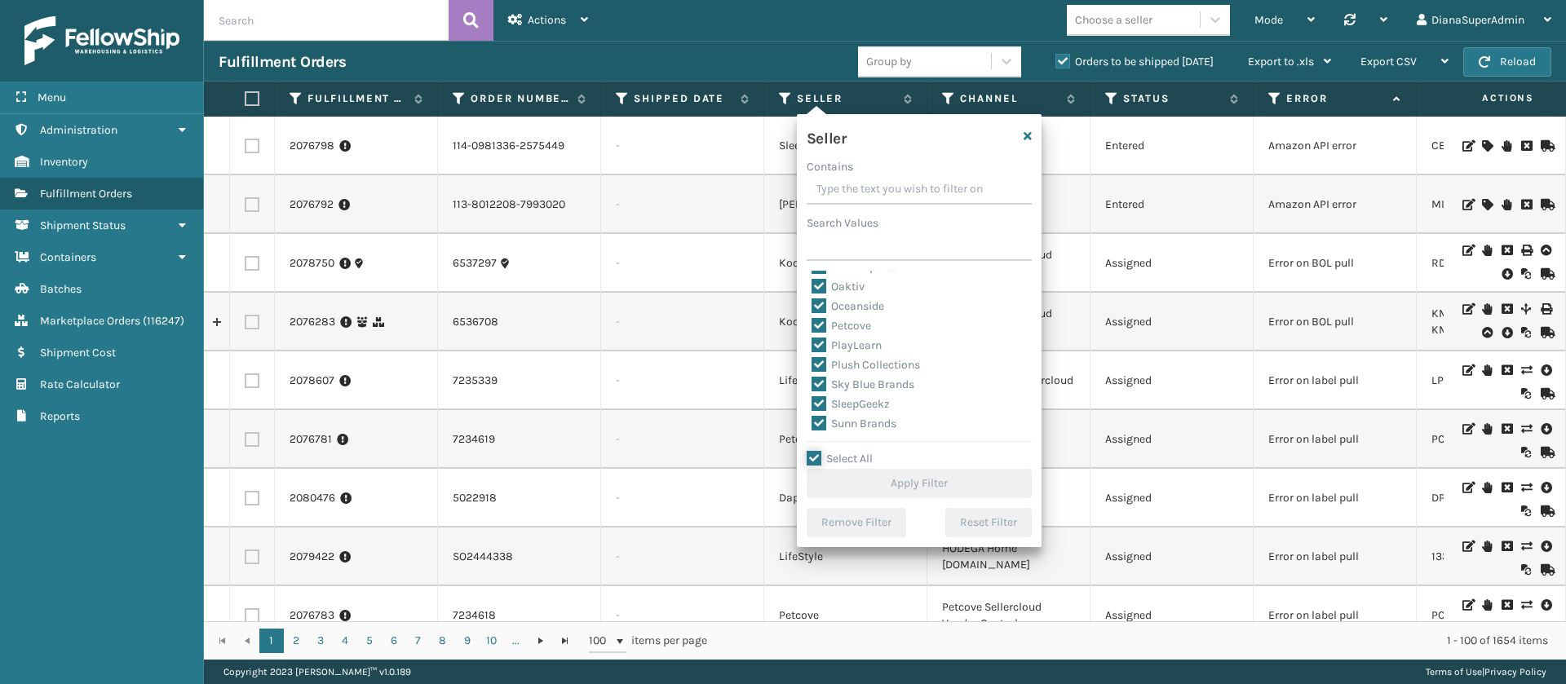
checkbox input "true"
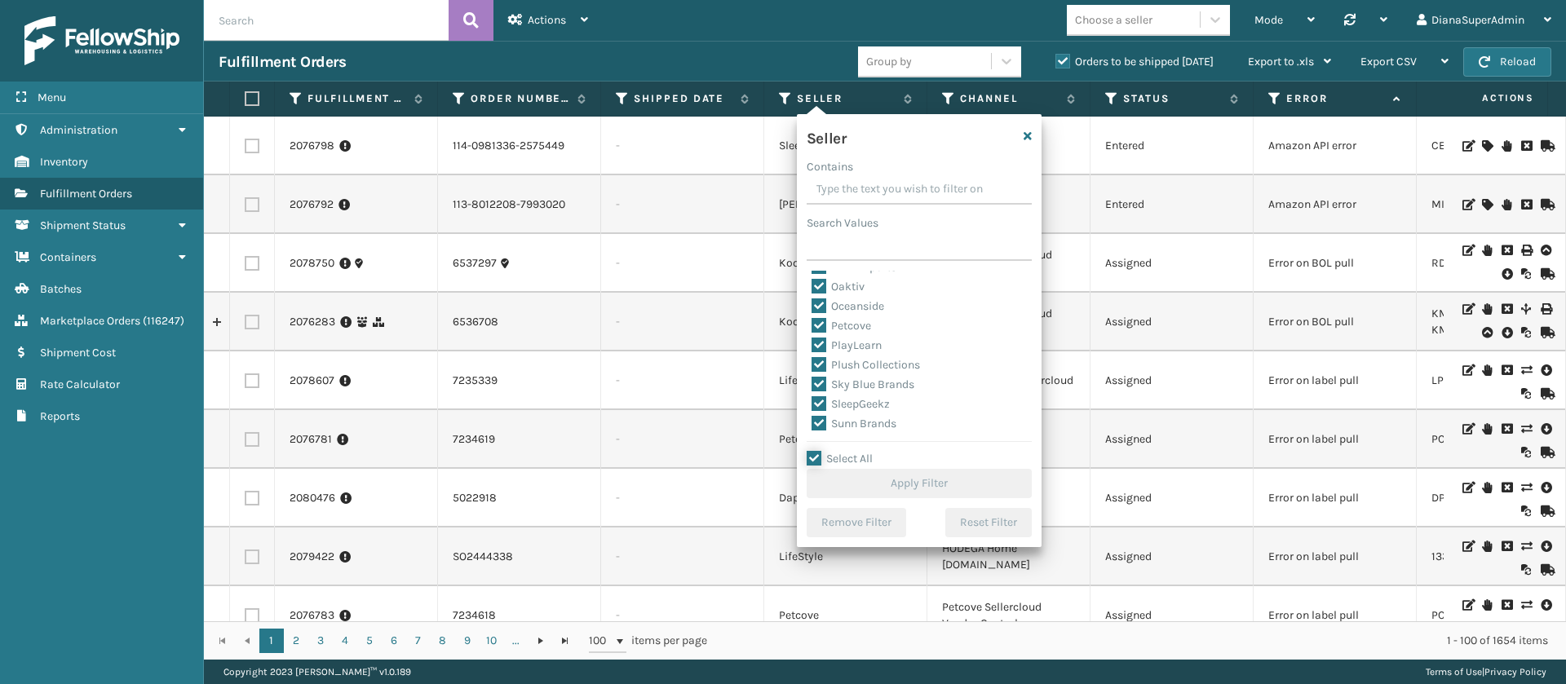
checkbox input "true"
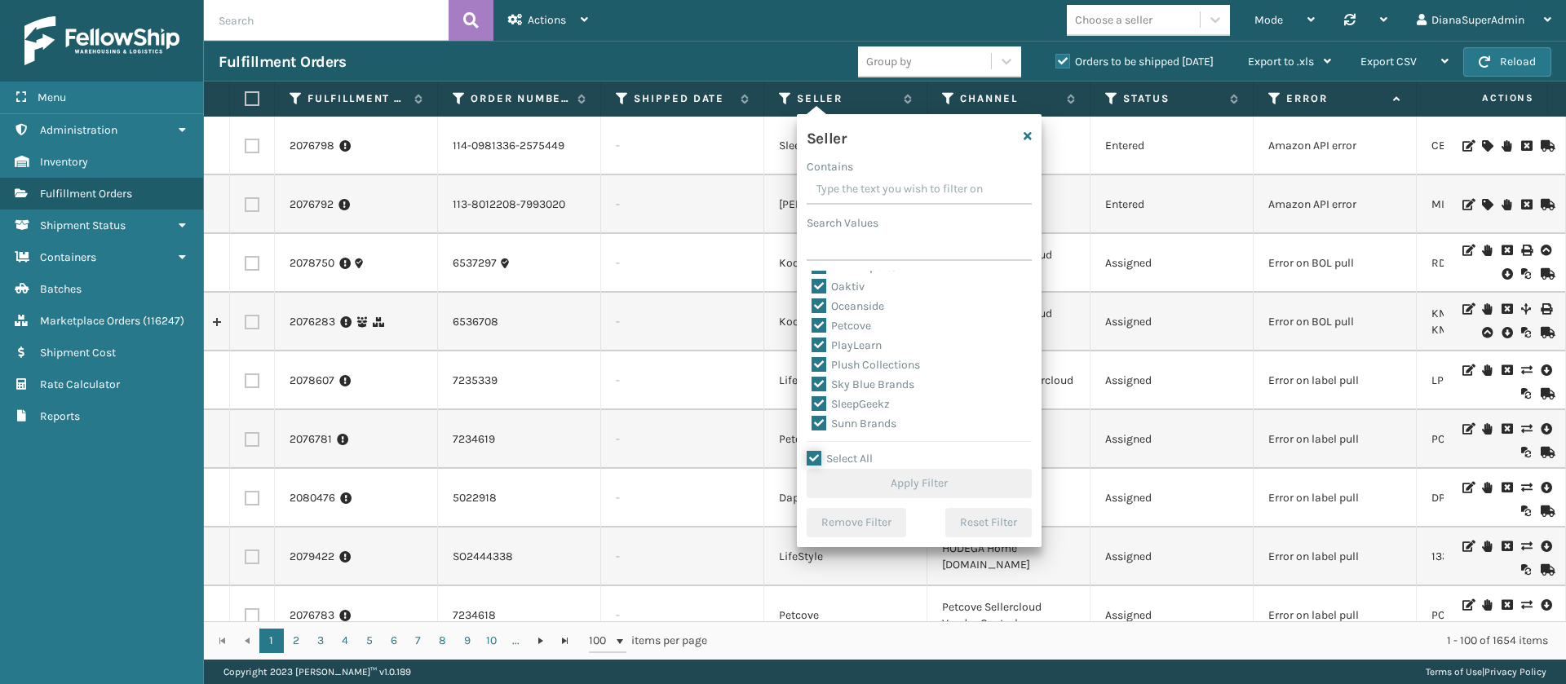
checkbox input "true"
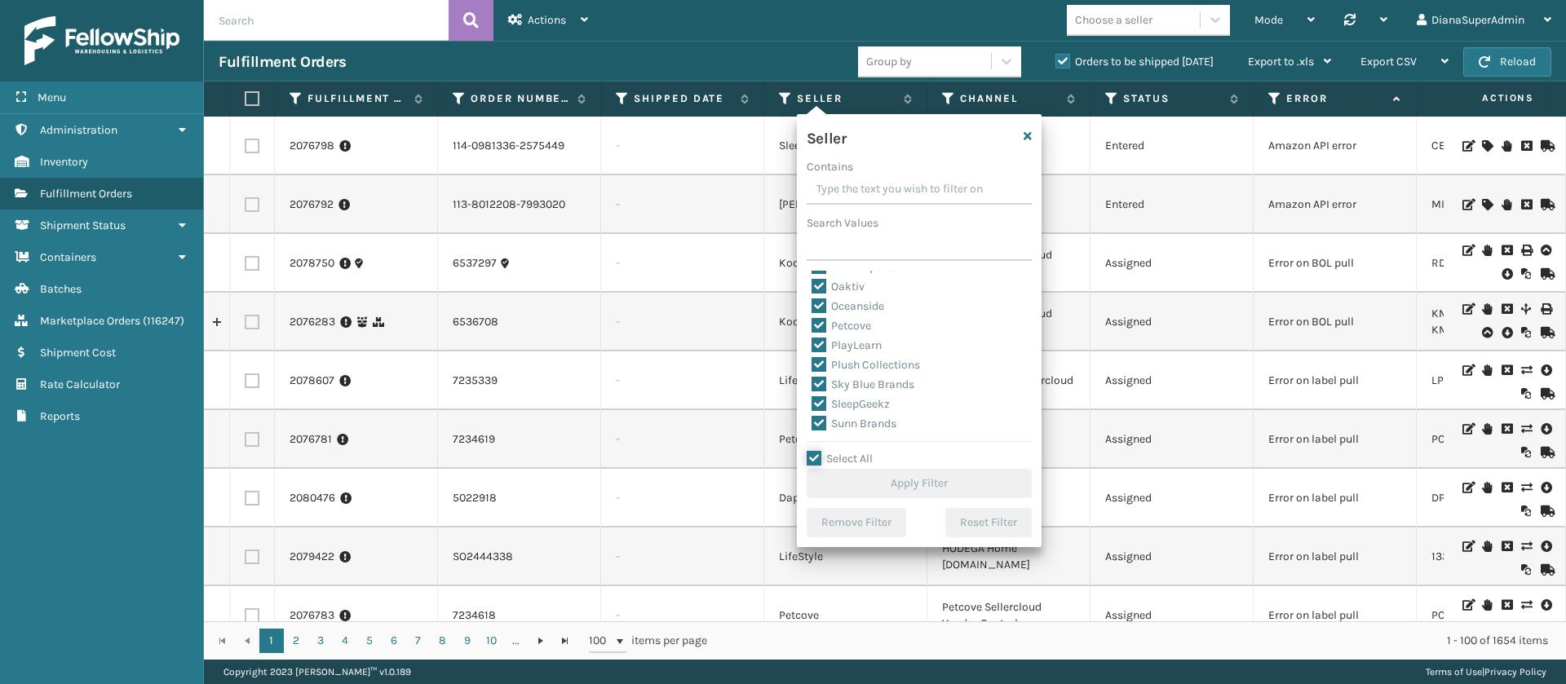
checkbox input "true"
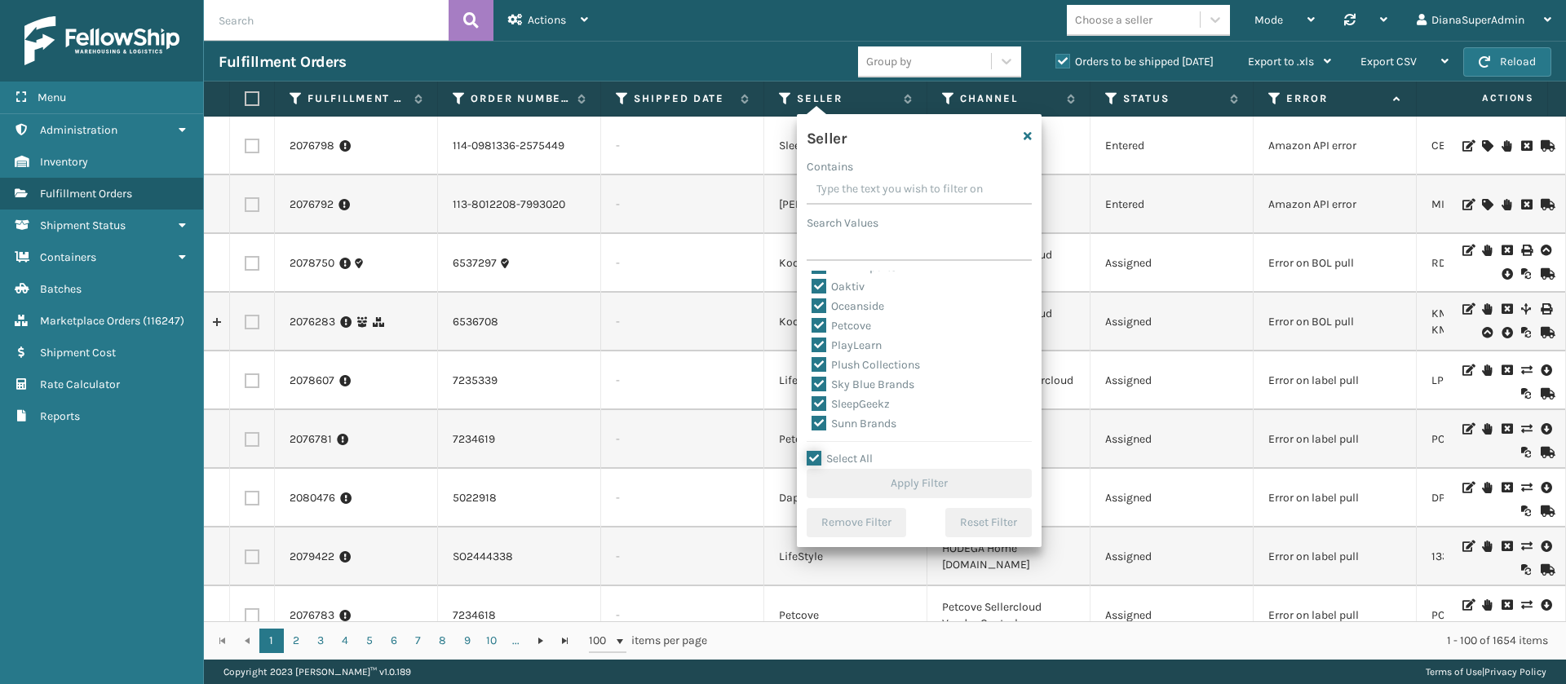
checkbox input "true"
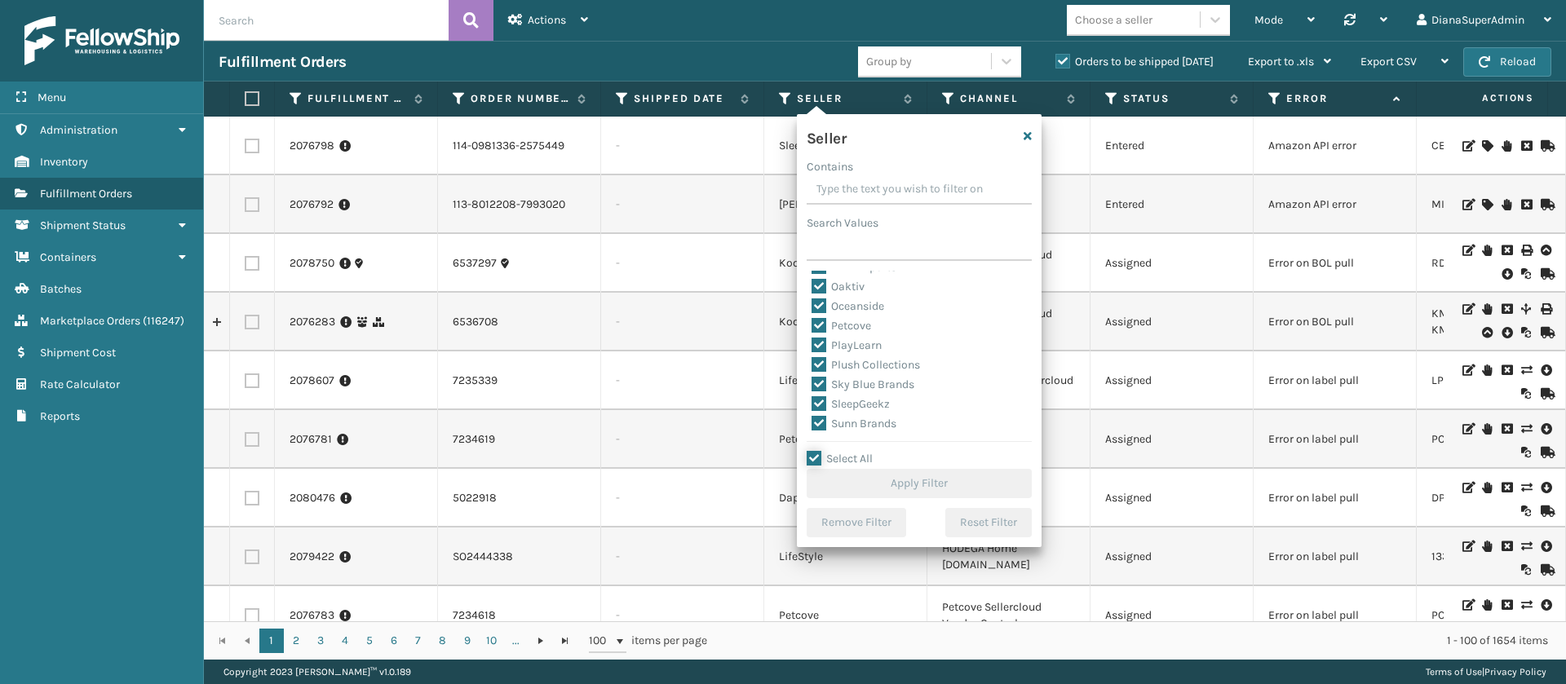
checkbox input "true"
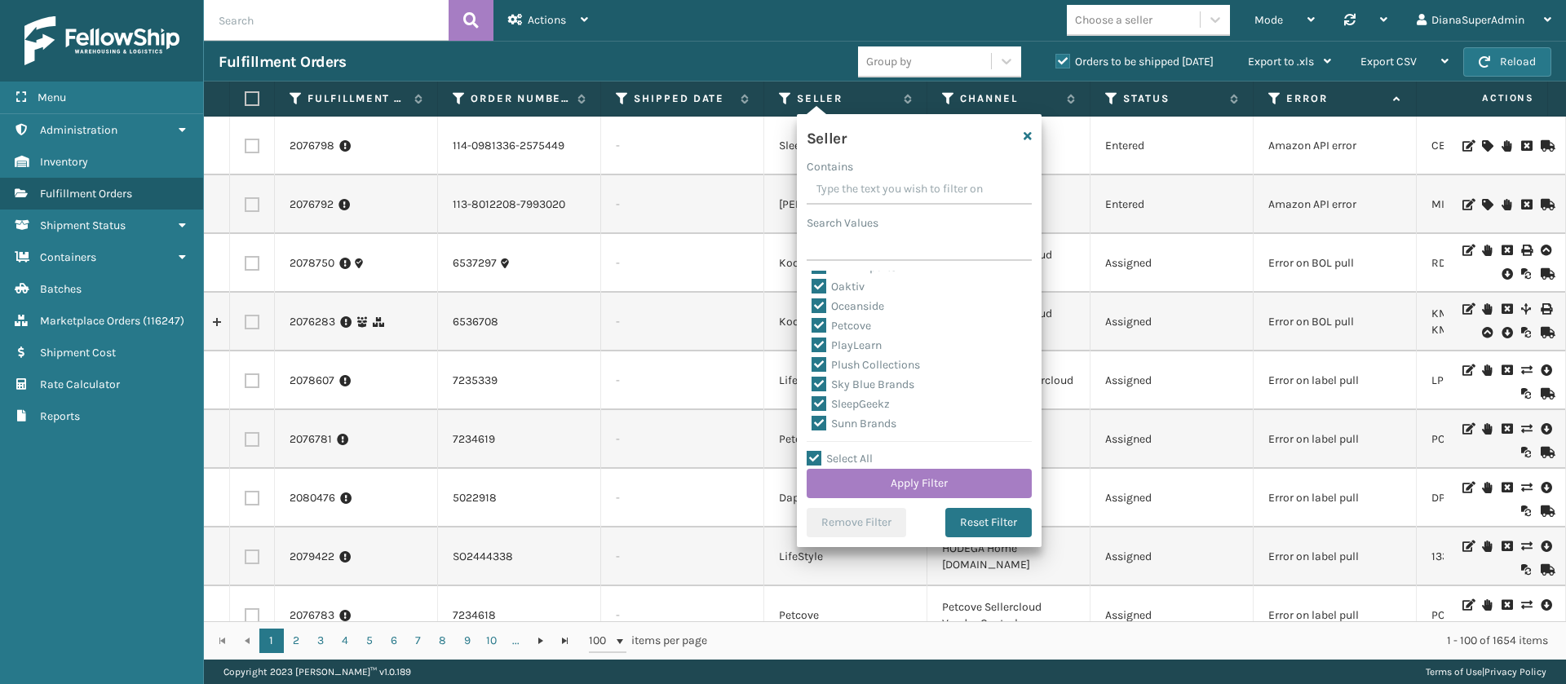
click at [816, 405] on label "SleepGeekz" at bounding box center [850, 404] width 78 height 14
click at [812, 405] on input "SleepGeekz" at bounding box center [811, 400] width 1 height 11
checkbox input "false"
click at [883, 485] on button "Apply Filter" at bounding box center [918, 483] width 225 height 29
